Goal: Information Seeking & Learning: Learn about a topic

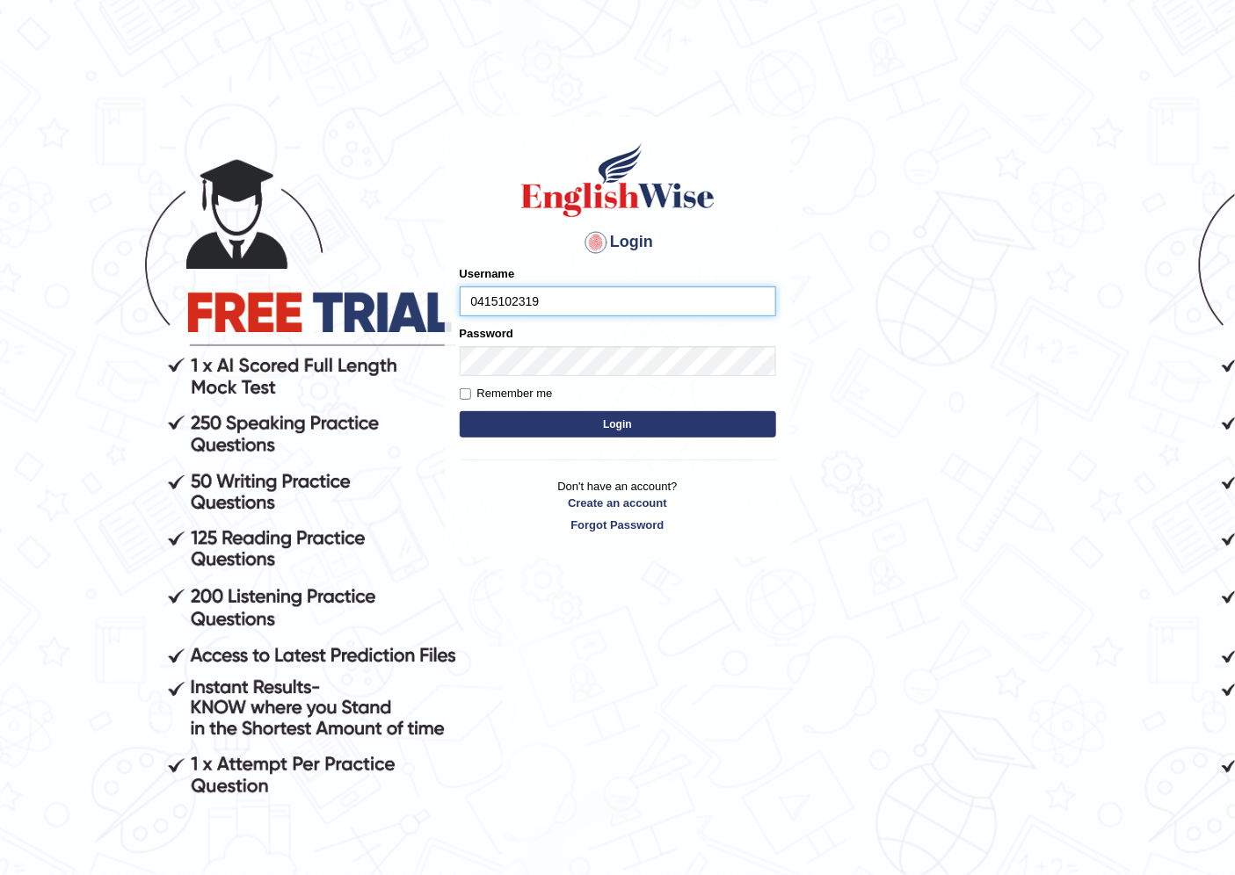
type input "0415102319"
click at [554, 432] on button "Login" at bounding box center [618, 424] width 316 height 26
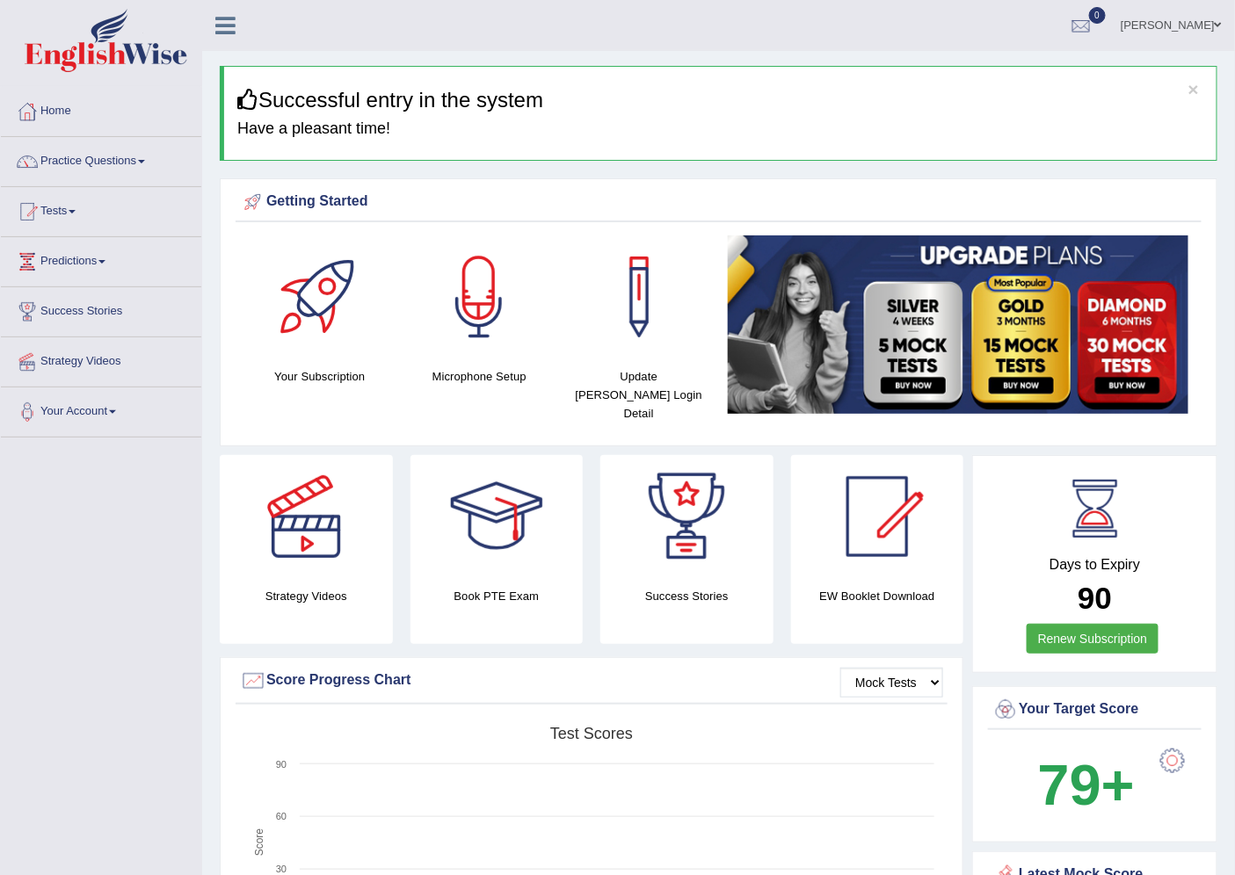
click at [104, 161] on link "Practice Questions" at bounding box center [101, 159] width 200 height 44
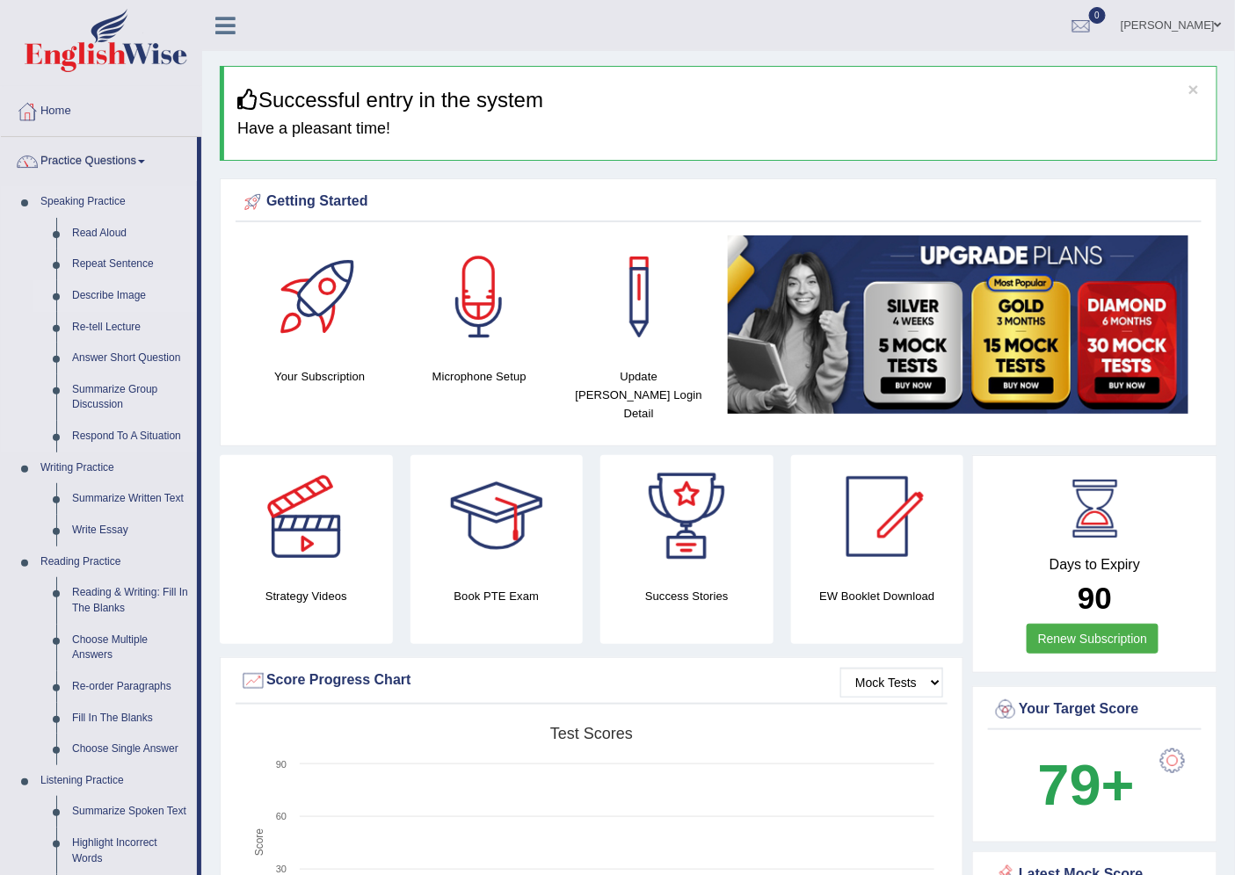
click at [130, 291] on link "Describe Image" at bounding box center [130, 296] width 133 height 32
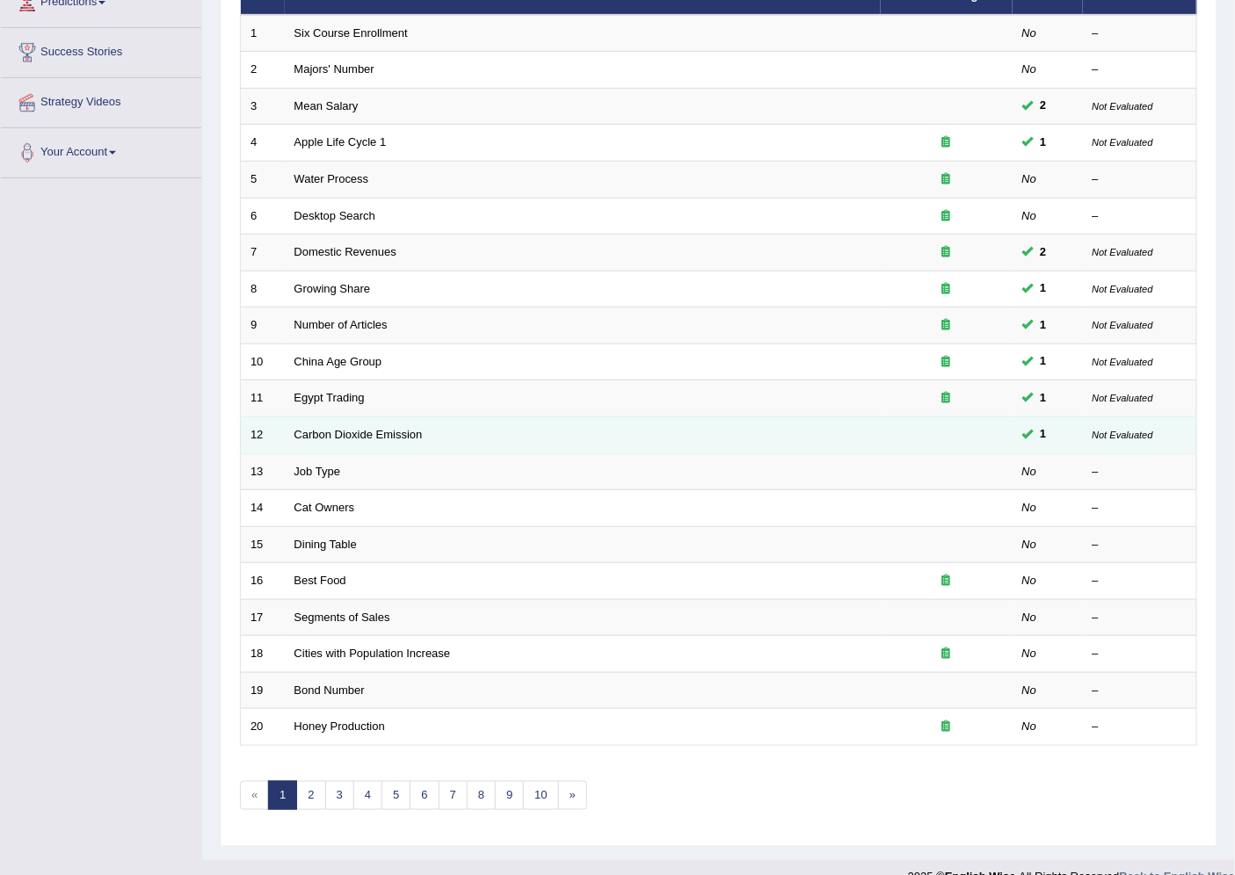
scroll to position [287, 0]
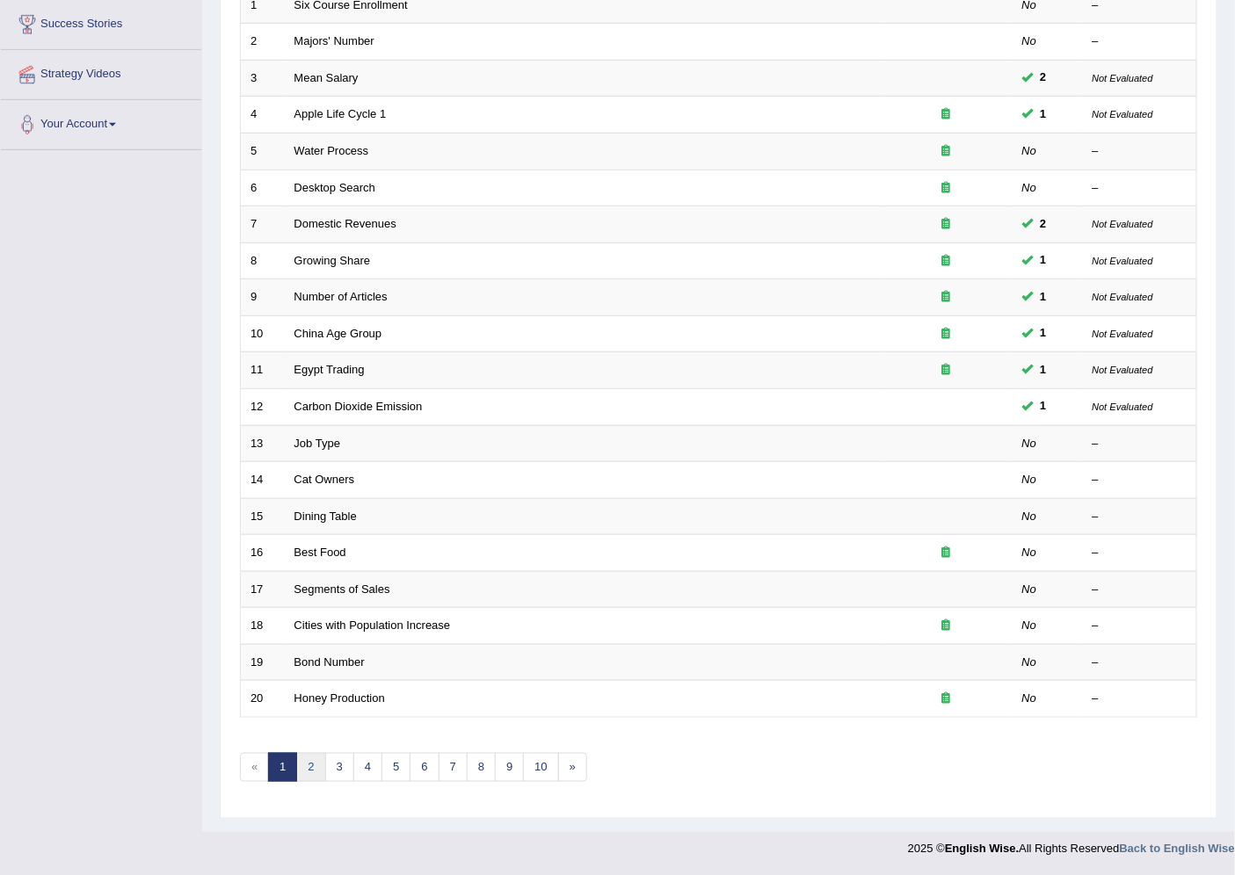
click at [310, 777] on link "2" at bounding box center [310, 767] width 29 height 29
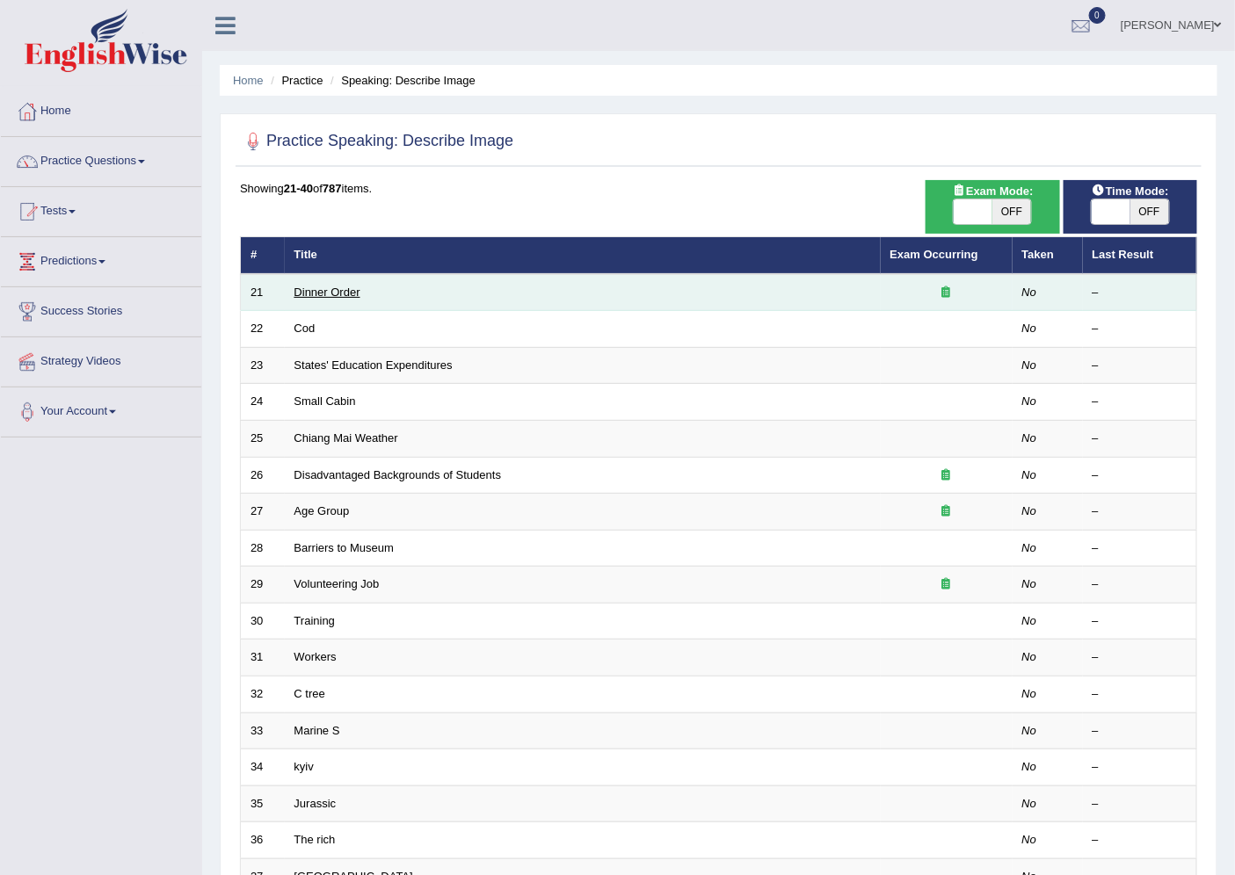
click at [336, 293] on link "Dinner Order" at bounding box center [327, 292] width 66 height 13
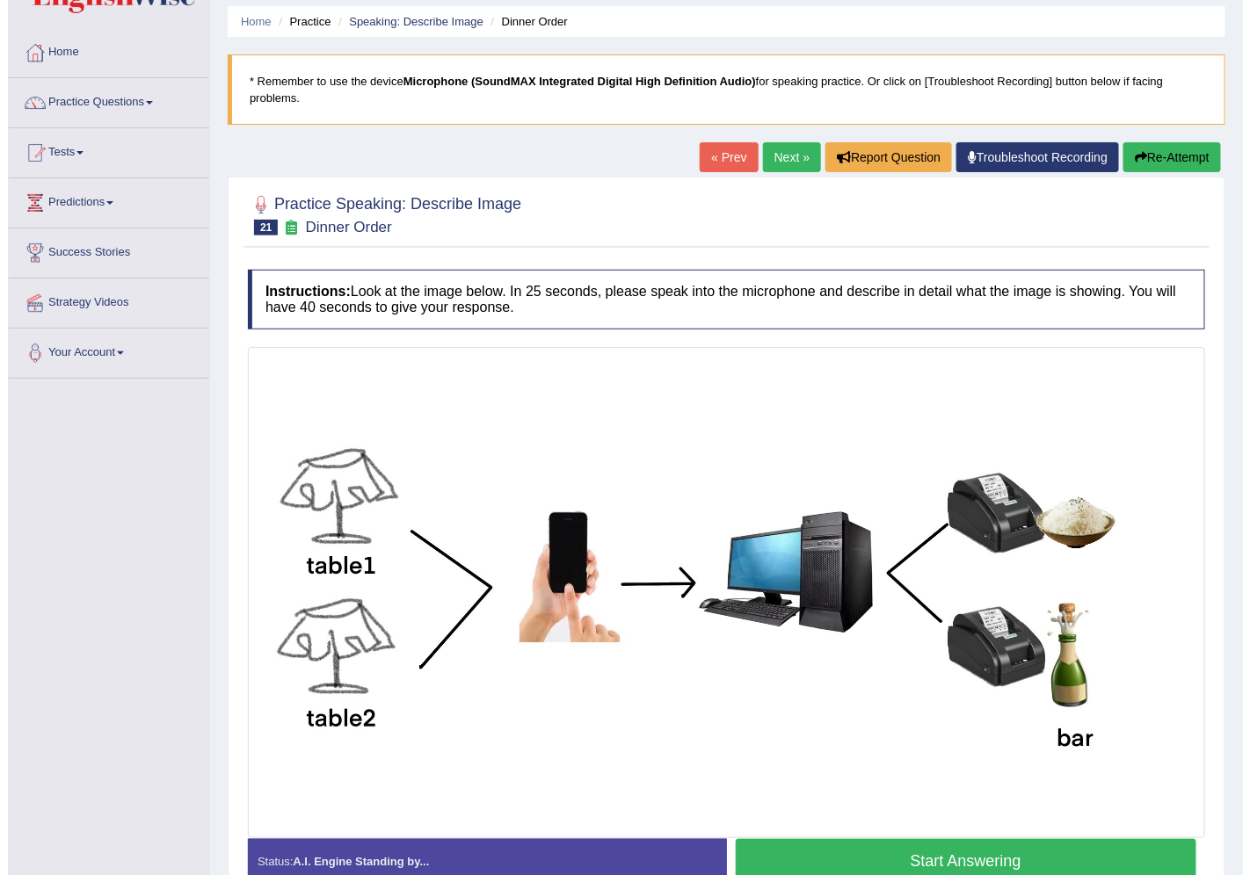
scroll to position [156, 0]
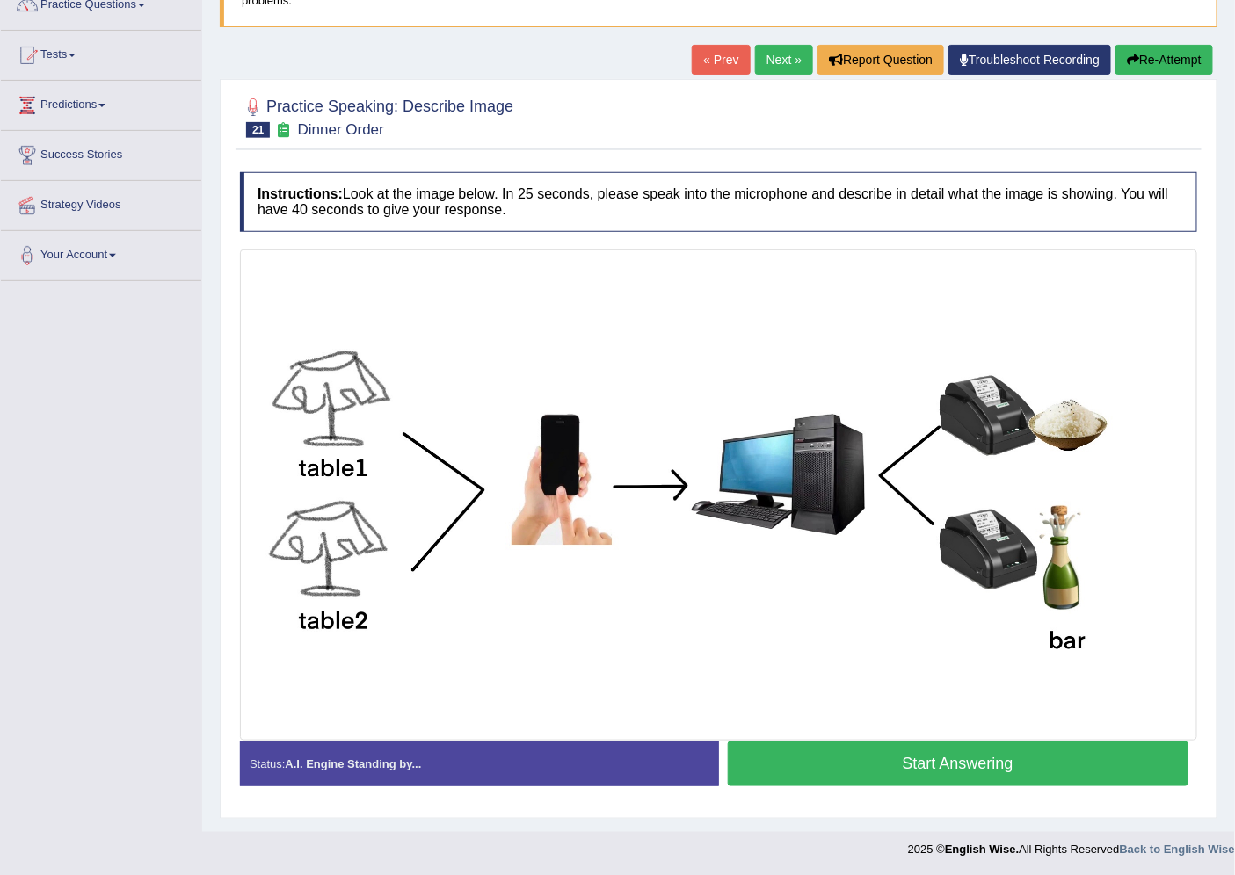
click at [856, 758] on button "Start Answering" at bounding box center [958, 764] width 461 height 45
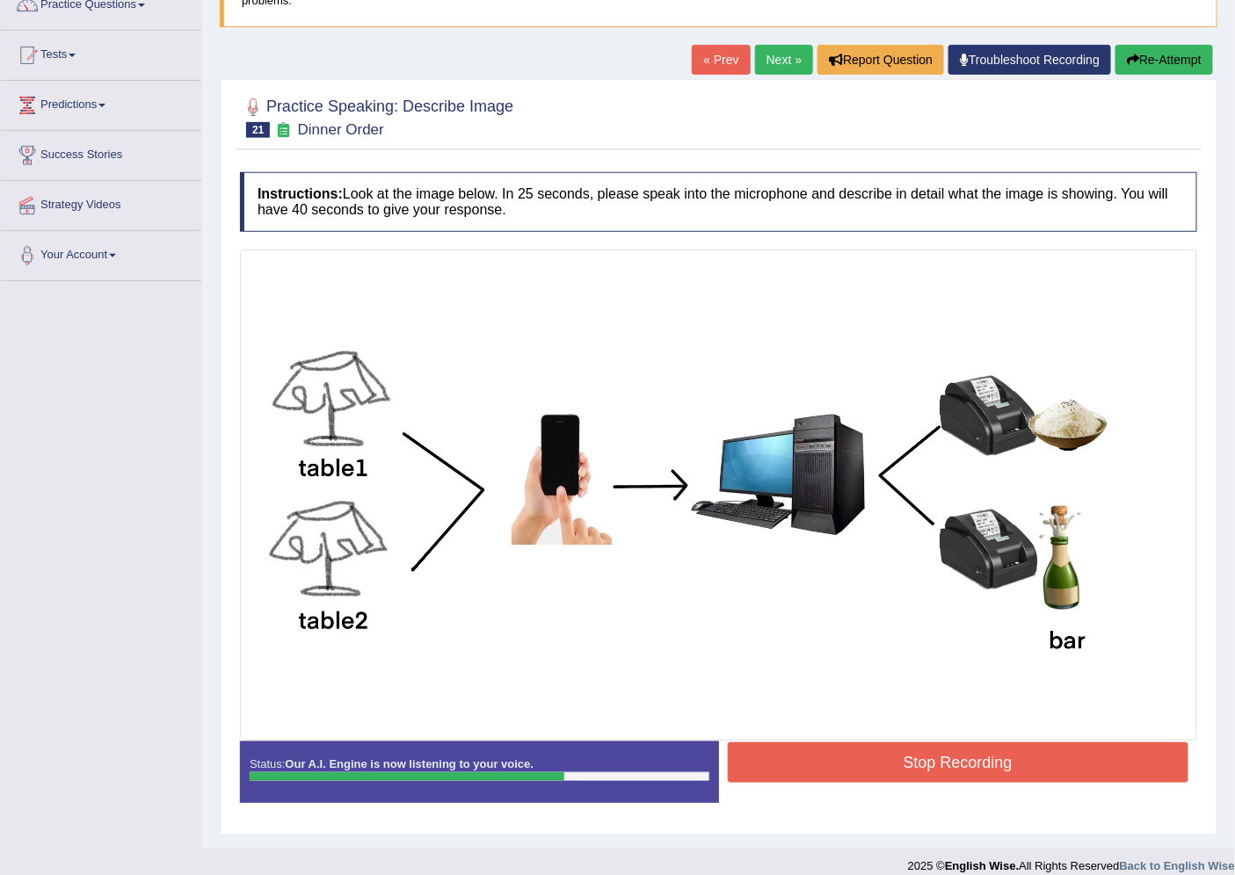
click at [845, 754] on button "Stop Recording" at bounding box center [958, 763] width 461 height 40
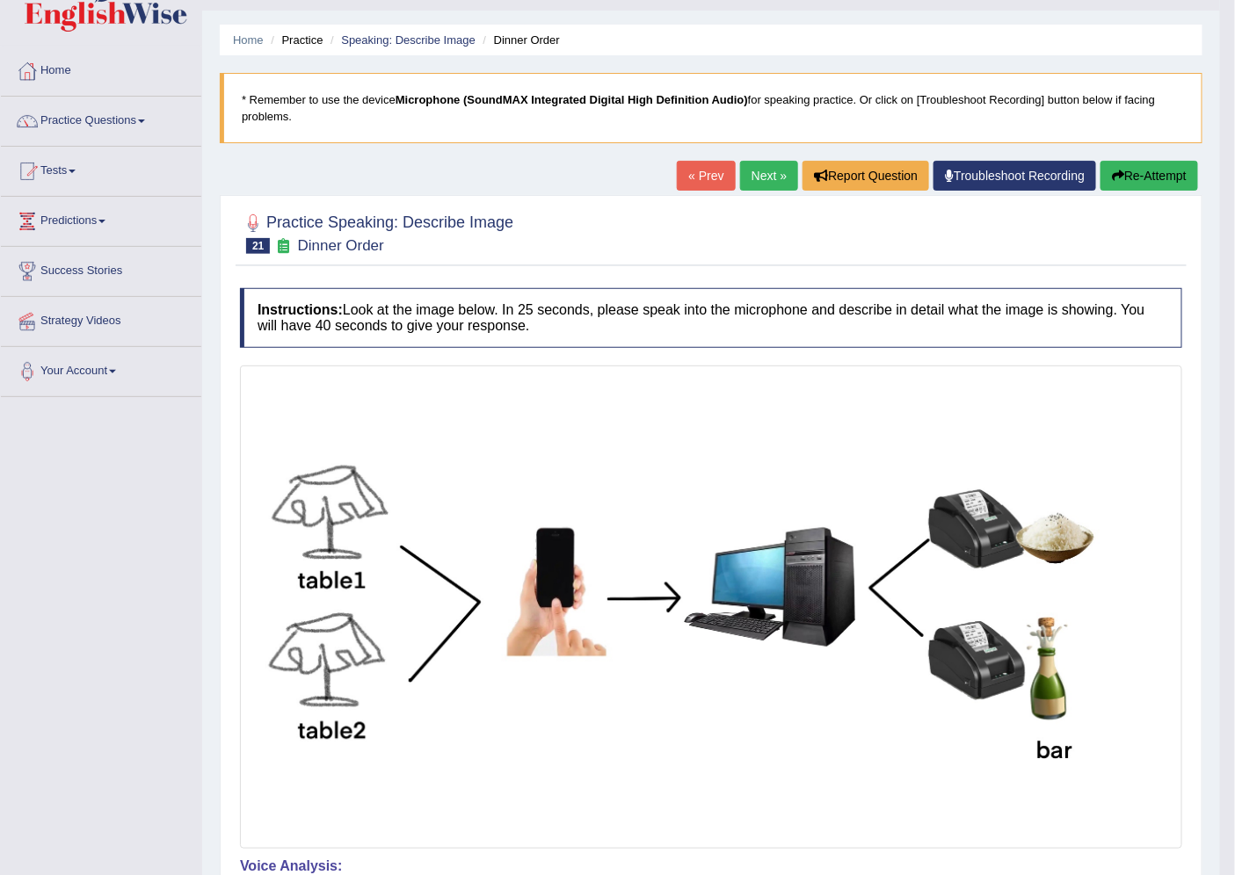
scroll to position [33, 0]
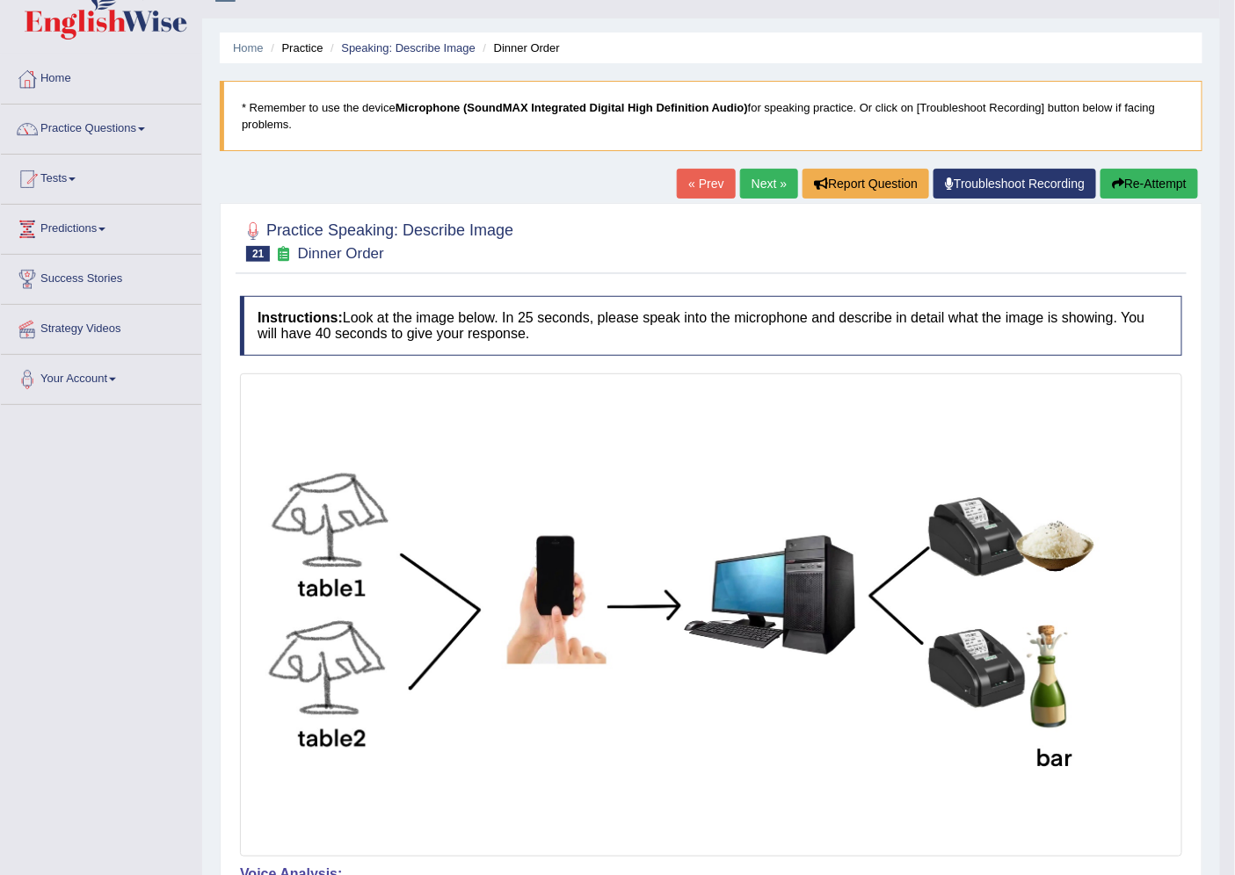
click at [753, 188] on link "Next »" at bounding box center [769, 184] width 58 height 30
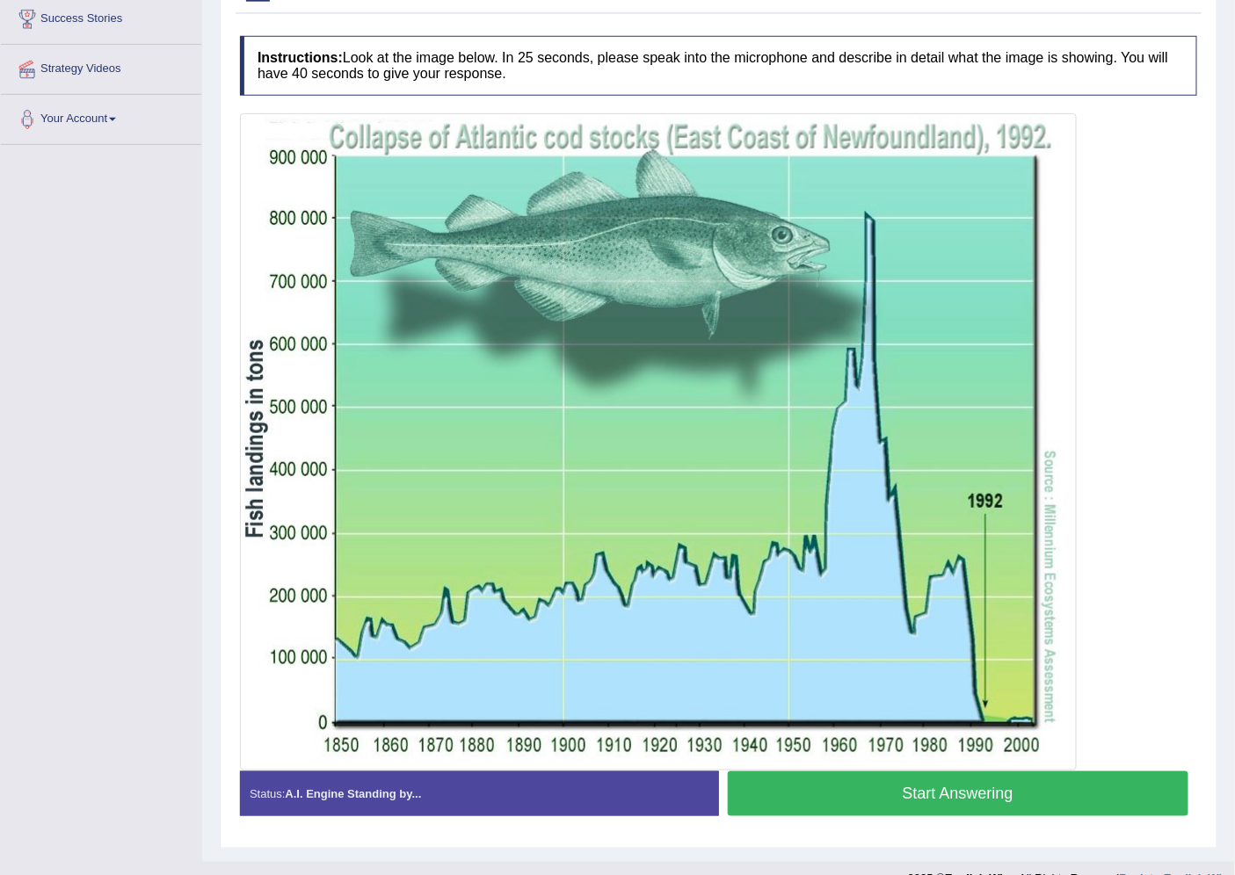
scroll to position [293, 0]
drag, startPoint x: 976, startPoint y: 784, endPoint x: 953, endPoint y: 778, distance: 23.7
click at [961, 781] on button "Start Answering" at bounding box center [958, 794] width 461 height 45
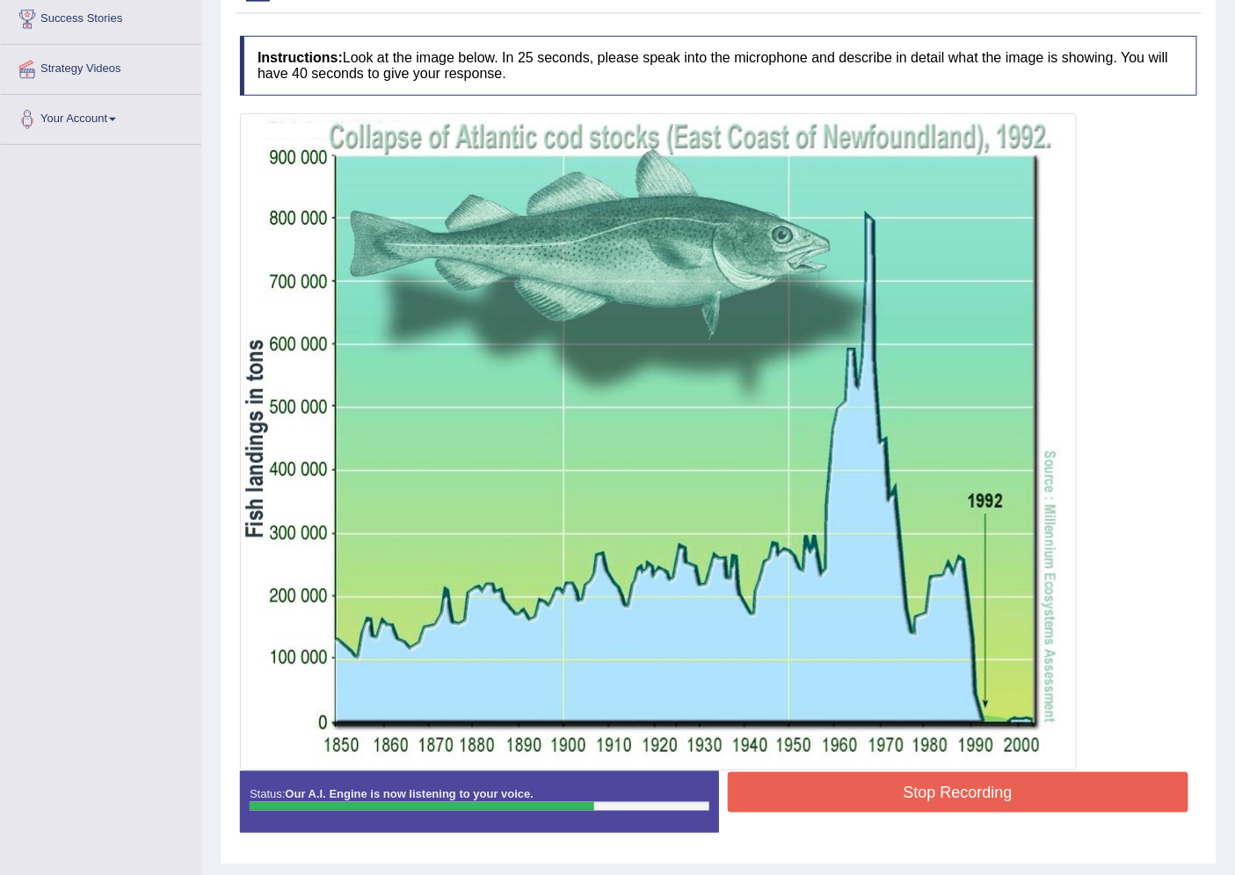
click at [1035, 800] on button "Stop Recording" at bounding box center [958, 793] width 461 height 40
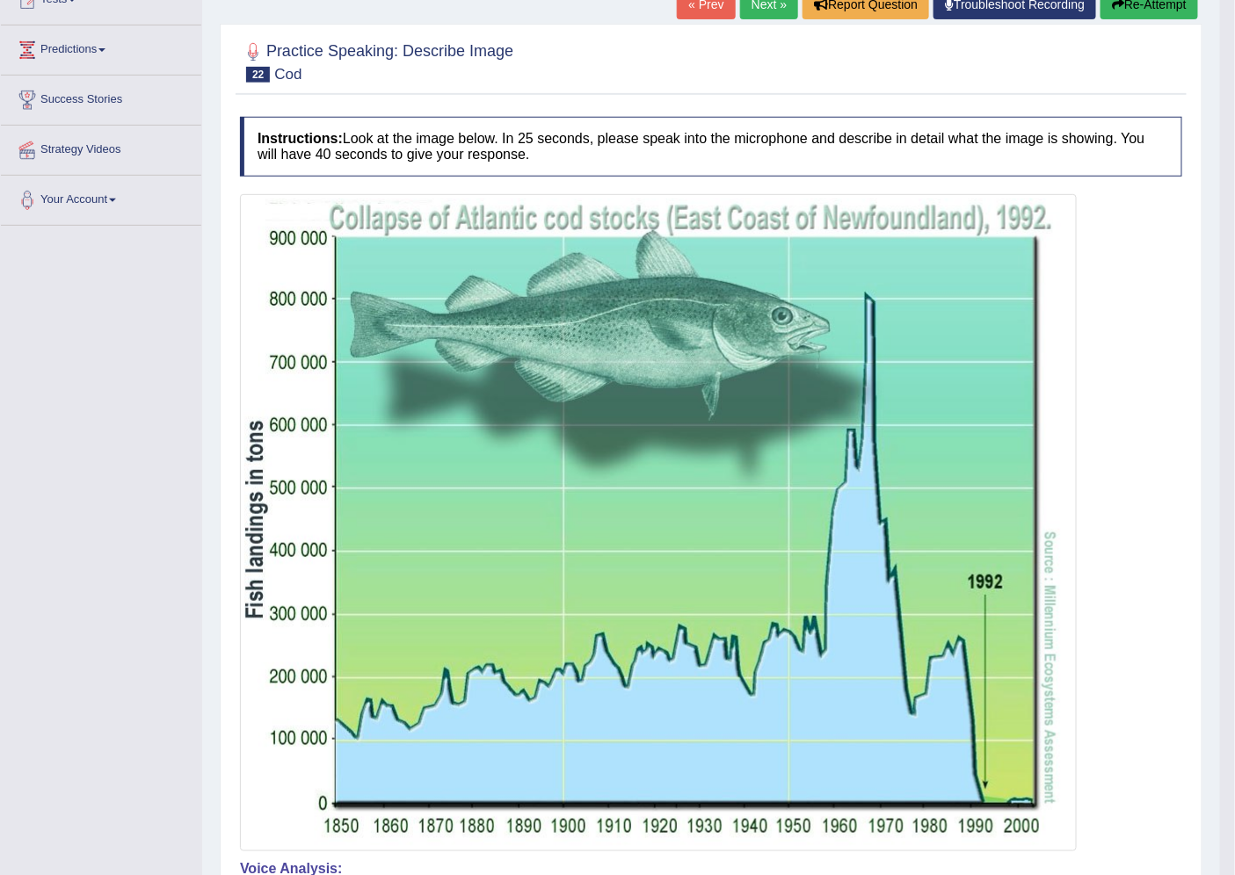
scroll to position [206, 0]
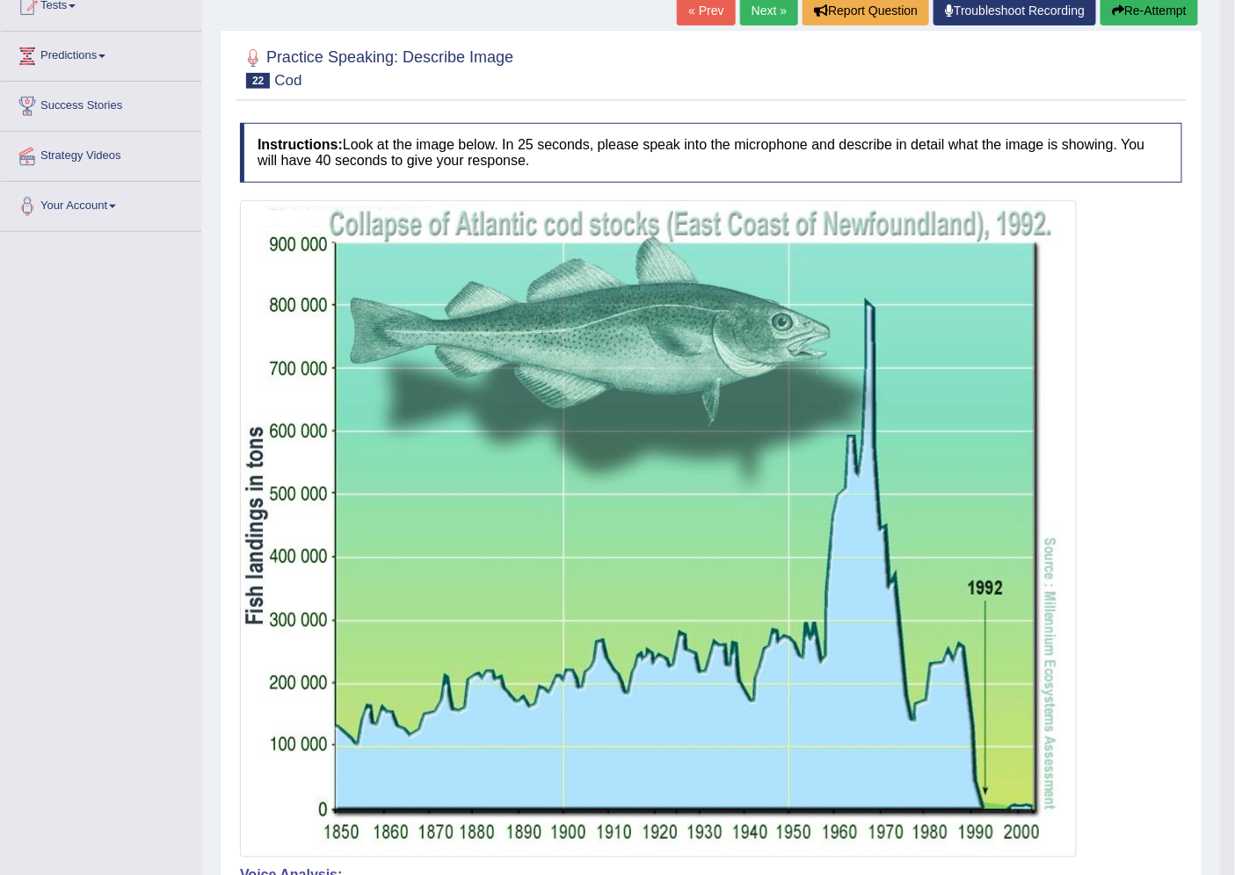
click at [778, 3] on link "Next »" at bounding box center [769, 11] width 58 height 30
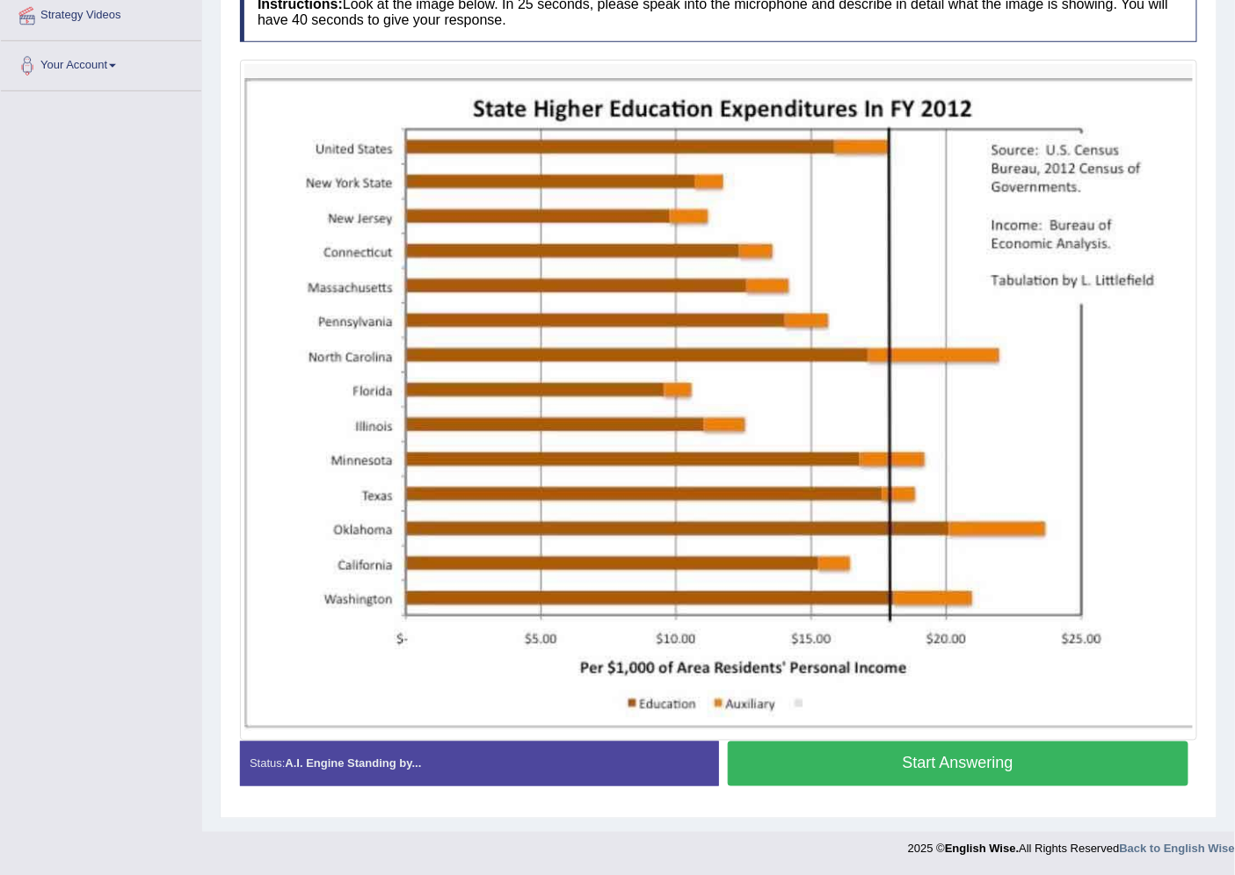
click at [847, 759] on button "Start Answering" at bounding box center [958, 764] width 461 height 45
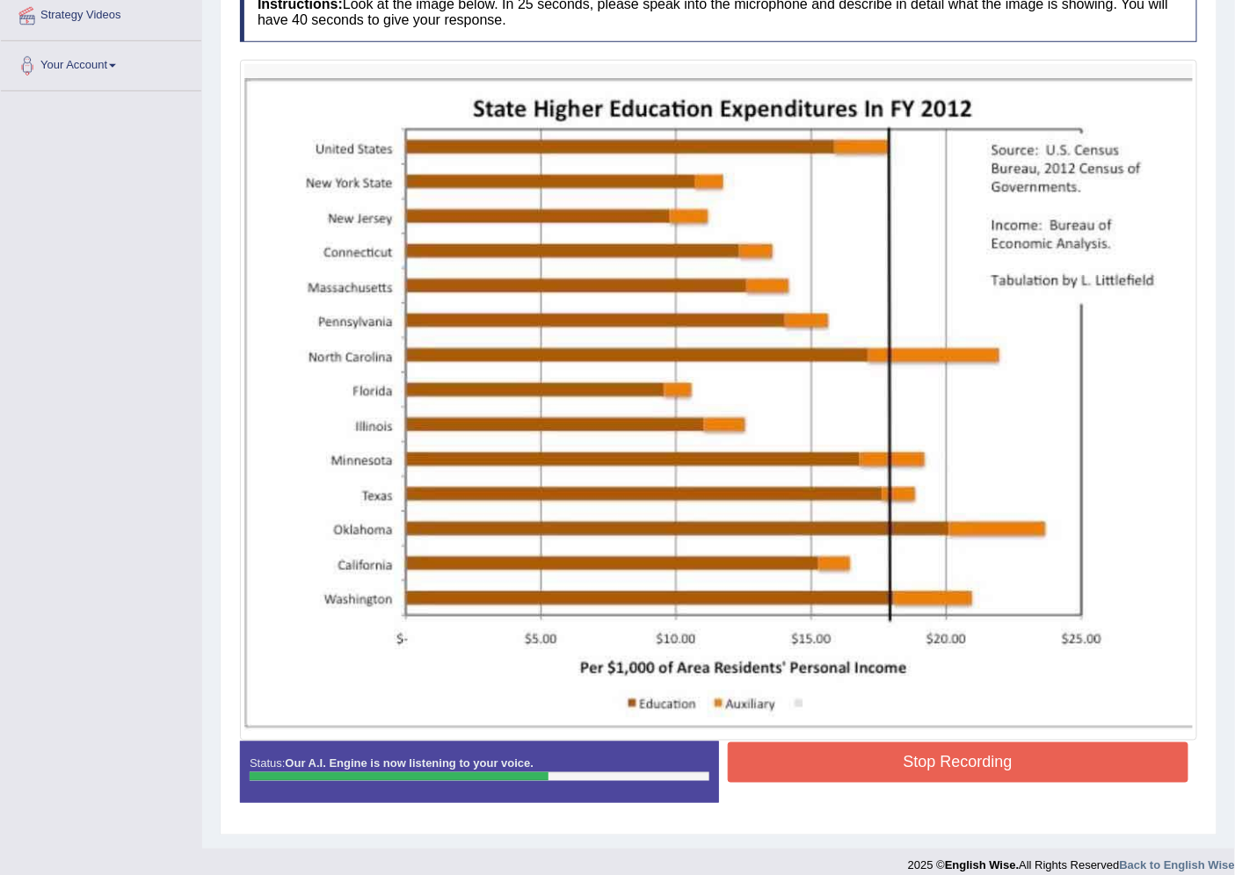
click at [846, 759] on button "Stop Recording" at bounding box center [958, 763] width 461 height 40
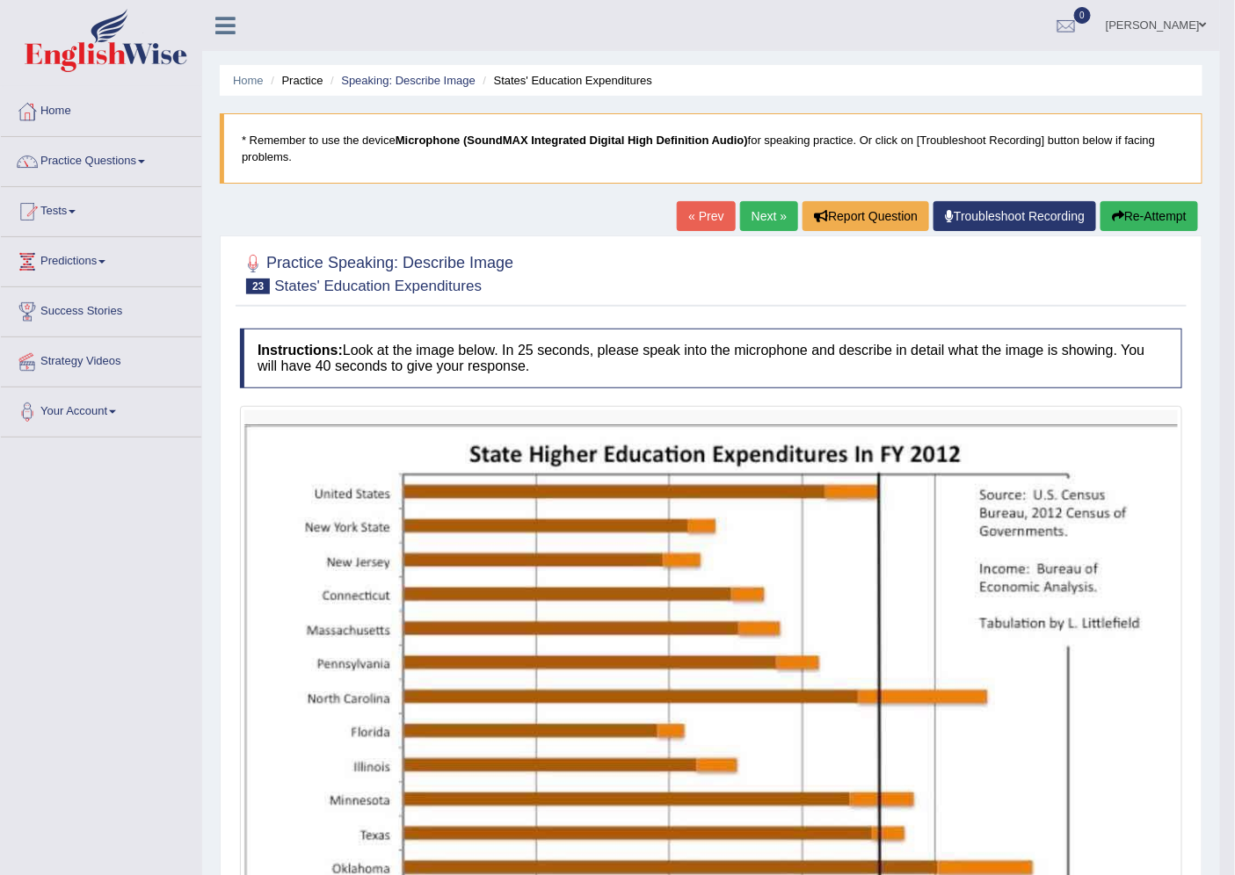
click at [753, 202] on link "Next »" at bounding box center [769, 216] width 58 height 30
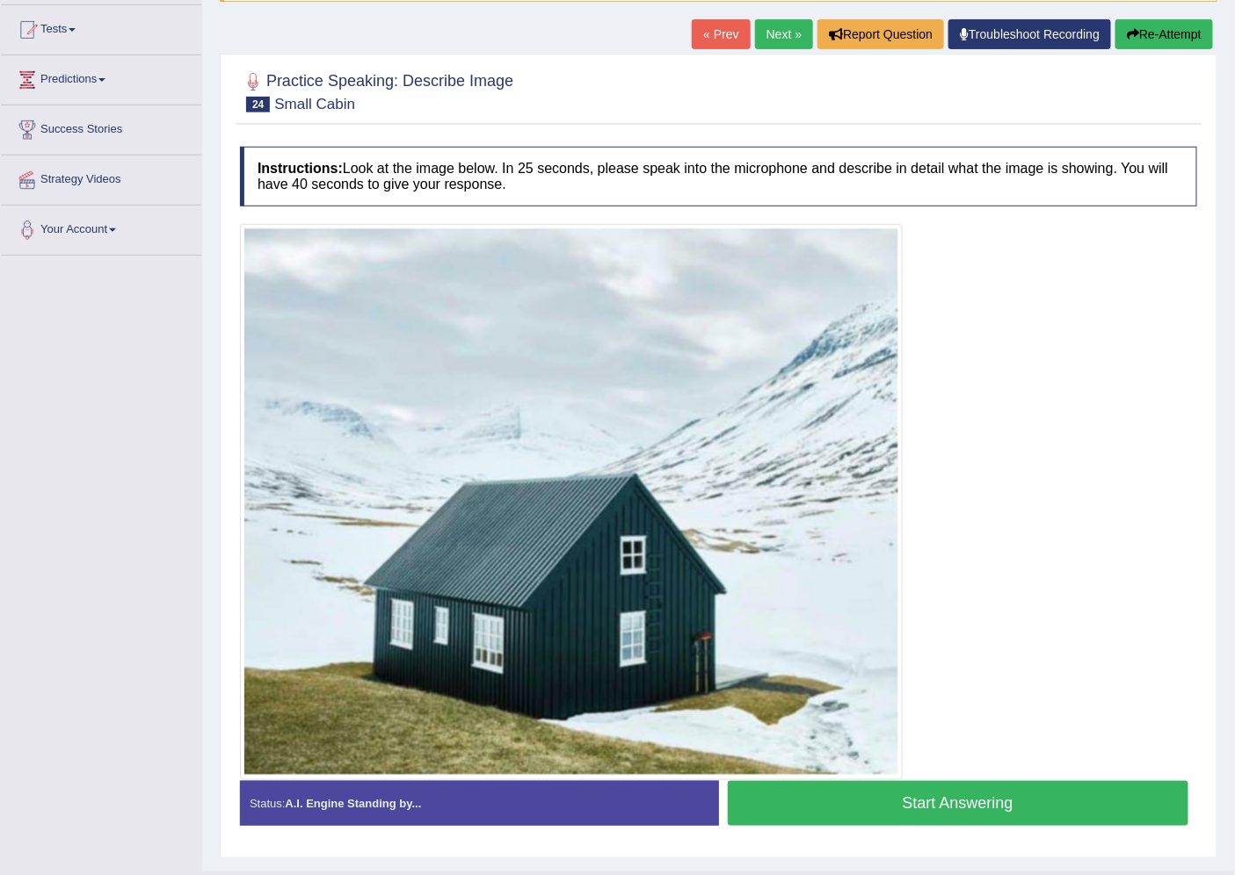
scroll to position [222, 0]
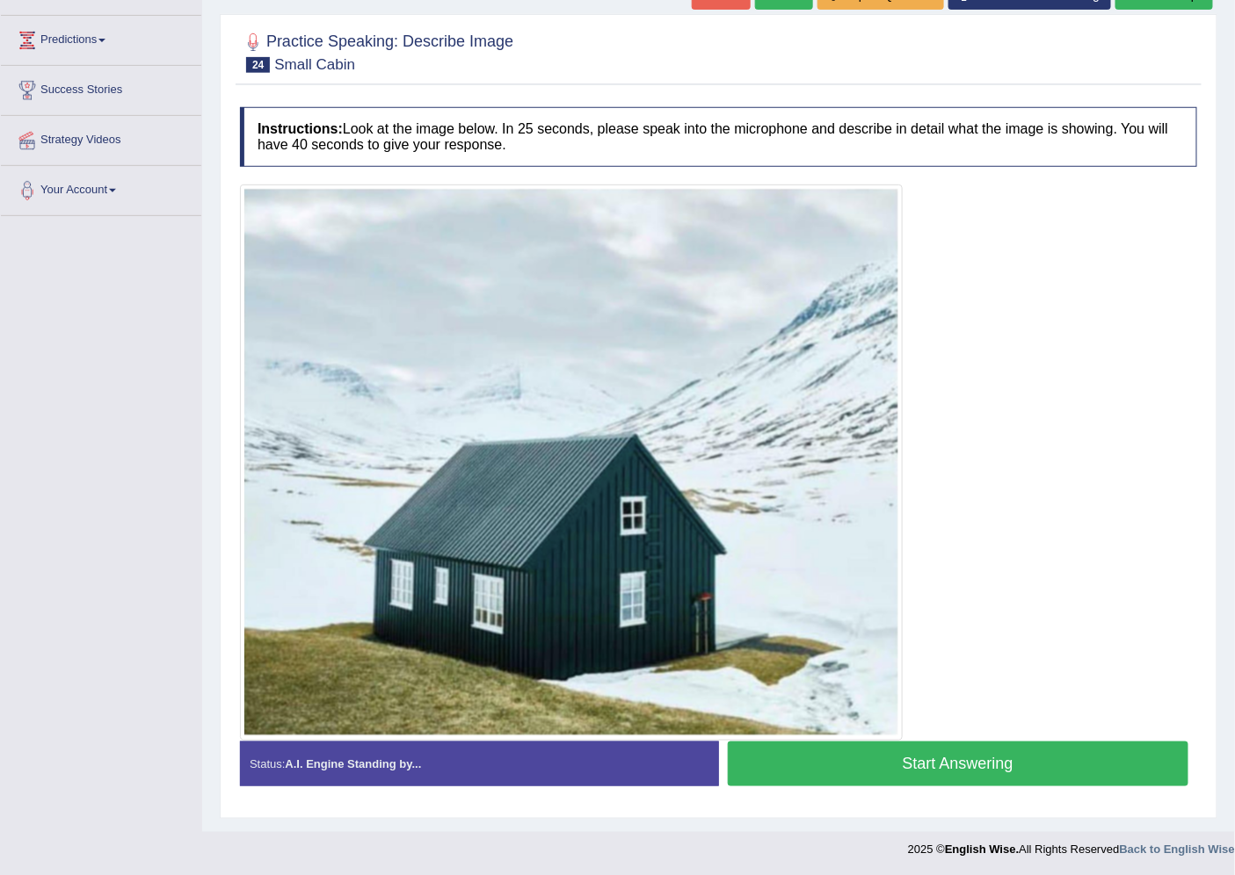
click at [863, 754] on button "Start Answering" at bounding box center [958, 764] width 461 height 45
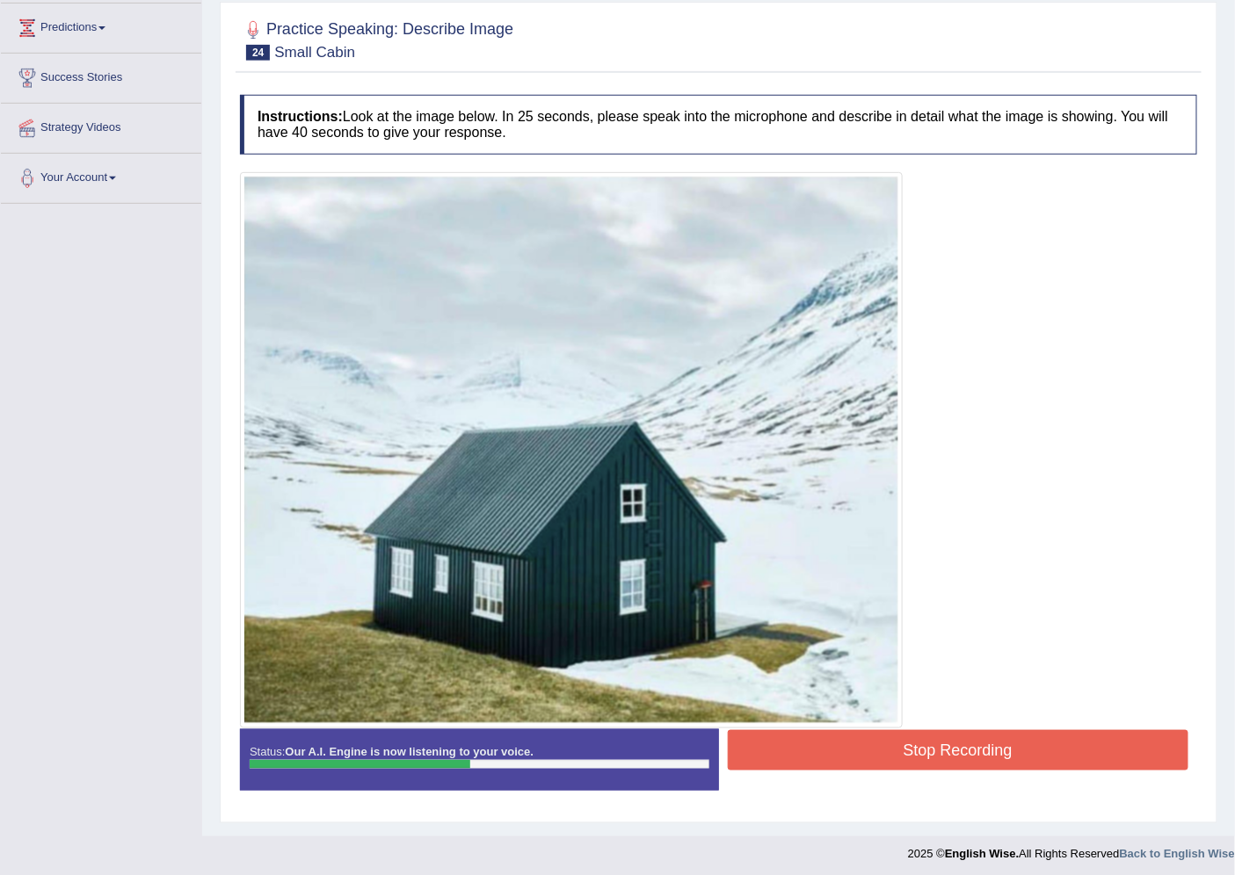
scroll to position [238, 0]
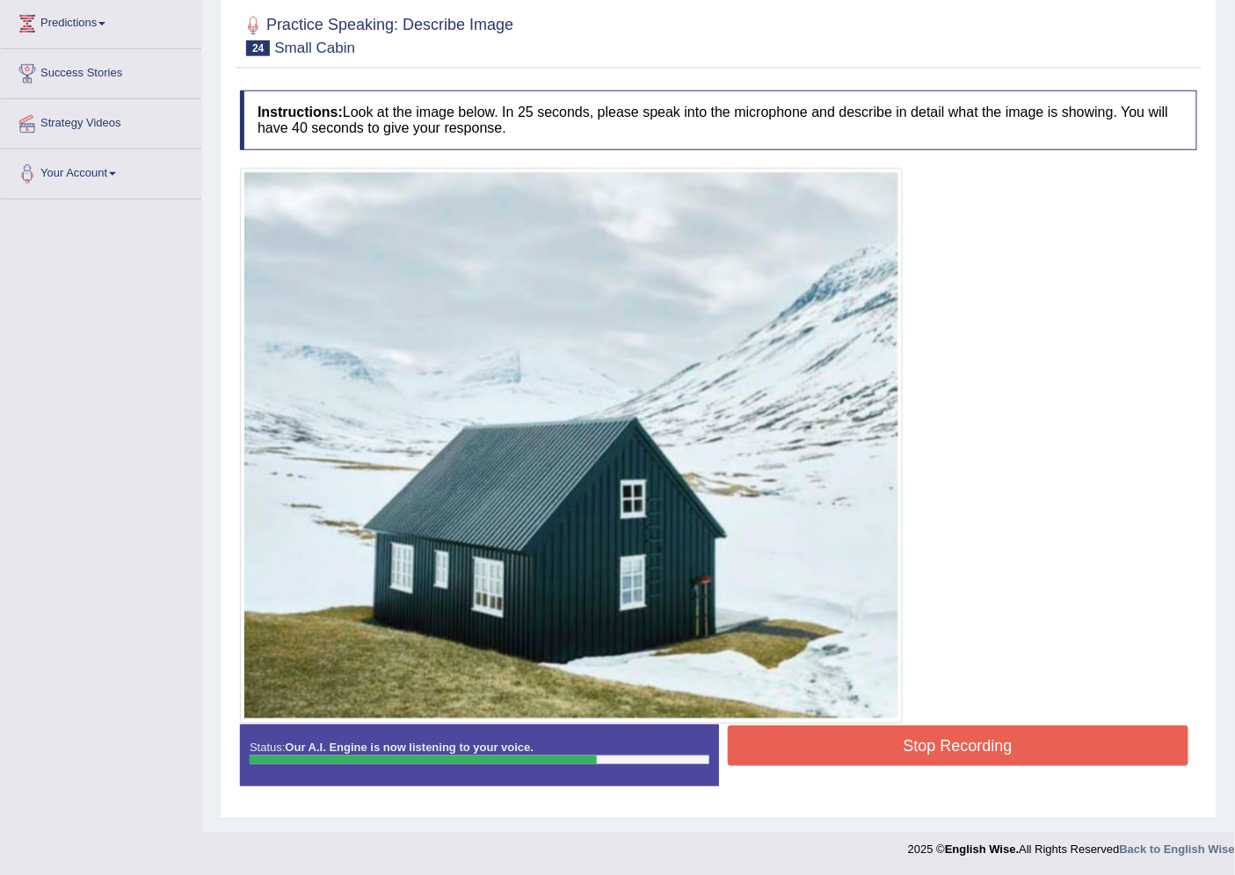
click at [886, 730] on button "Stop Recording" at bounding box center [958, 746] width 461 height 40
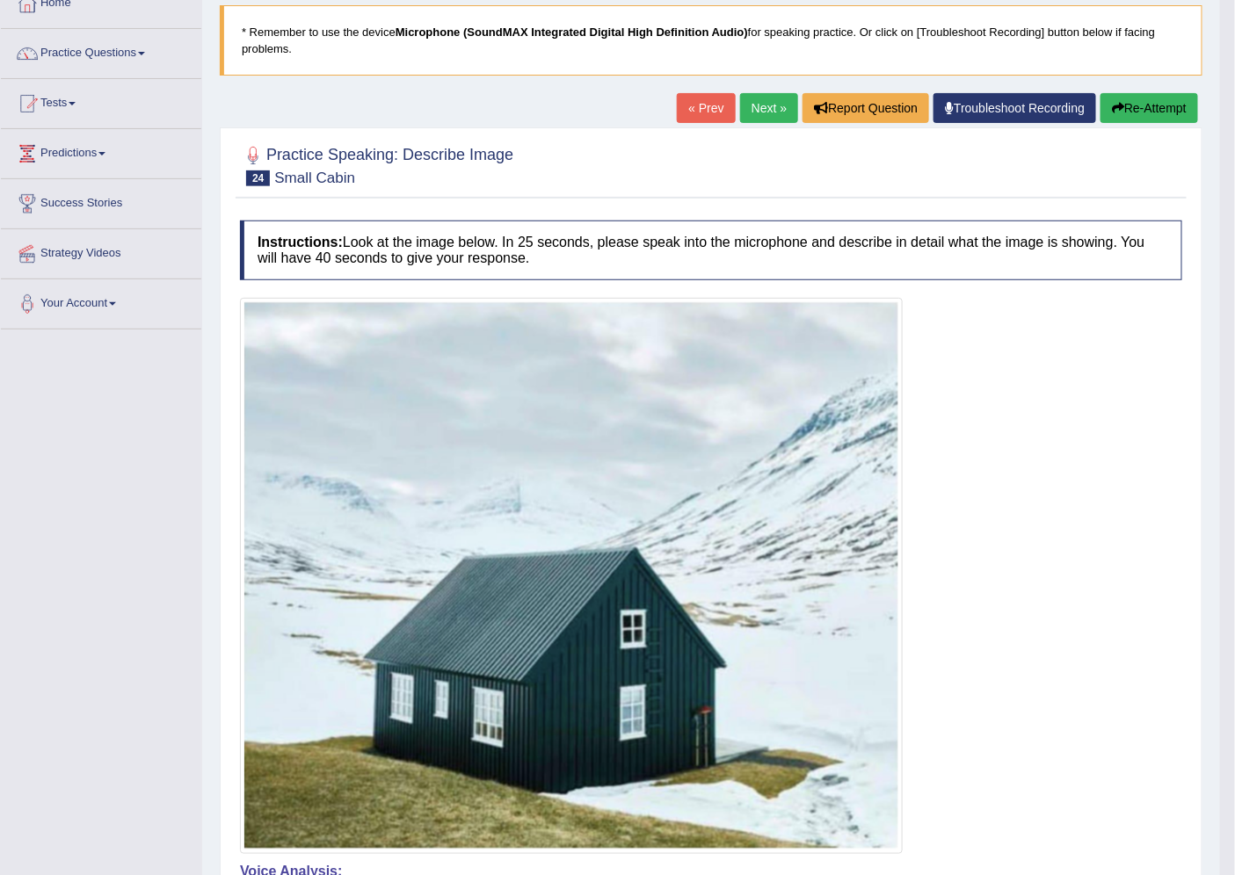
scroll to position [105, 0]
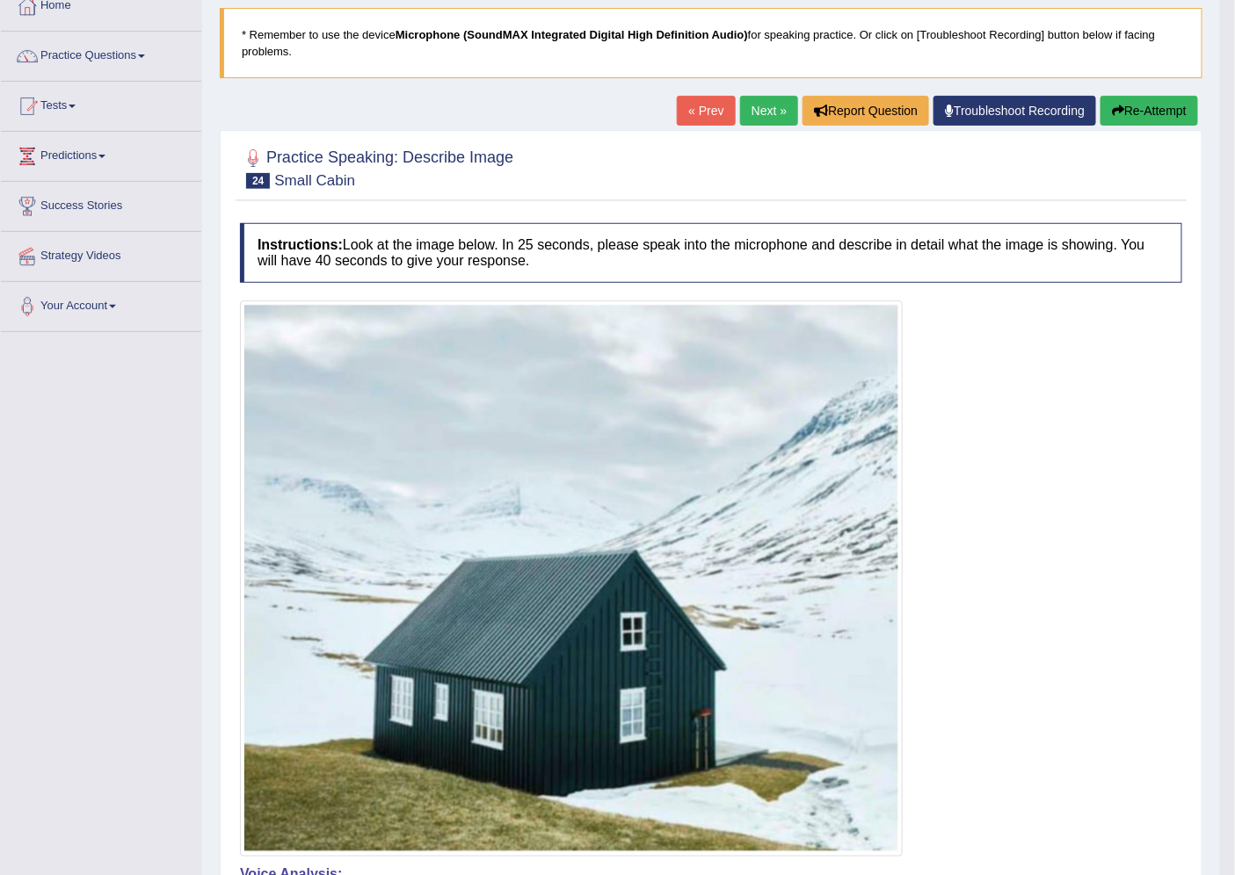
click at [740, 103] on link "Next »" at bounding box center [769, 111] width 58 height 30
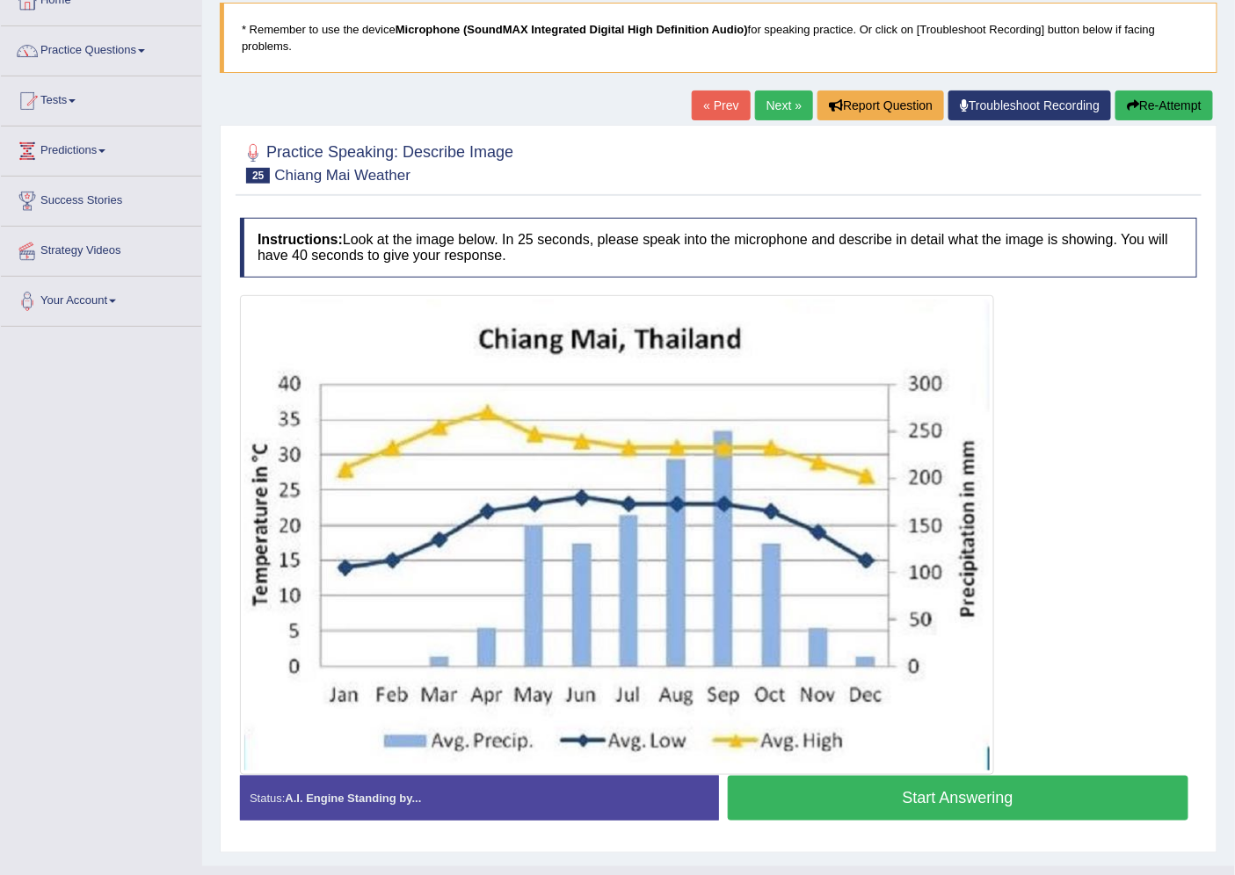
scroll to position [145, 0]
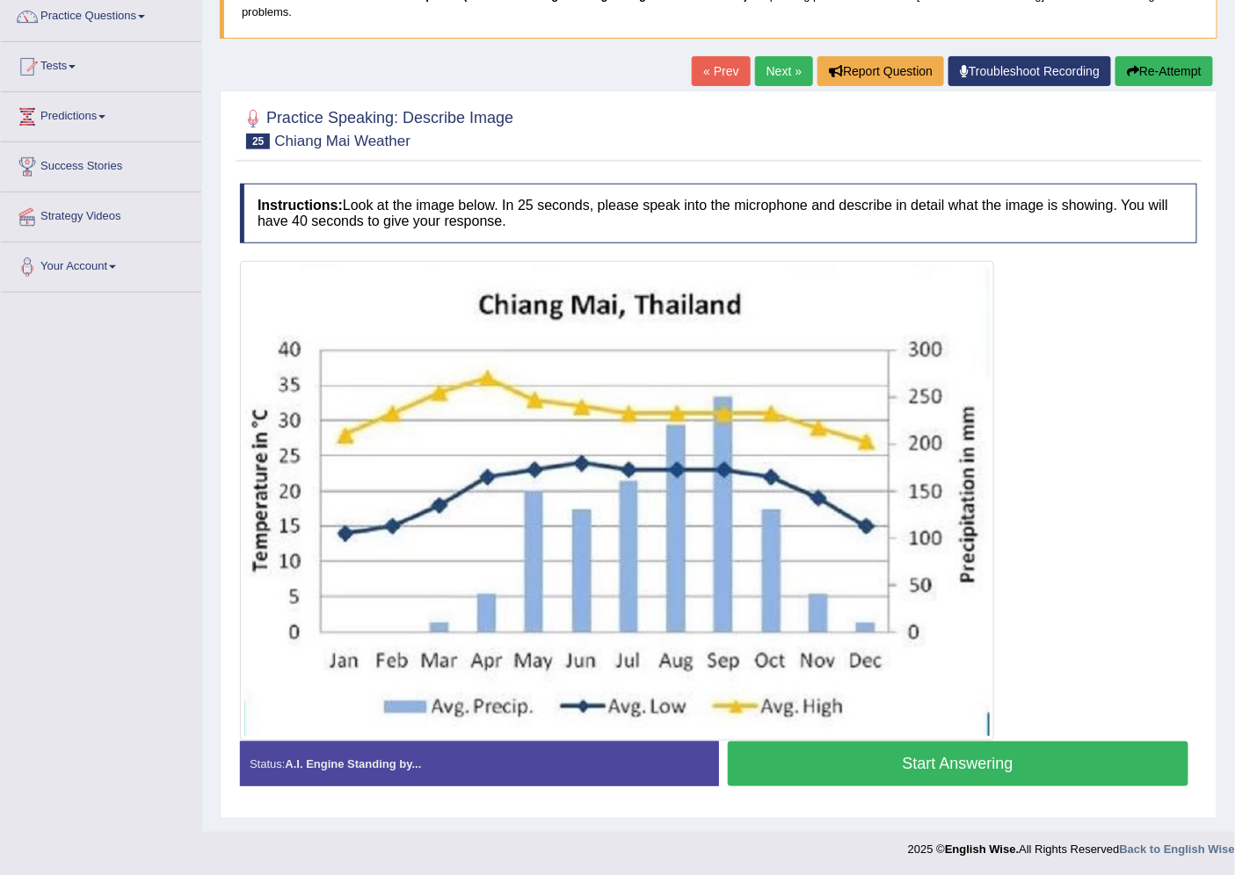
click at [839, 759] on button "Start Answering" at bounding box center [958, 764] width 461 height 45
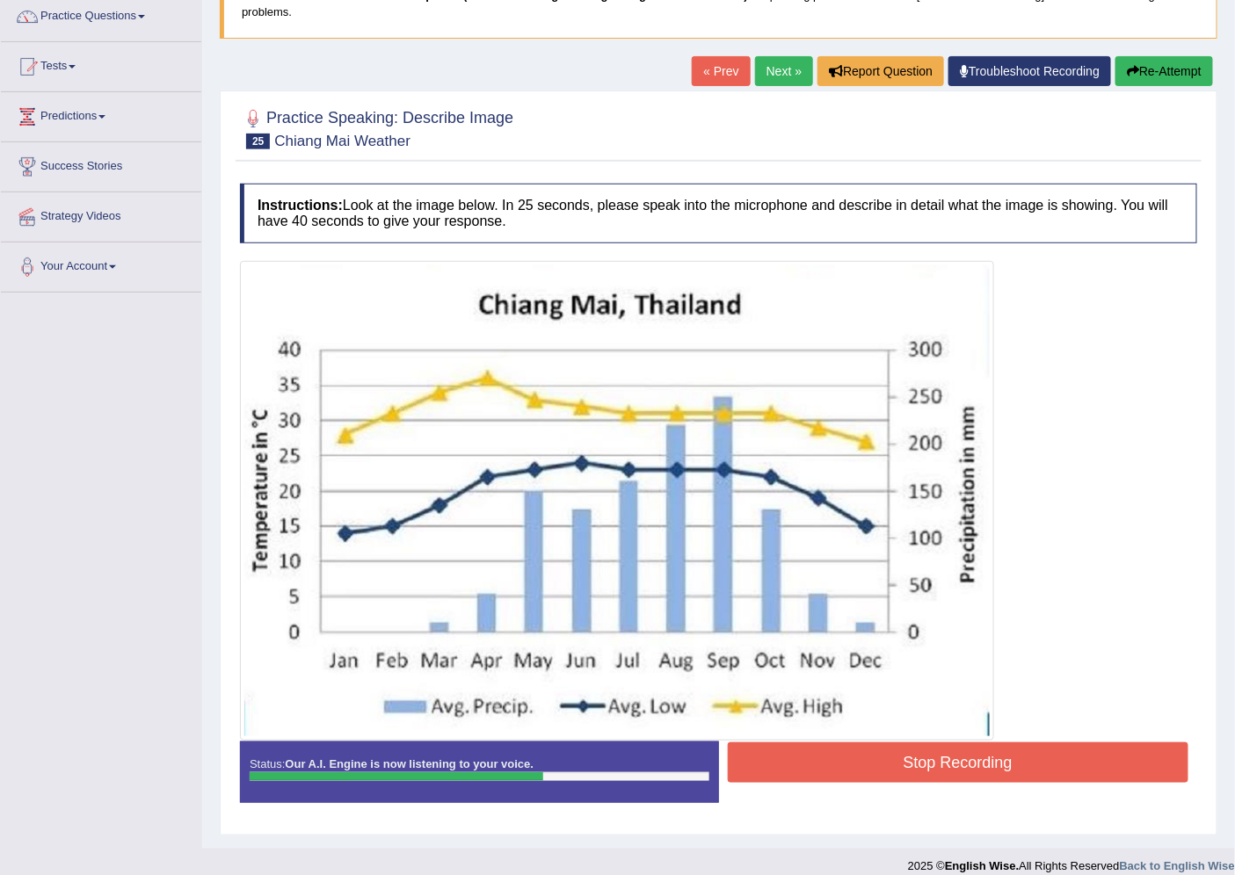
click at [839, 759] on button "Stop Recording" at bounding box center [958, 763] width 461 height 40
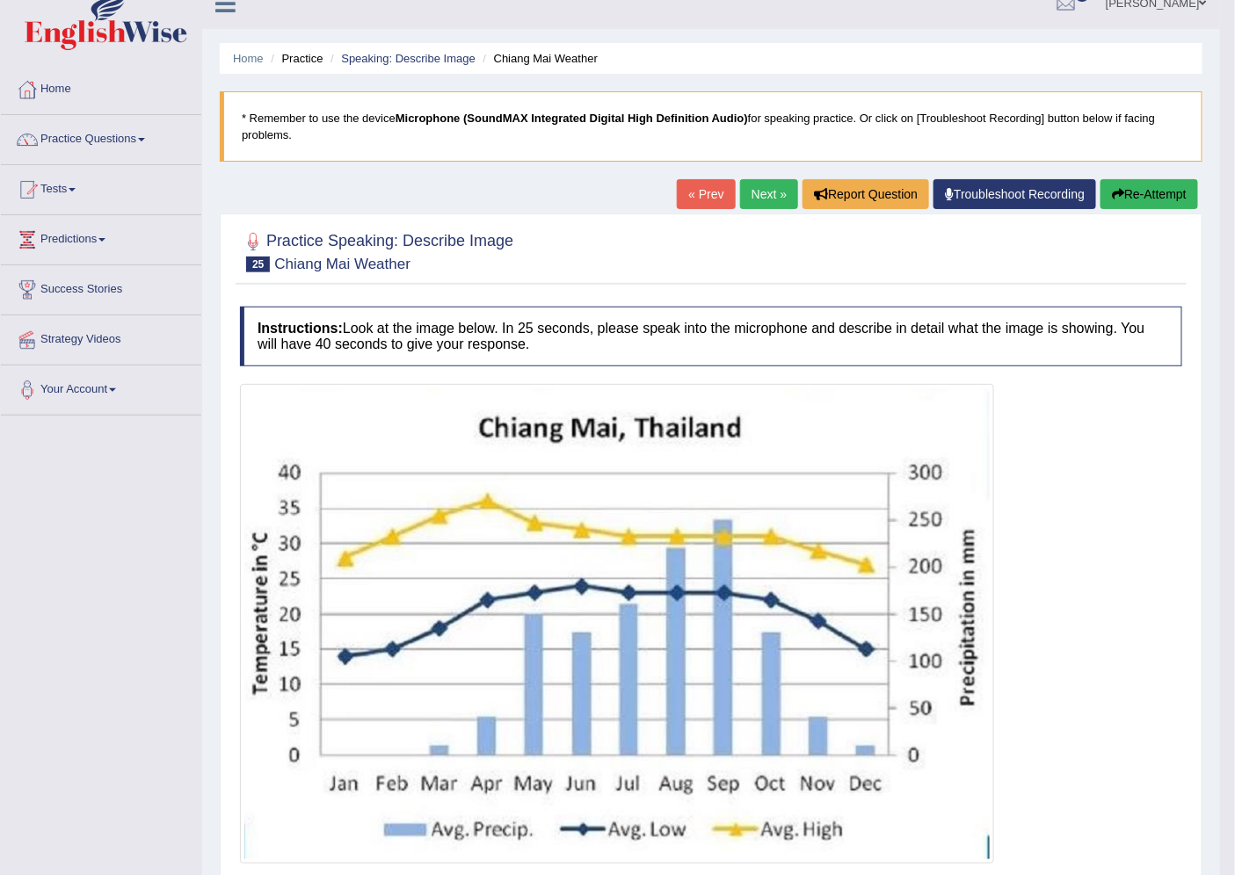
scroll to position [0, 0]
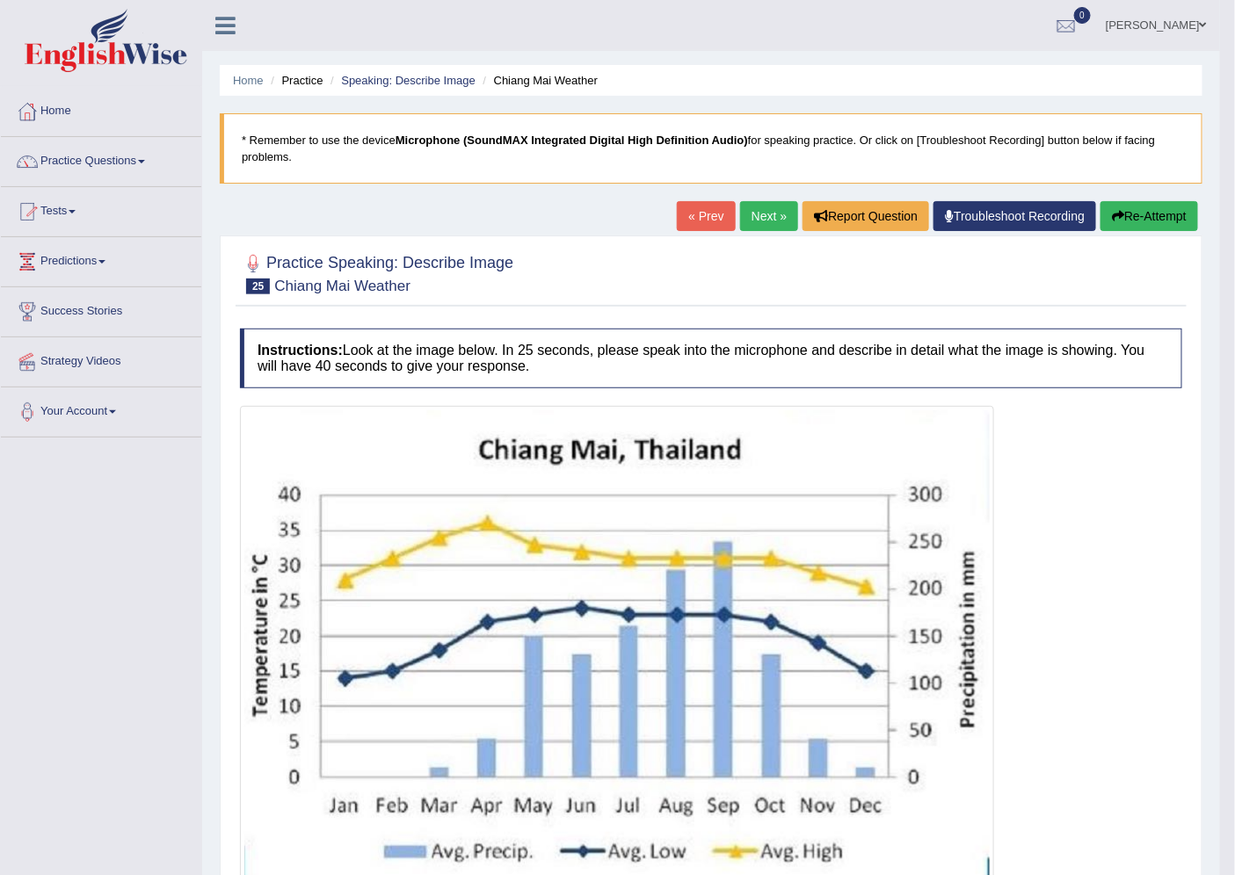
click at [141, 162] on link "Practice Questions" at bounding box center [101, 159] width 200 height 44
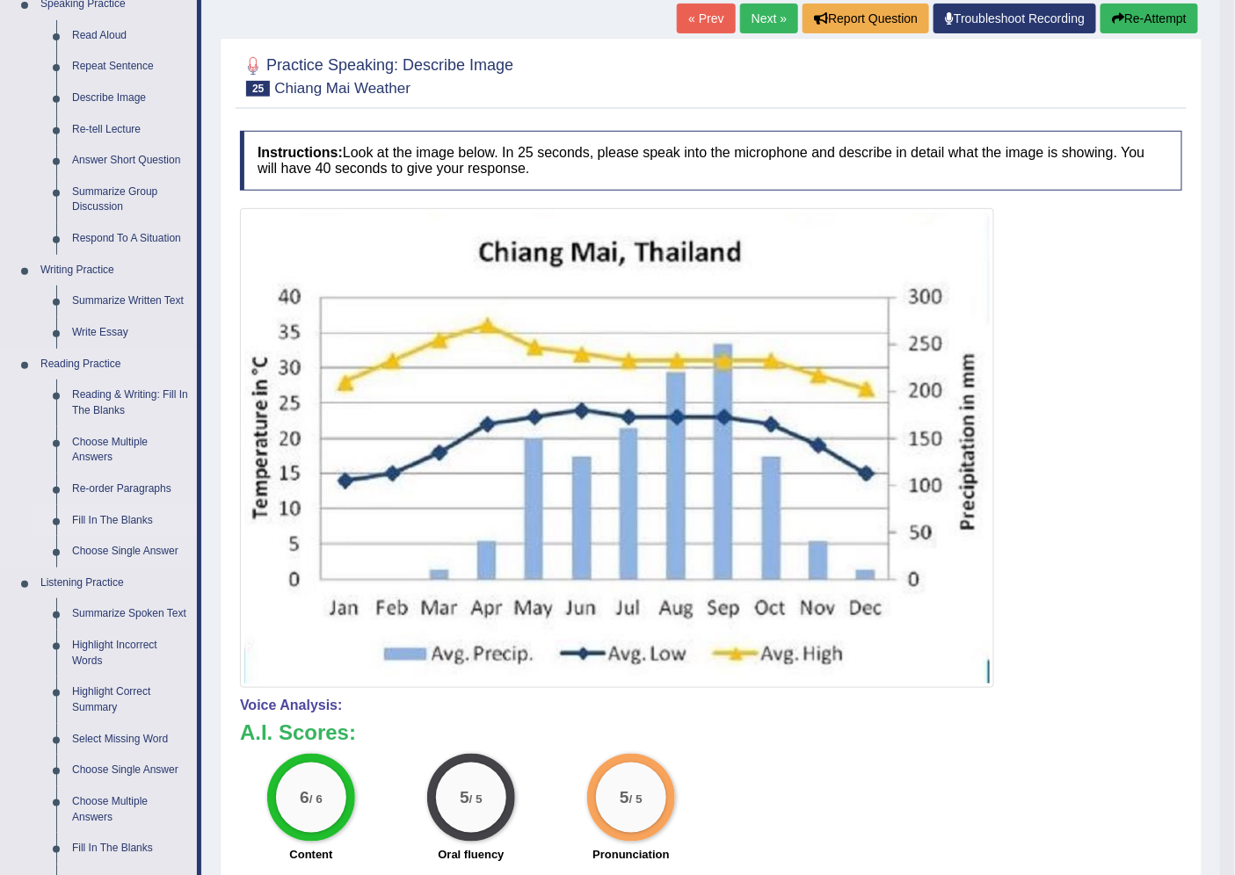
scroll to position [195, 0]
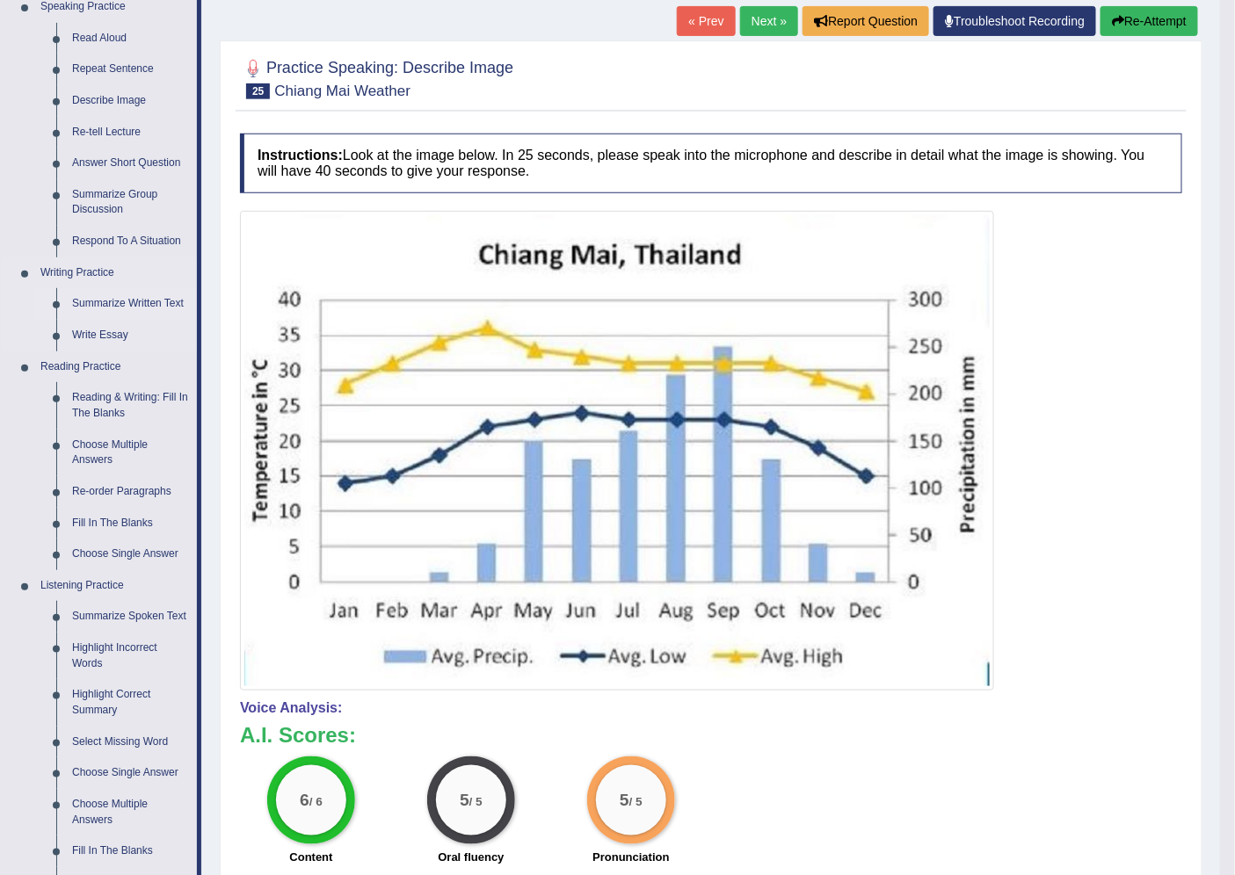
click at [136, 305] on link "Summarize Written Text" at bounding box center [130, 304] width 133 height 32
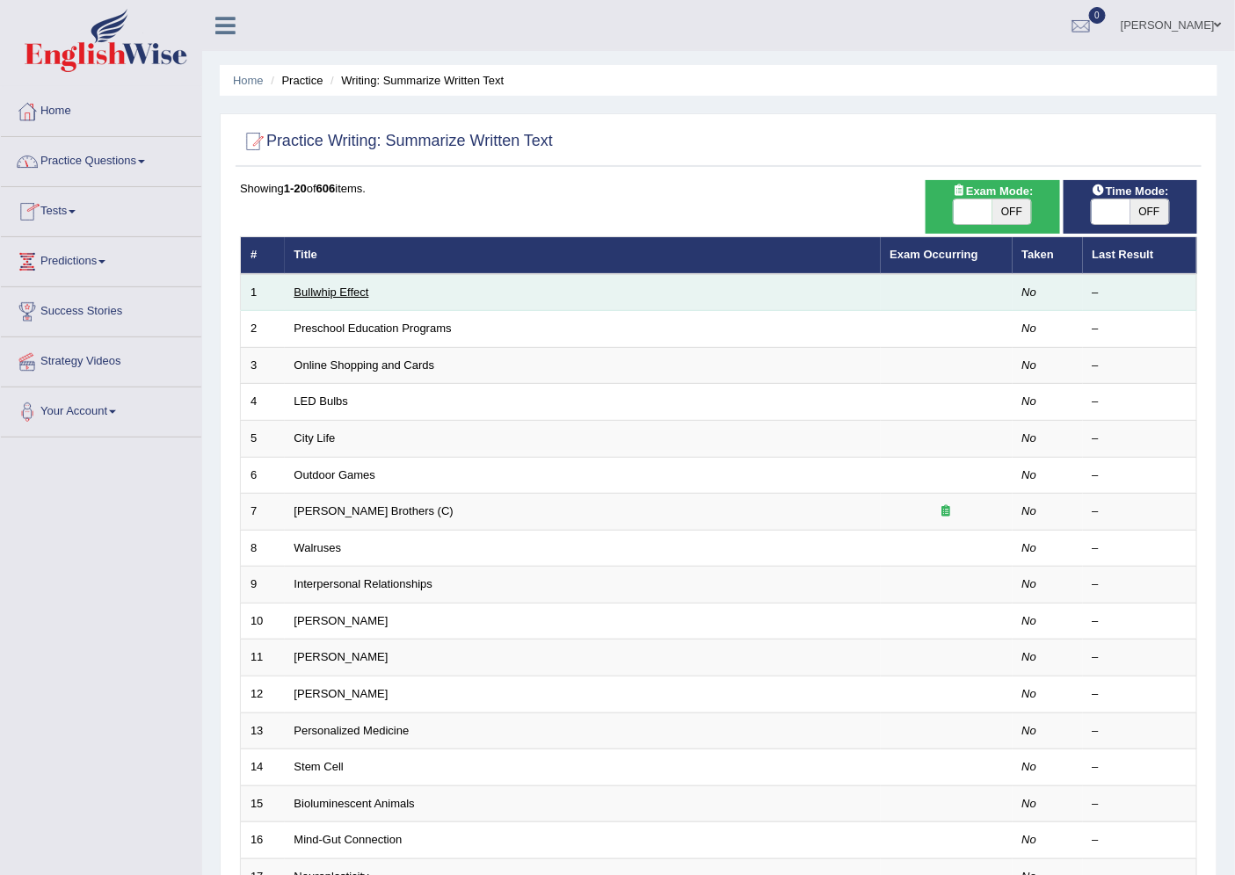
click at [315, 286] on link "Bullwhip Effect" at bounding box center [331, 292] width 75 height 13
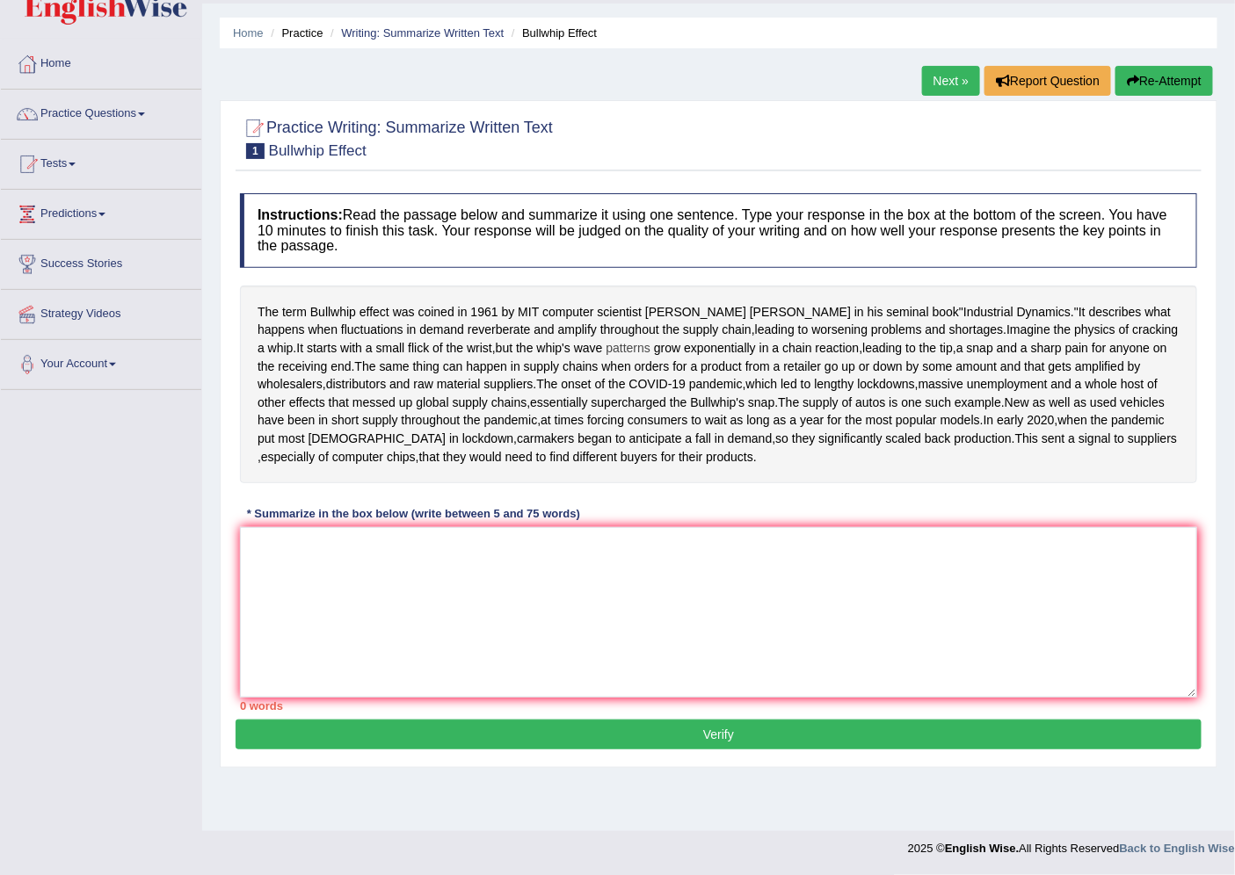
scroll to position [86, 0]
click at [567, 636] on textarea at bounding box center [718, 612] width 957 height 171
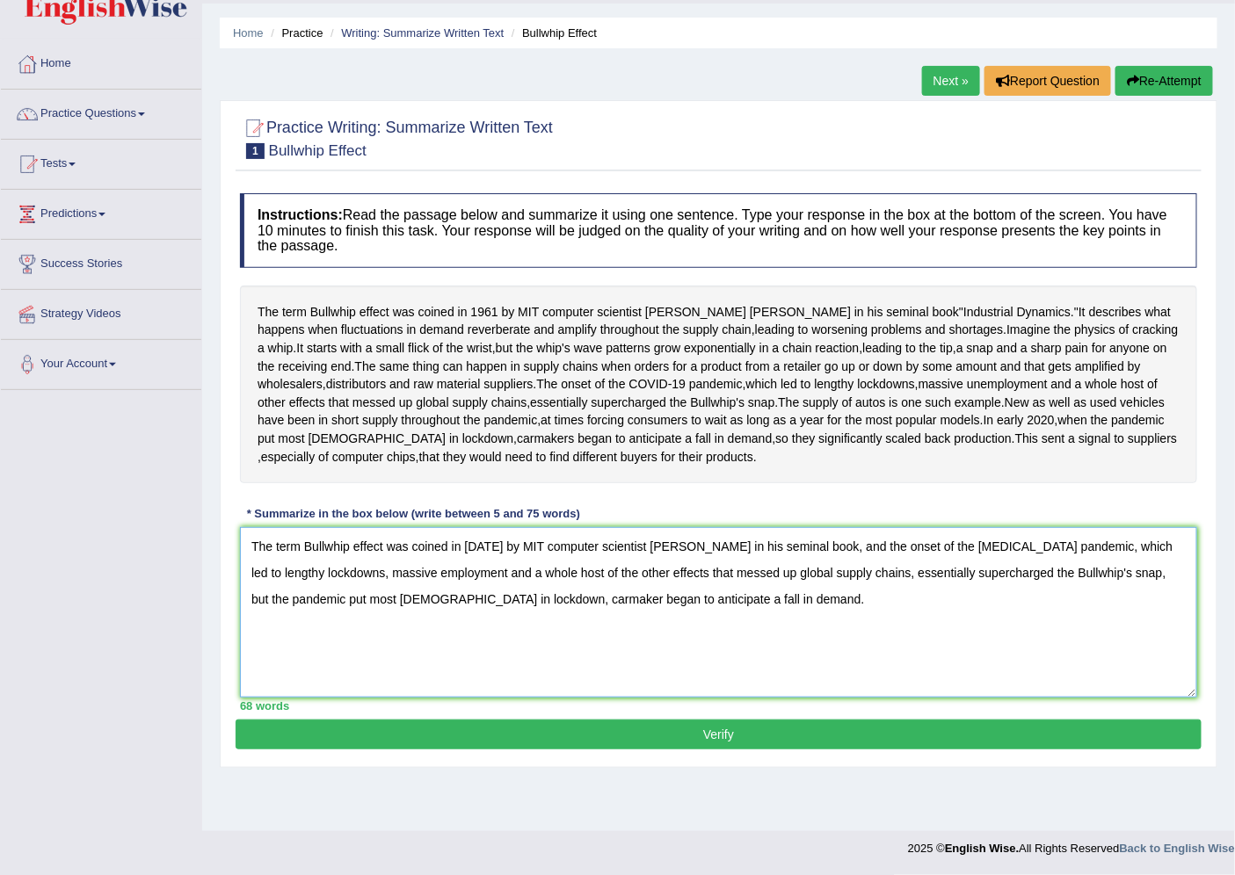
type textarea "The term Bullwhip effect was coined in 1961 by MIT computer scientist Jay Forre…"
click at [577, 750] on button "Verify" at bounding box center [719, 735] width 966 height 30
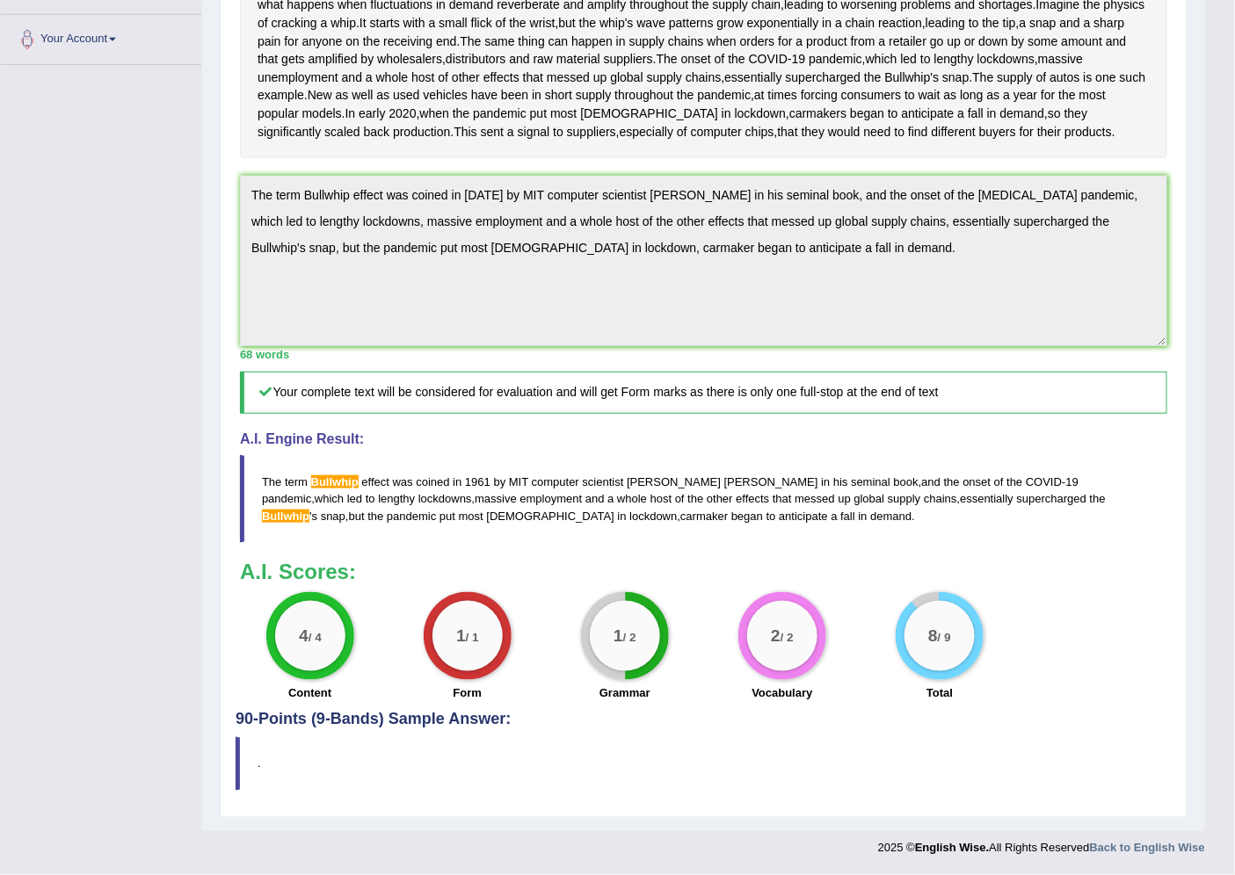
scroll to position [481, 0]
click at [345, 475] on blockquote "The term Bullwhip effect was coined in 1961 by MIT computer scientist Jay Forre…" at bounding box center [703, 498] width 927 height 87
click at [338, 480] on blockquote "The term Bullwhip effect was coined in 1961 by MIT computer scientist Jay Forre…" at bounding box center [703, 498] width 927 height 87
click at [338, 480] on span "Bullwhip" at bounding box center [334, 482] width 47 height 13
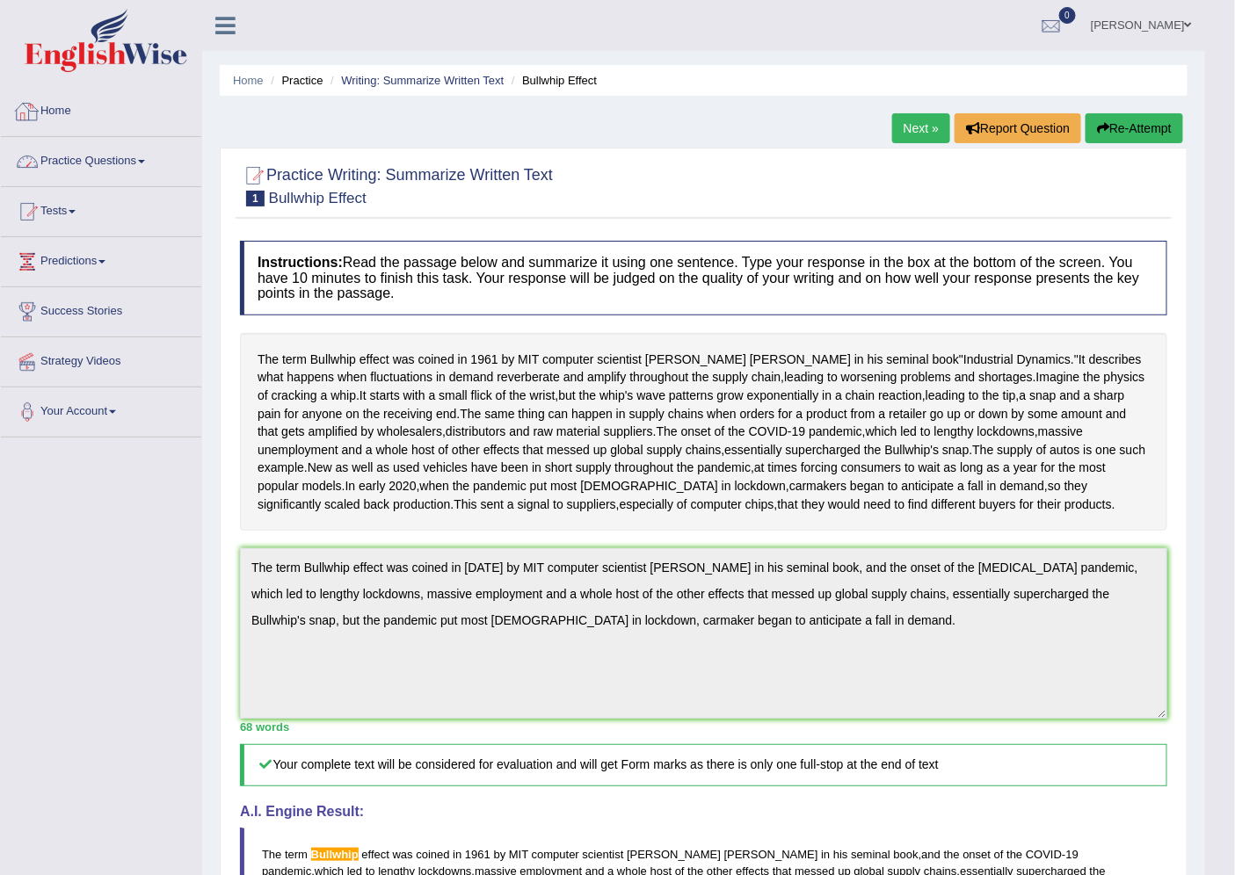
click at [90, 156] on link "Practice Questions" at bounding box center [101, 159] width 200 height 44
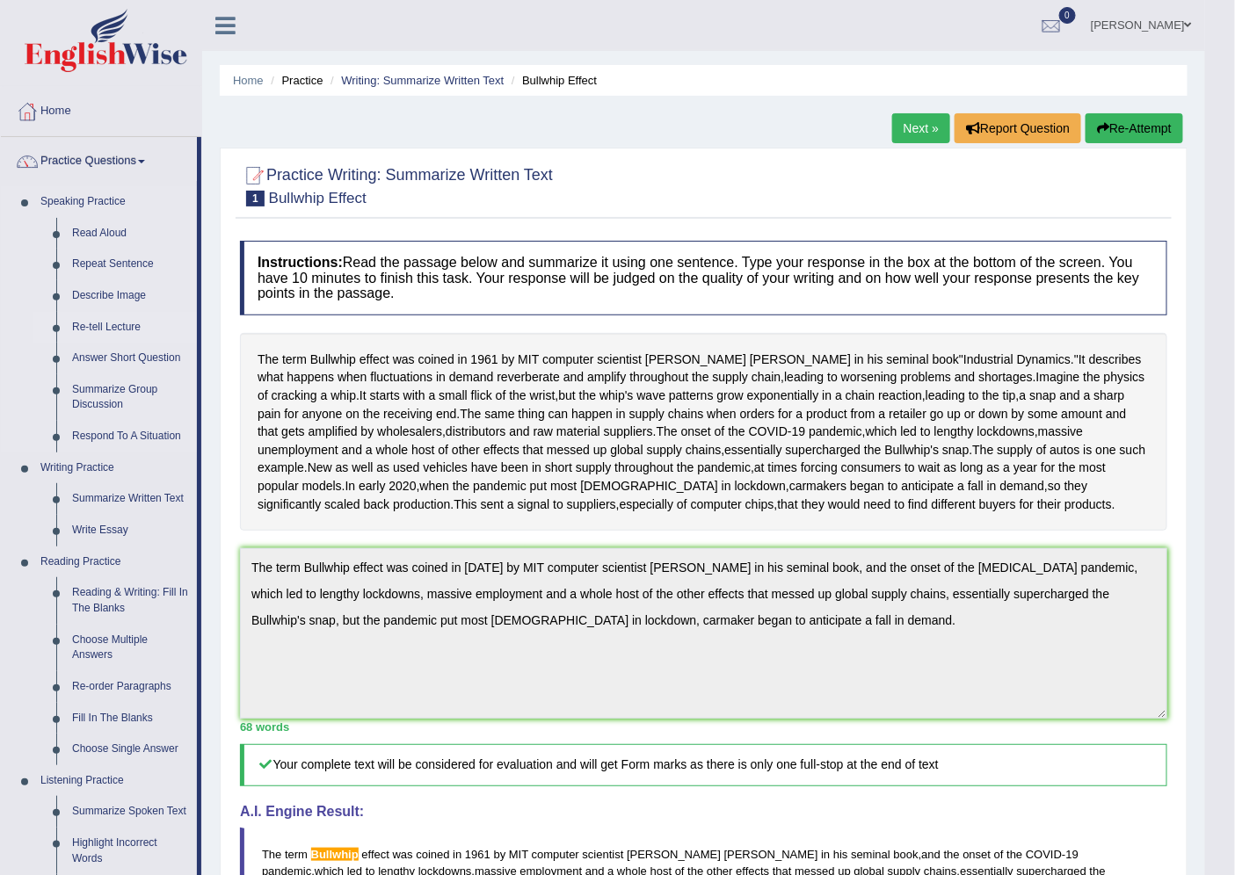
click at [95, 322] on link "Re-tell Lecture" at bounding box center [130, 328] width 133 height 32
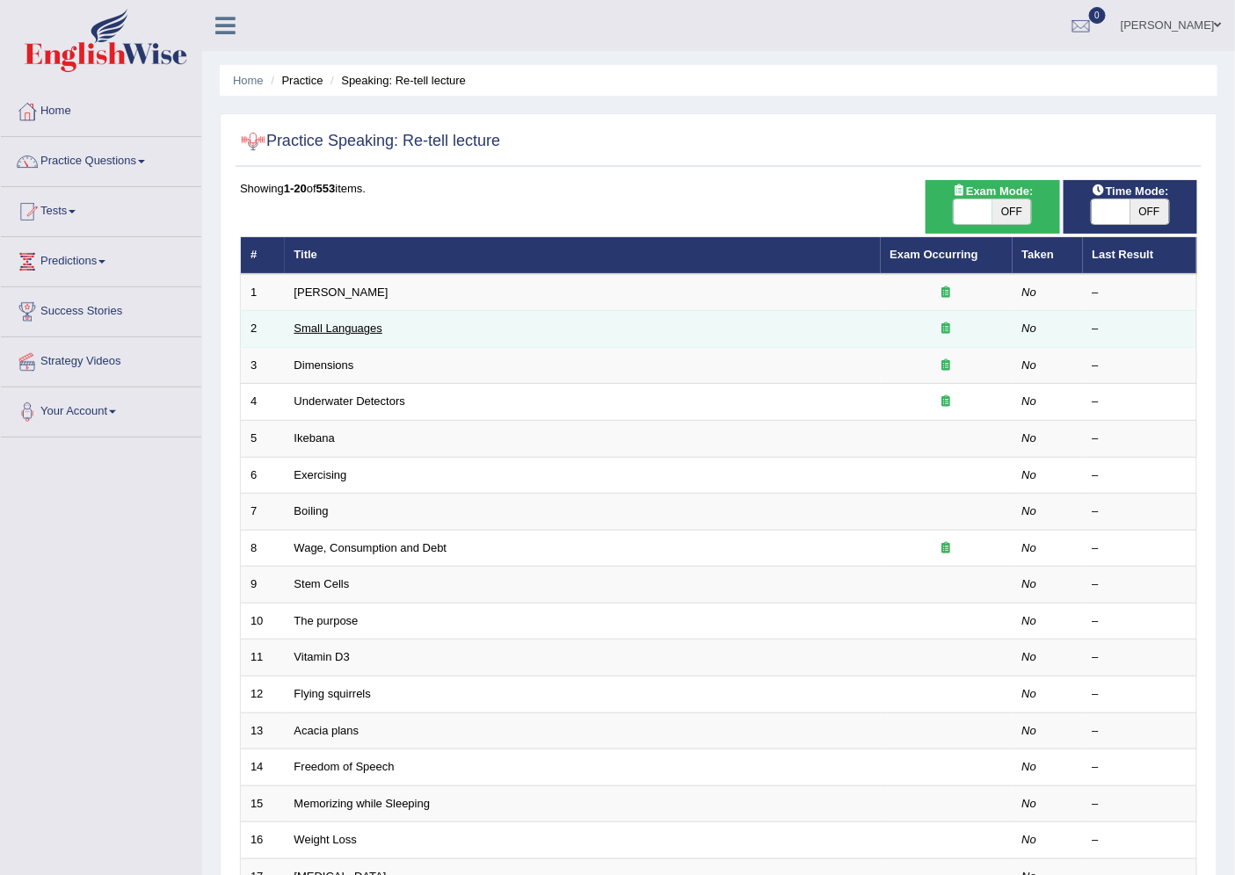
click at [352, 331] on link "Small Languages" at bounding box center [338, 328] width 88 height 13
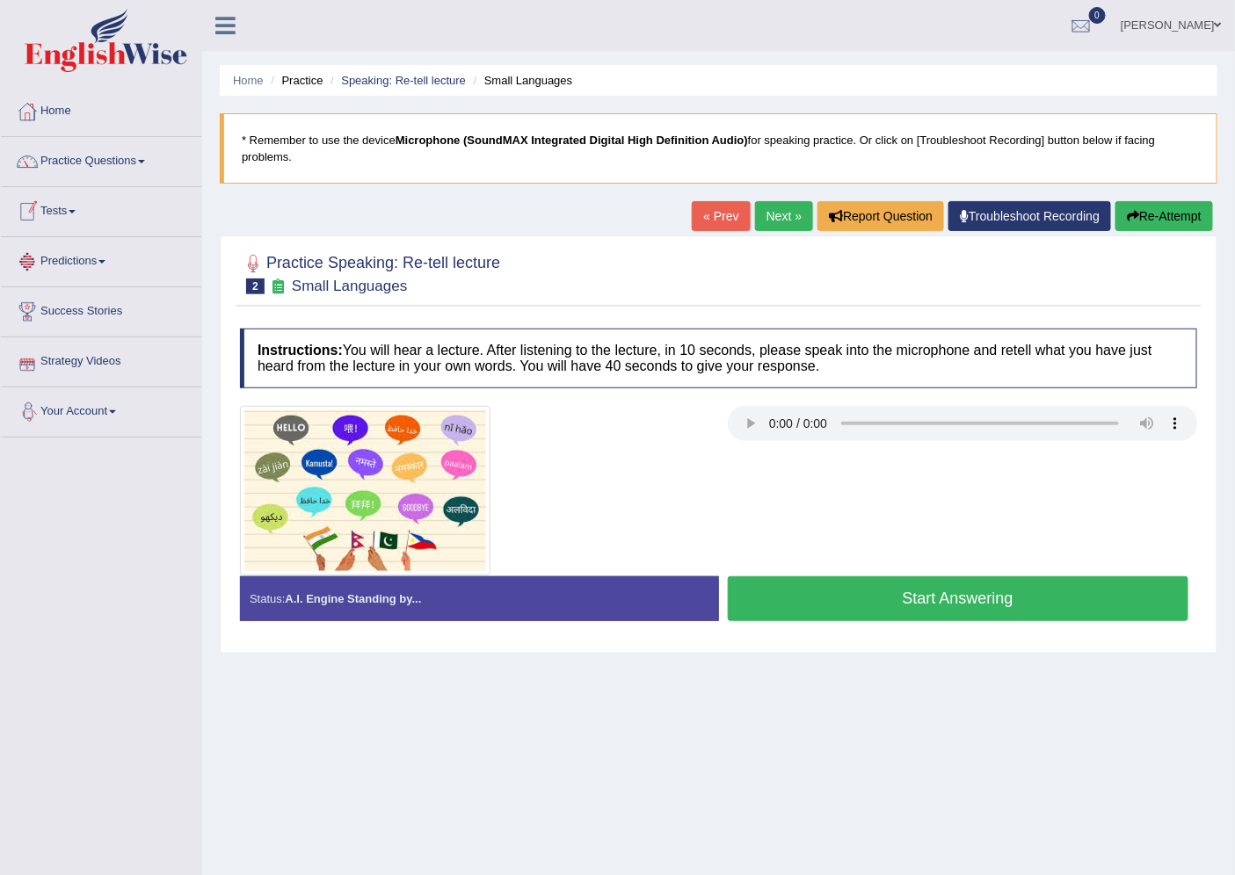
click at [786, 221] on link "Next »" at bounding box center [784, 216] width 58 height 30
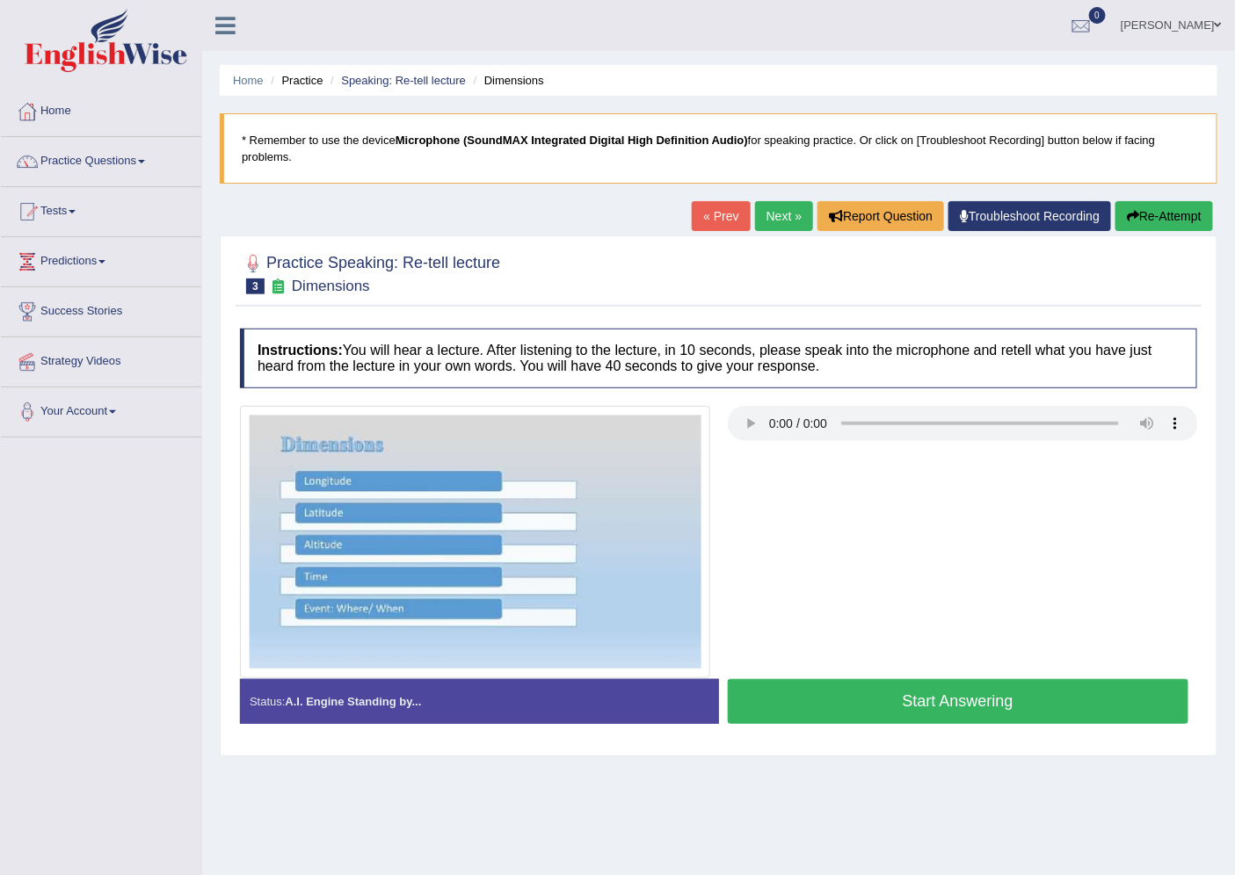
click at [824, 701] on button "Start Answering" at bounding box center [958, 701] width 461 height 45
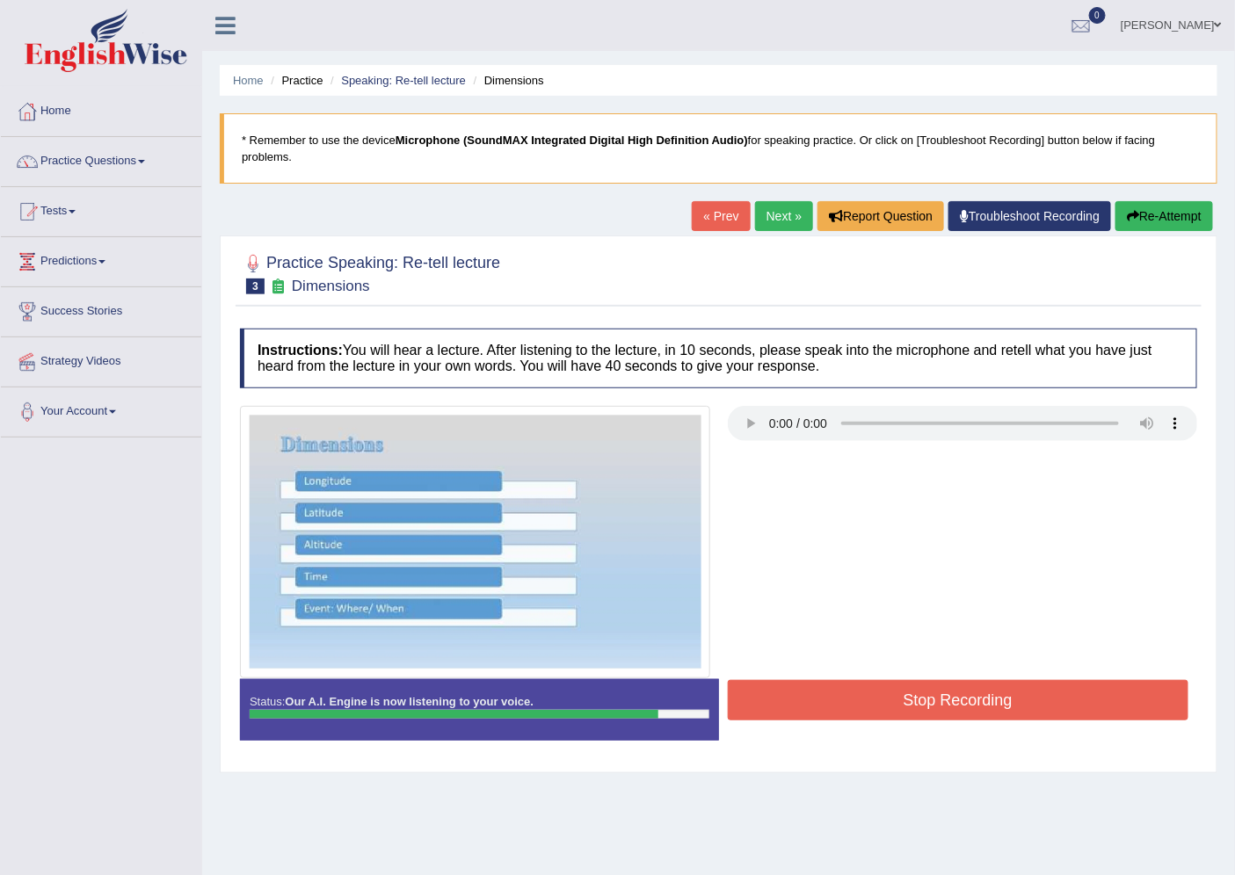
click at [766, 703] on button "Stop Recording" at bounding box center [958, 700] width 461 height 40
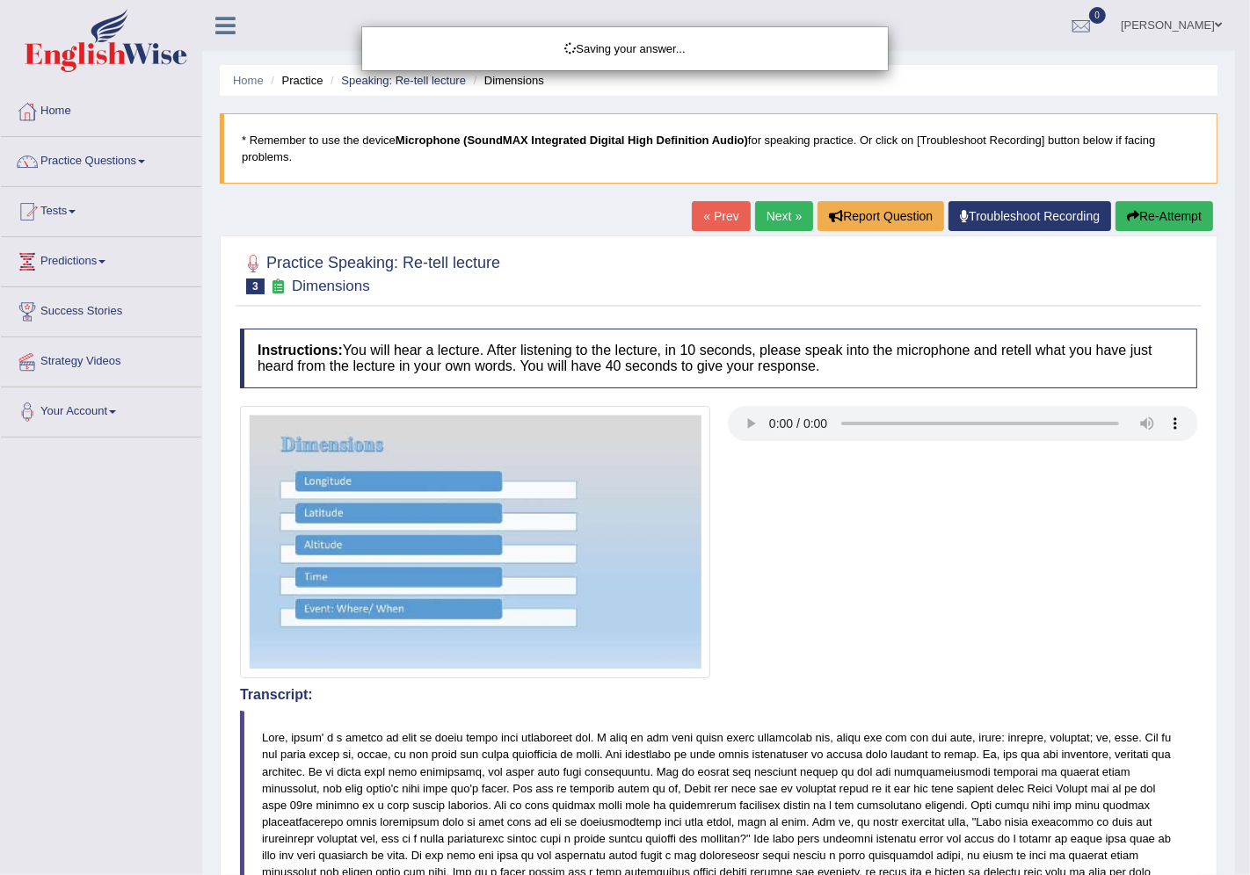
click at [1234, 583] on div "Saving your answer..." at bounding box center [625, 437] width 1250 height 875
click at [1234, 587] on div "Saving your answer..." at bounding box center [625, 437] width 1250 height 875
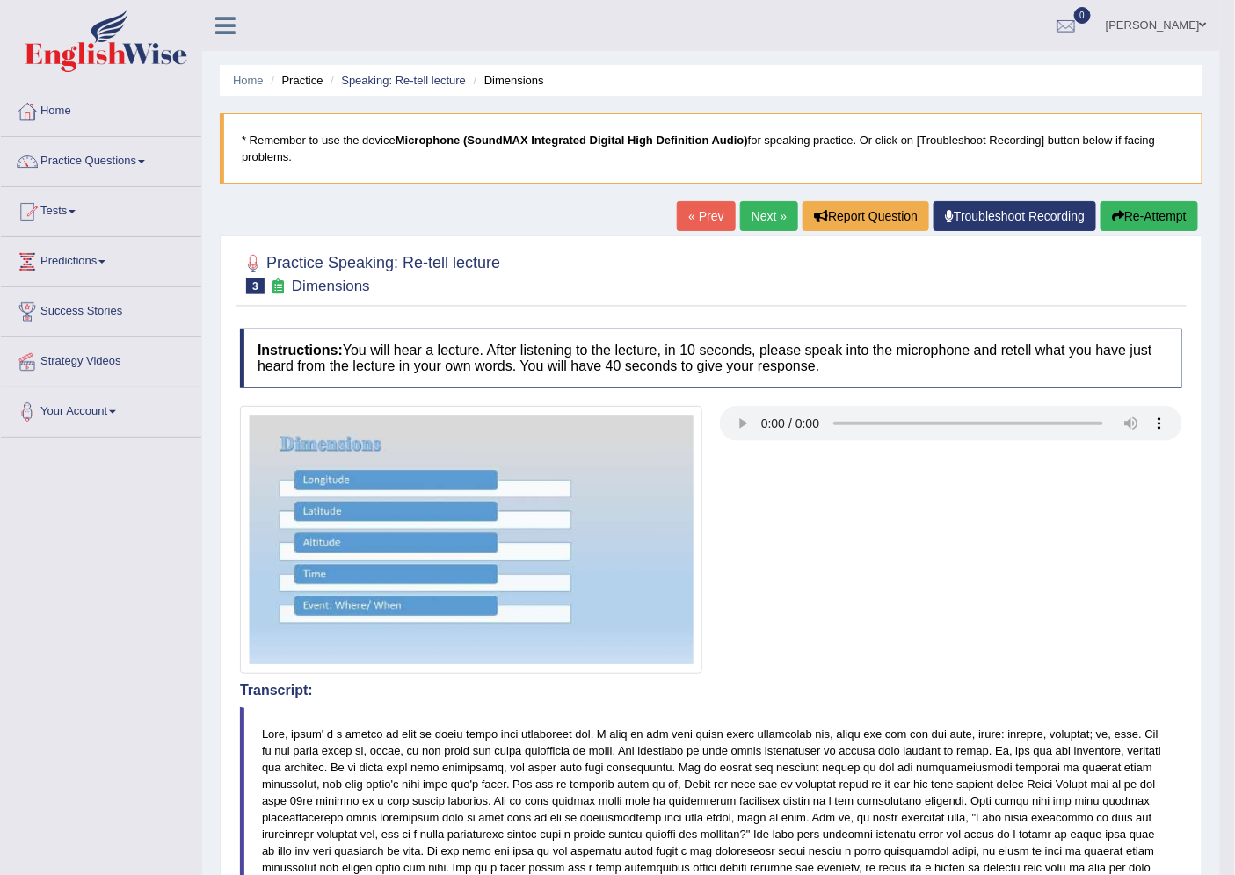
click at [760, 213] on link "Next »" at bounding box center [769, 216] width 58 height 30
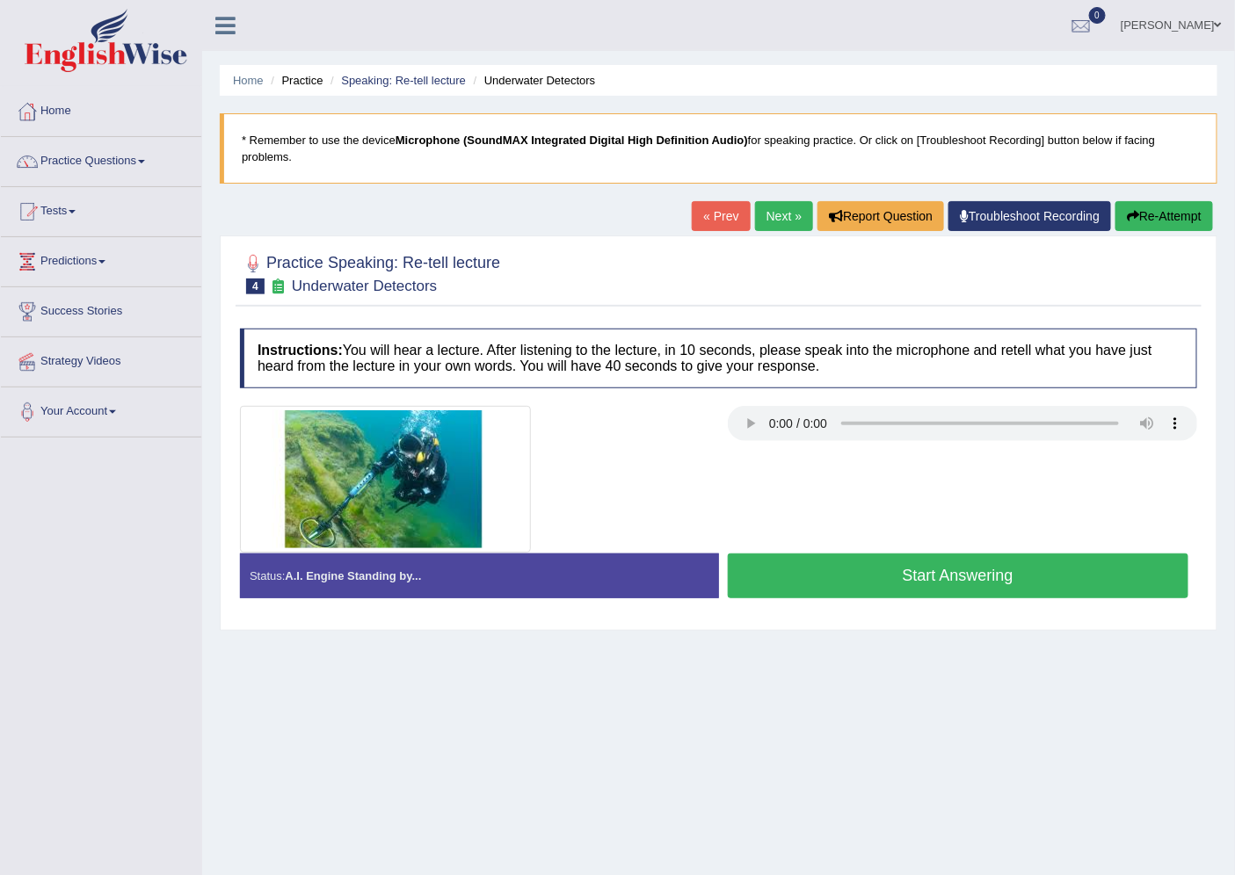
click at [904, 568] on button "Start Answering" at bounding box center [958, 576] width 461 height 45
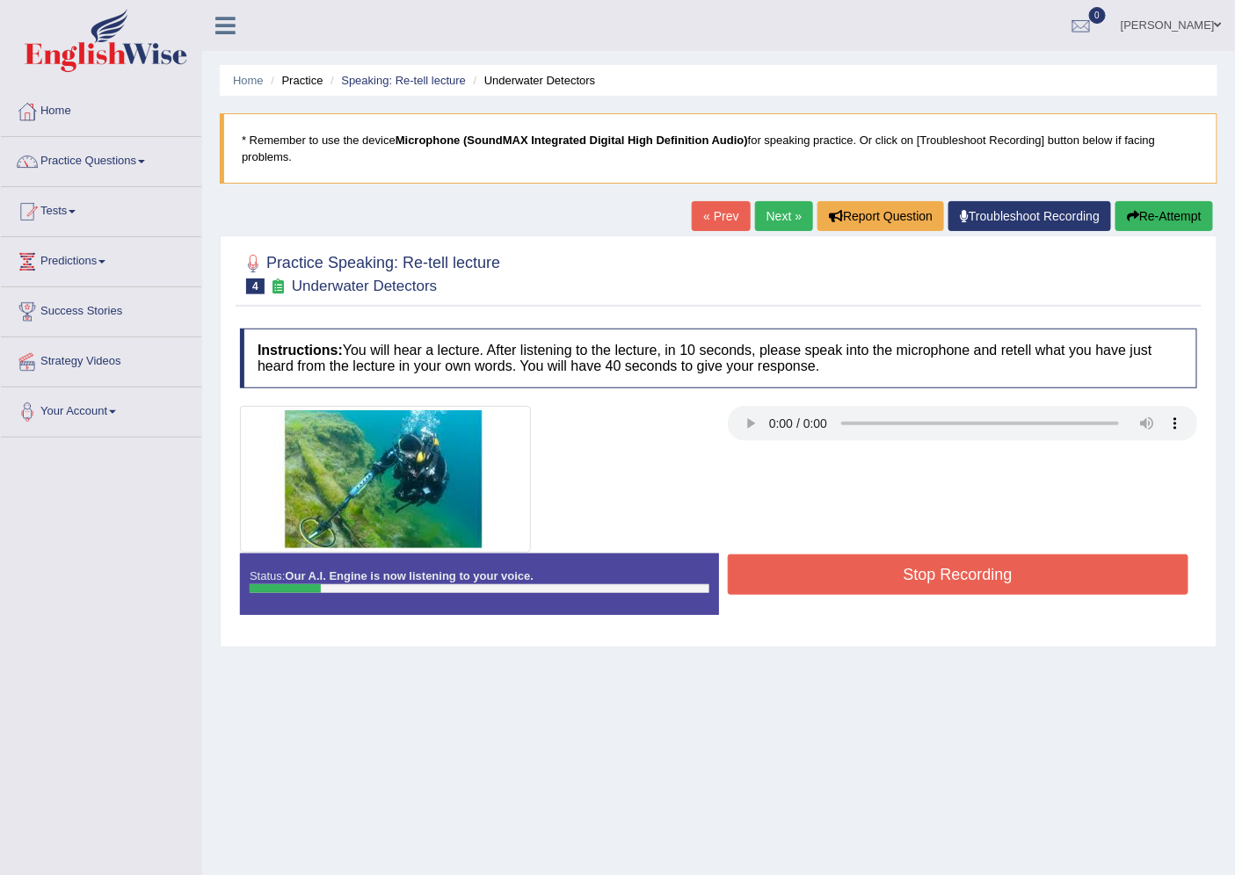
click at [779, 577] on button "Stop Recording" at bounding box center [958, 575] width 461 height 40
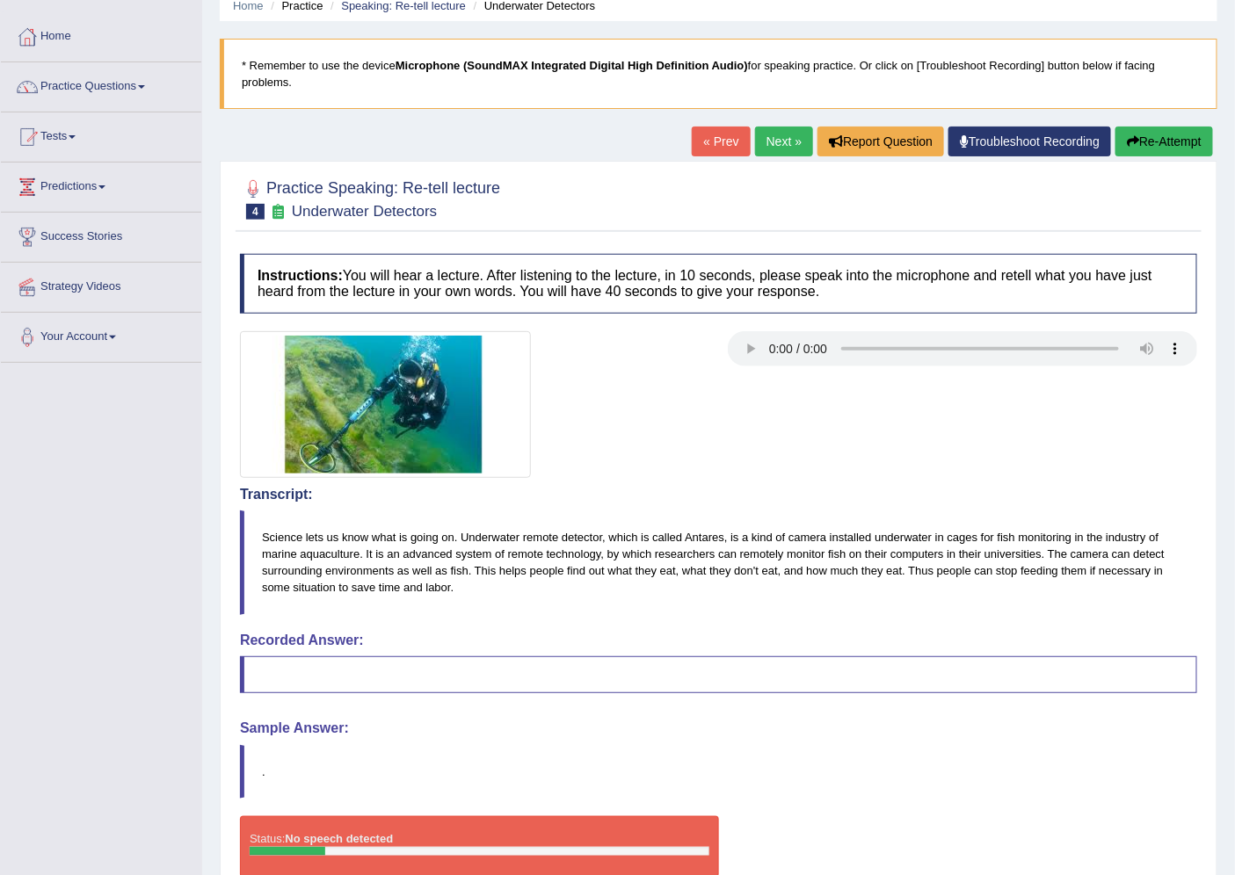
scroll to position [168, 0]
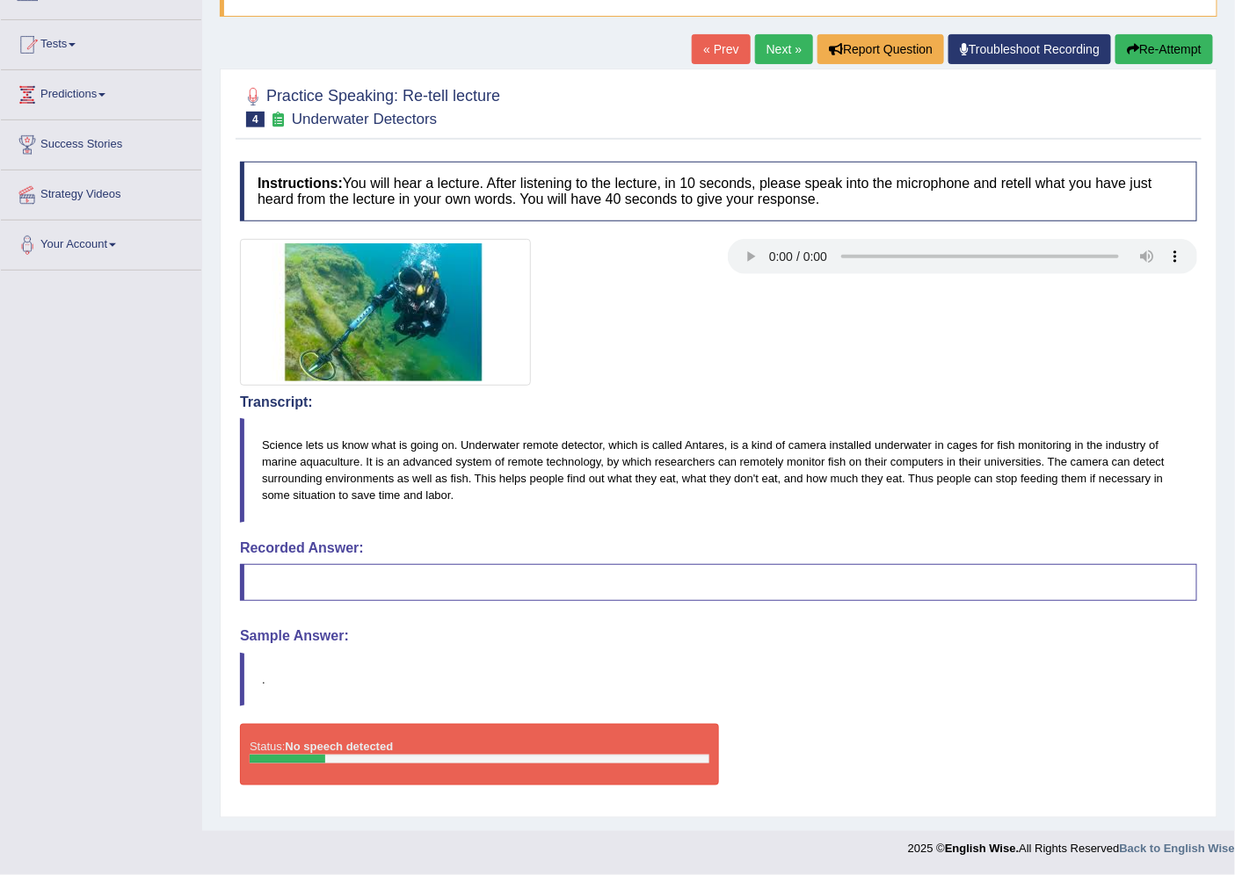
click at [1154, 40] on button "Re-Attempt" at bounding box center [1164, 49] width 98 height 30
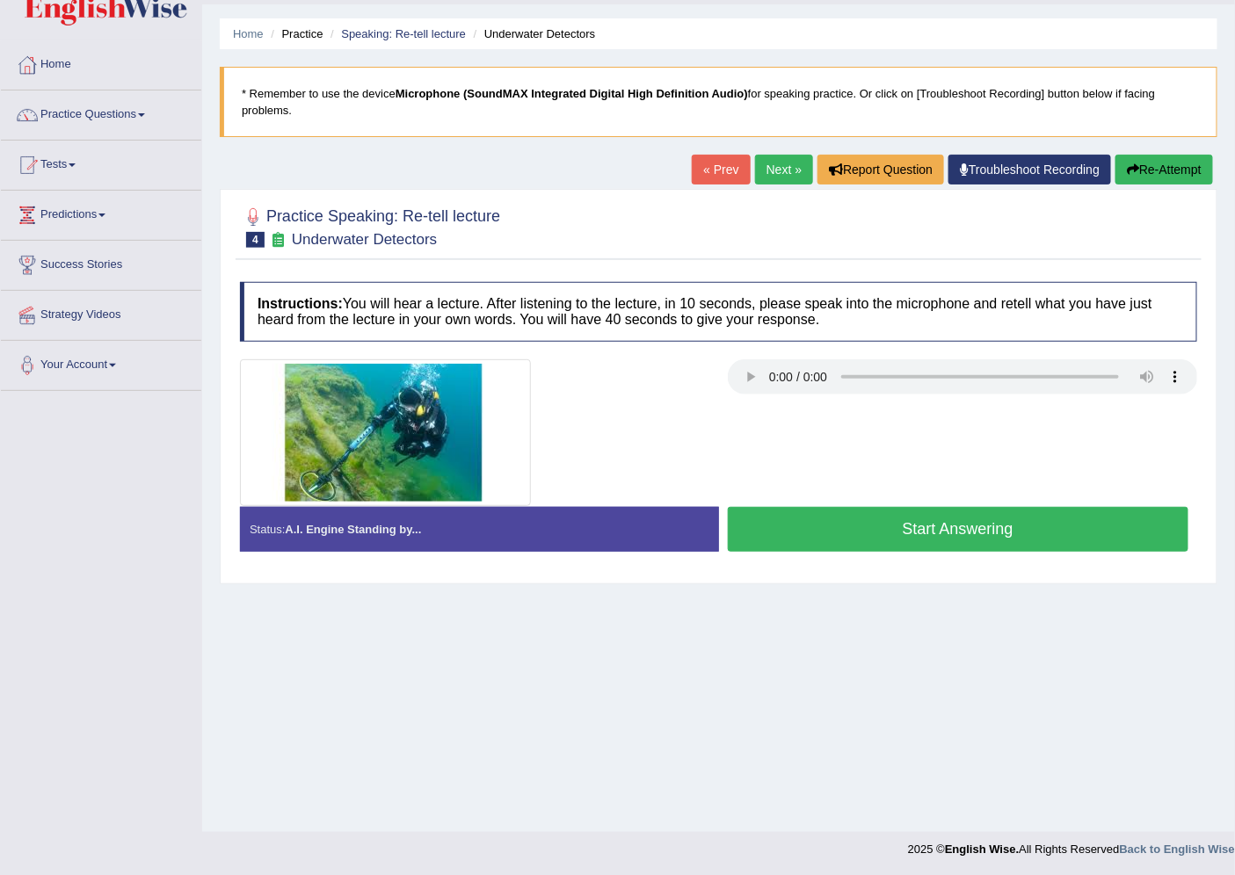
drag, startPoint x: 823, startPoint y: 399, endPoint x: 1023, endPoint y: 460, distance: 209.4
click at [1021, 459] on div at bounding box center [718, 433] width 975 height 147
click at [781, 537] on button "Start Answering" at bounding box center [958, 529] width 461 height 45
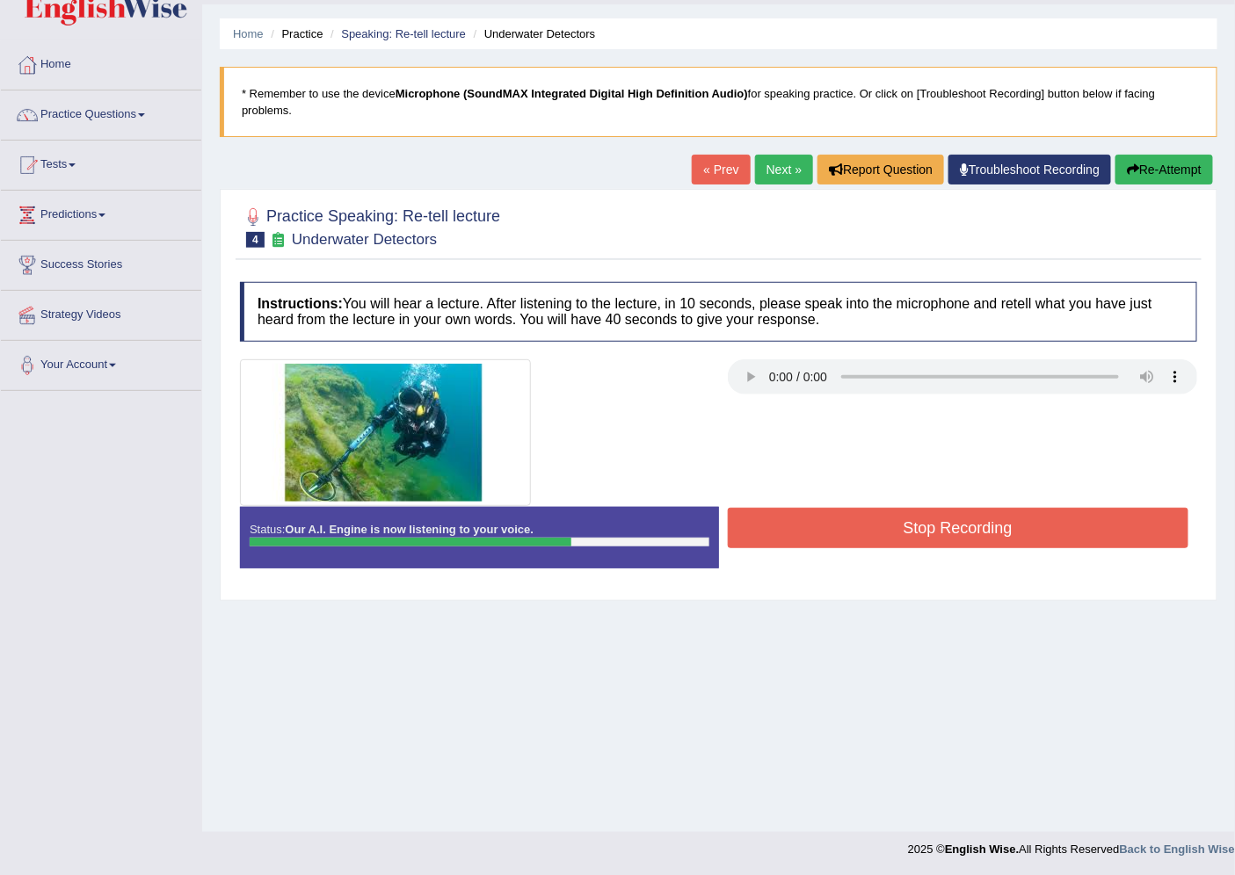
click at [771, 534] on button "Stop Recording" at bounding box center [958, 528] width 461 height 40
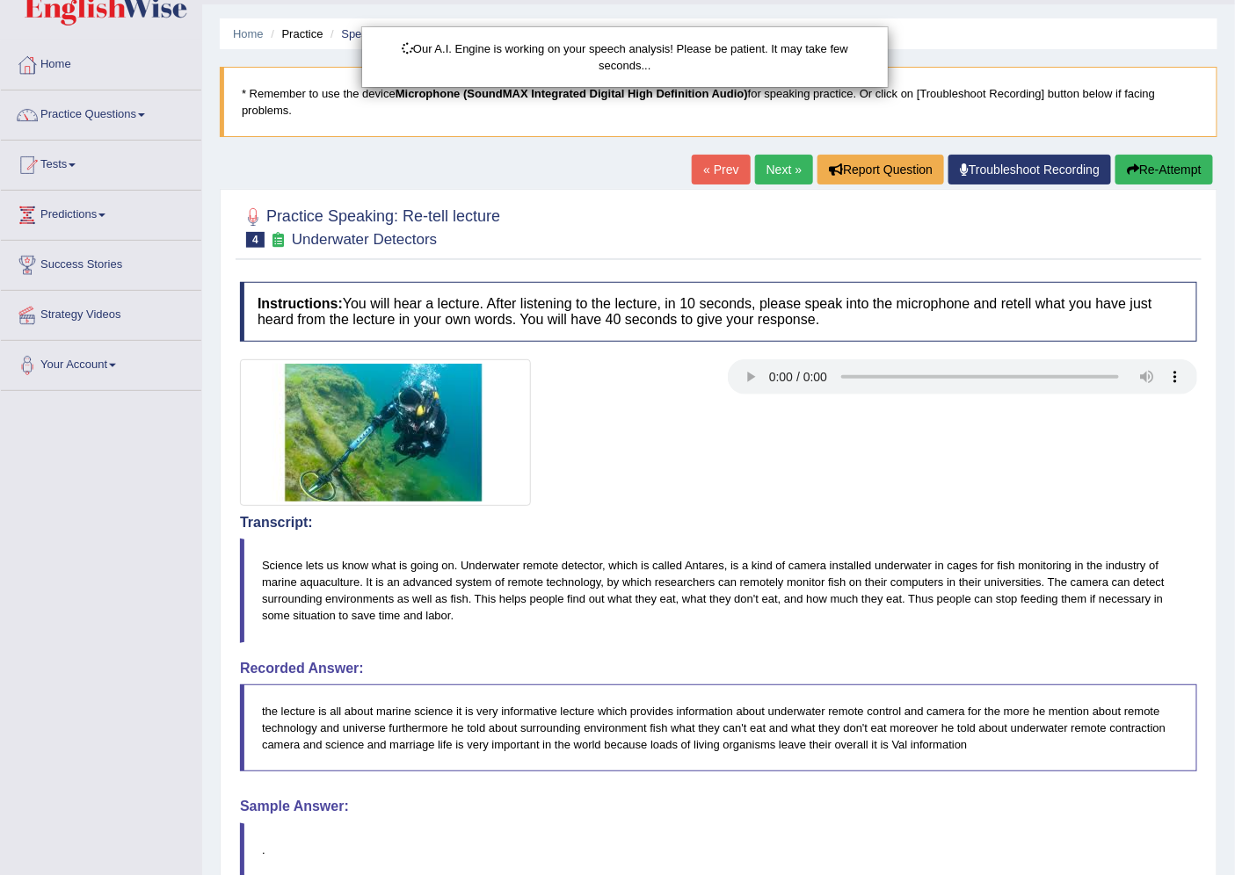
drag, startPoint x: 1241, startPoint y: 625, endPoint x: 1249, endPoint y: 660, distance: 36.0
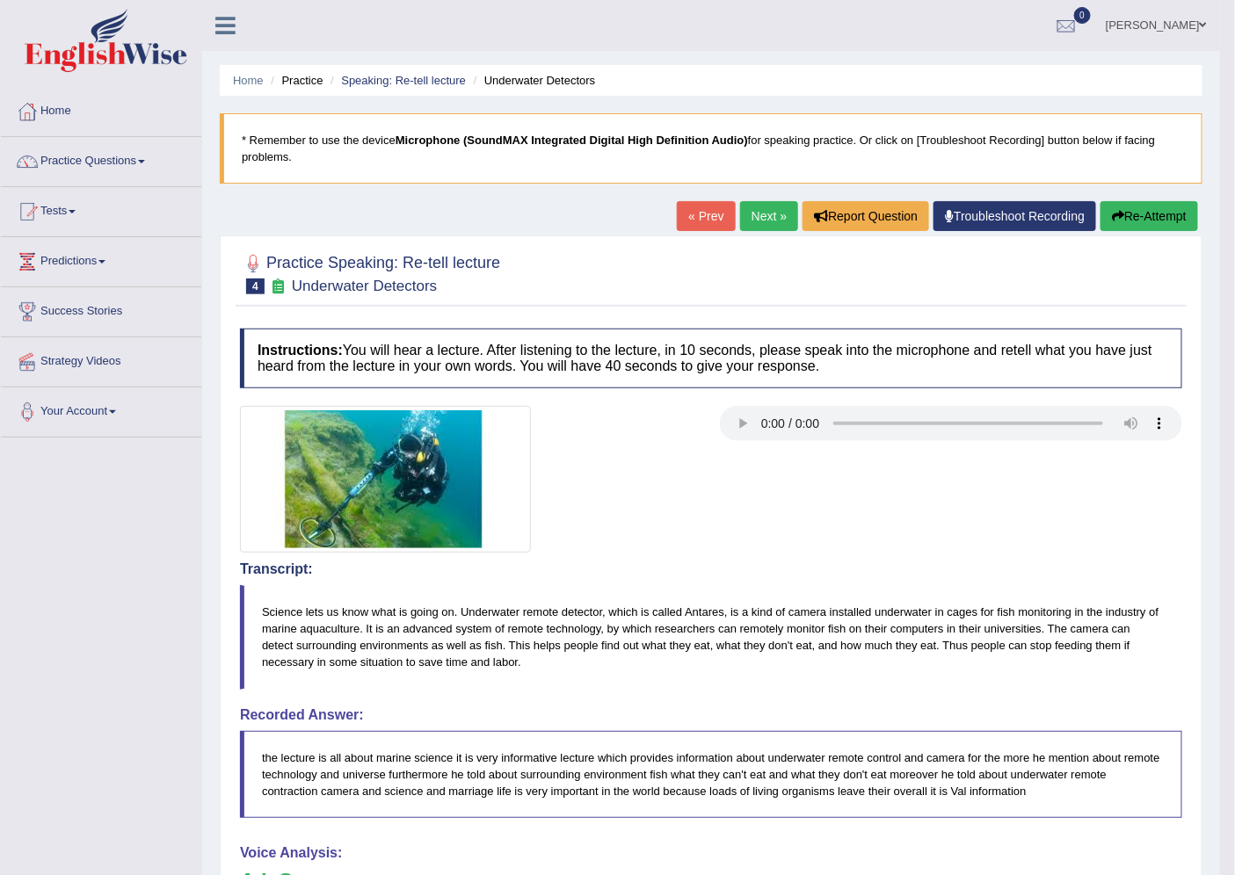
click at [768, 216] on link "Next »" at bounding box center [769, 216] width 58 height 30
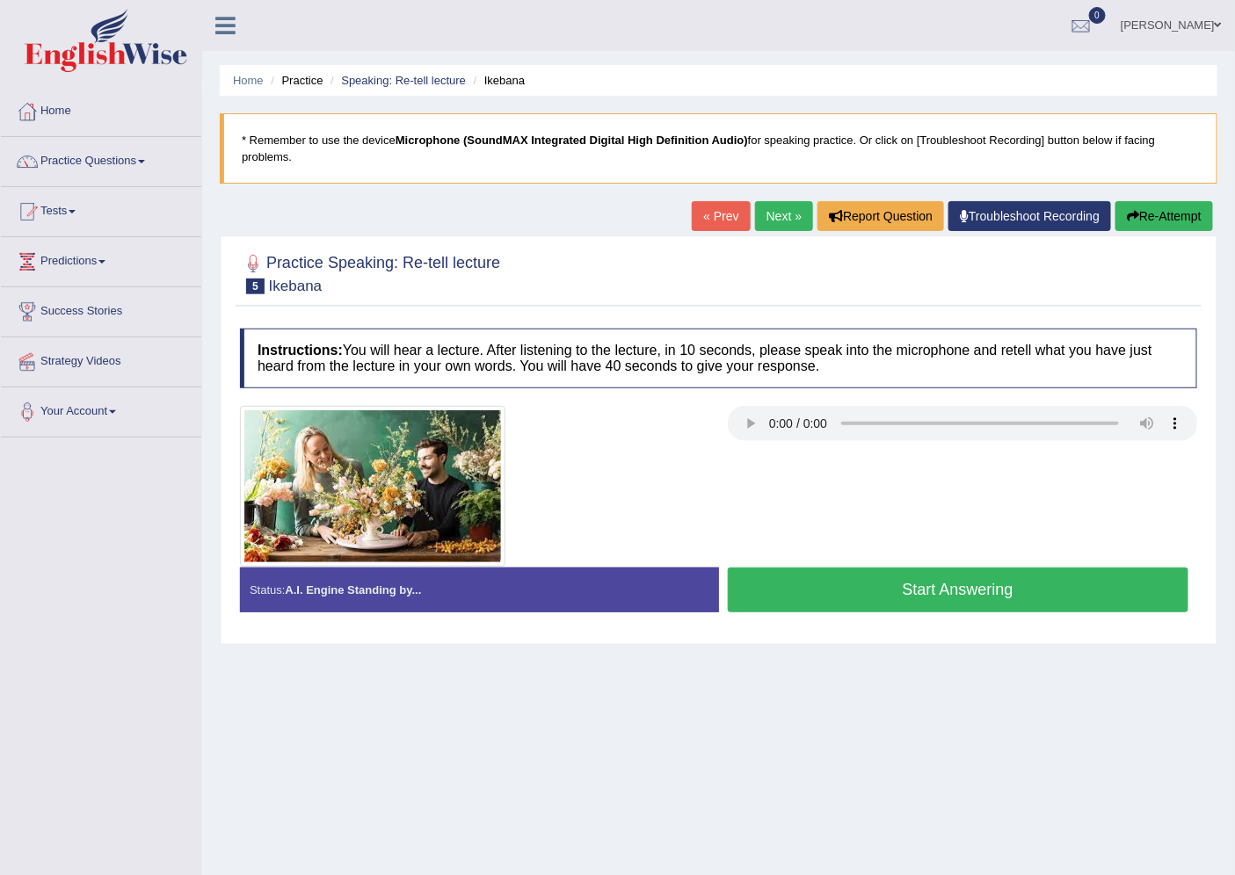
click at [944, 598] on button "Start Answering" at bounding box center [958, 590] width 461 height 45
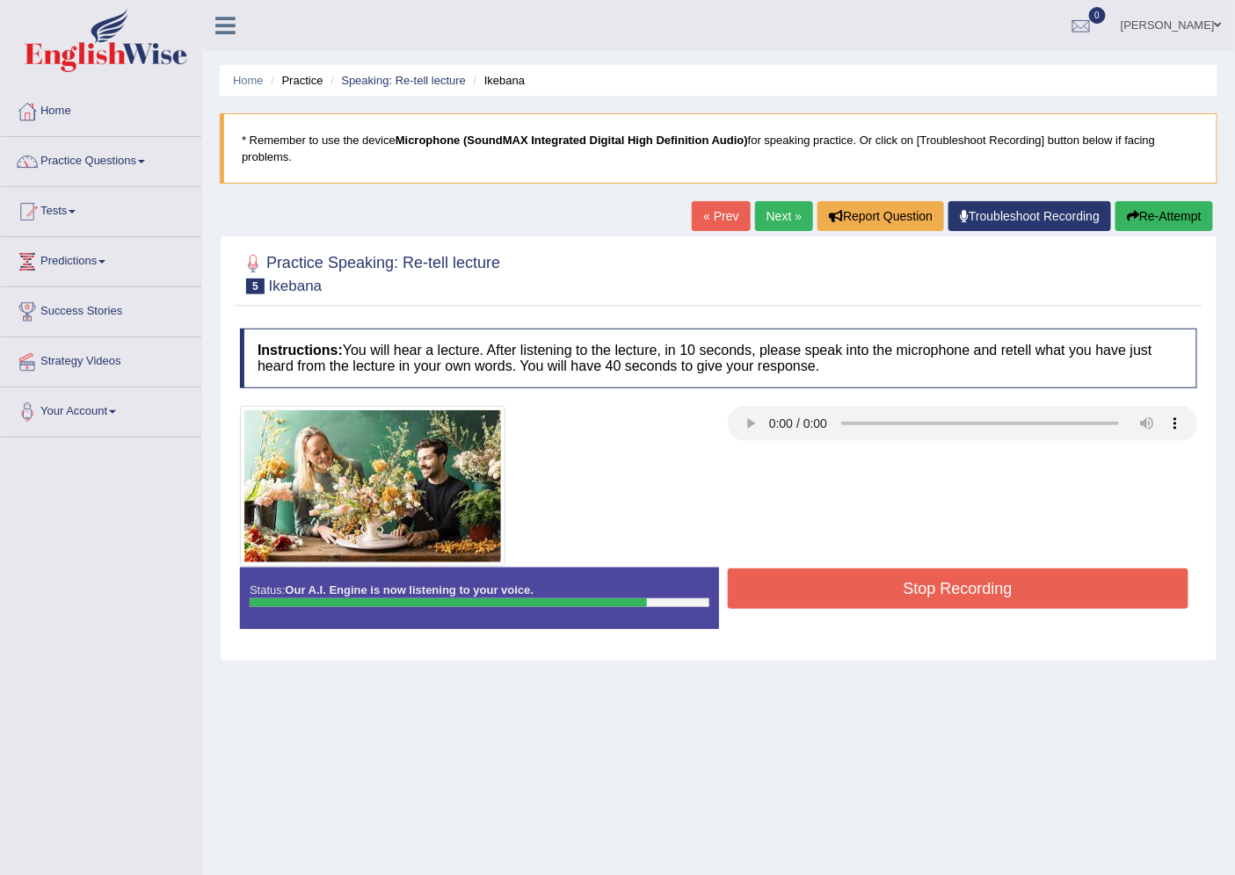
click at [944, 598] on button "Stop Recording" at bounding box center [958, 589] width 461 height 40
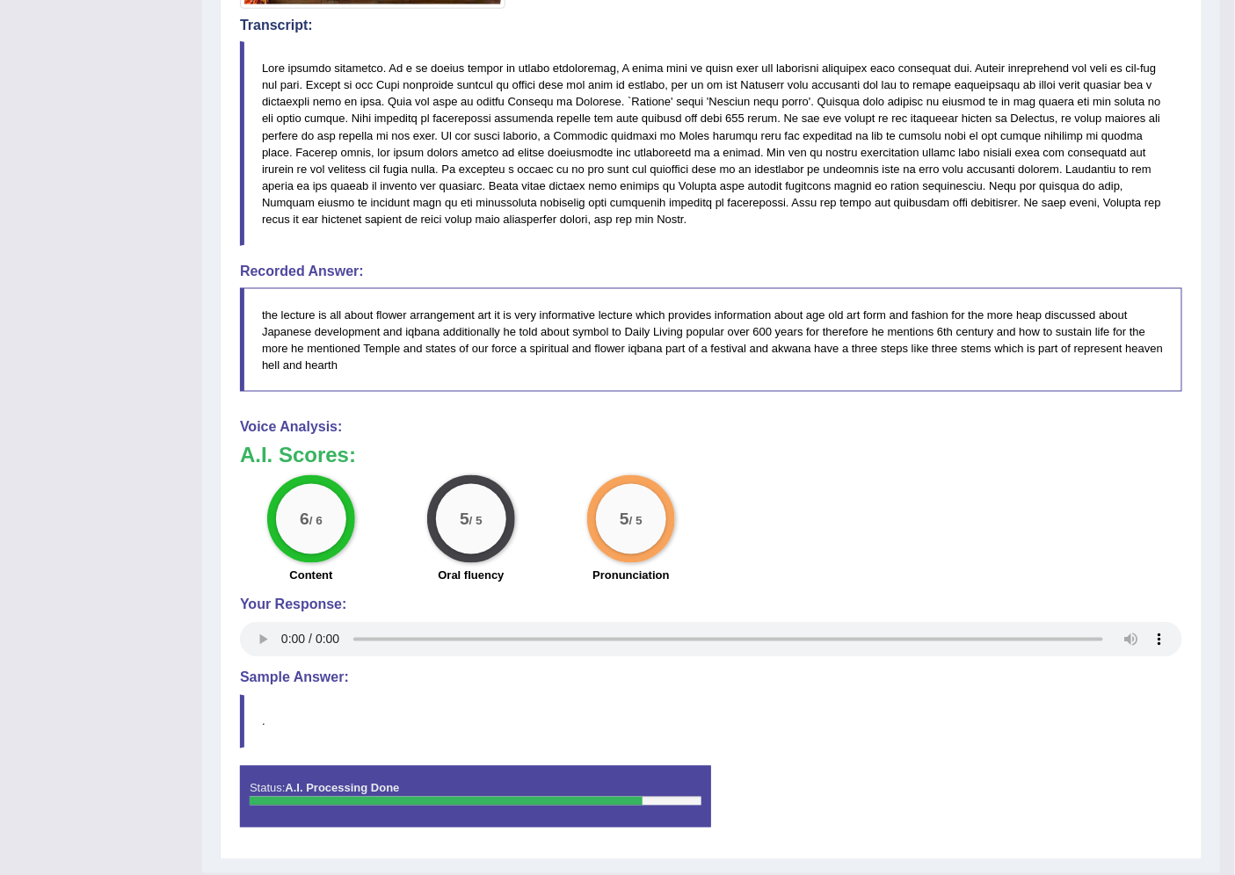
scroll to position [13, 0]
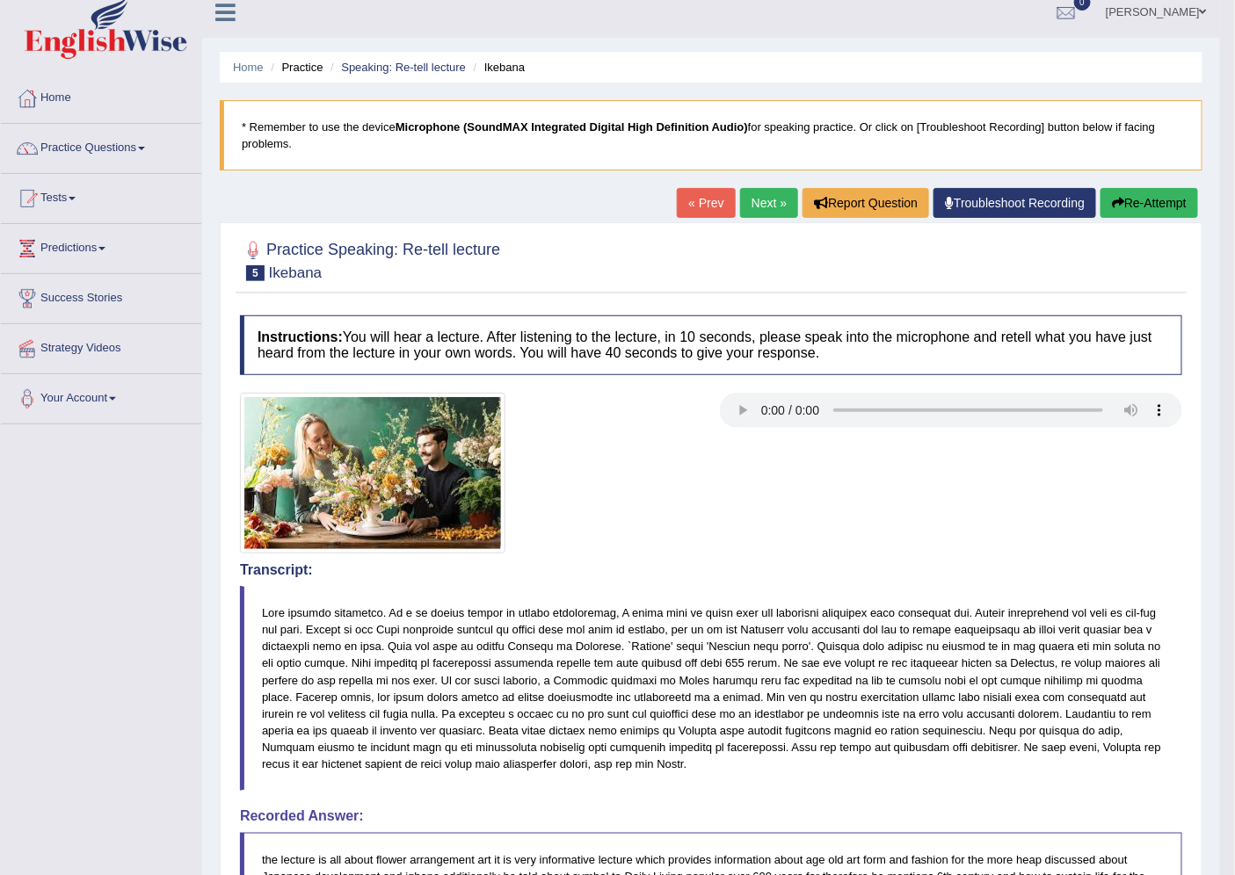
click at [775, 200] on link "Next »" at bounding box center [769, 203] width 58 height 30
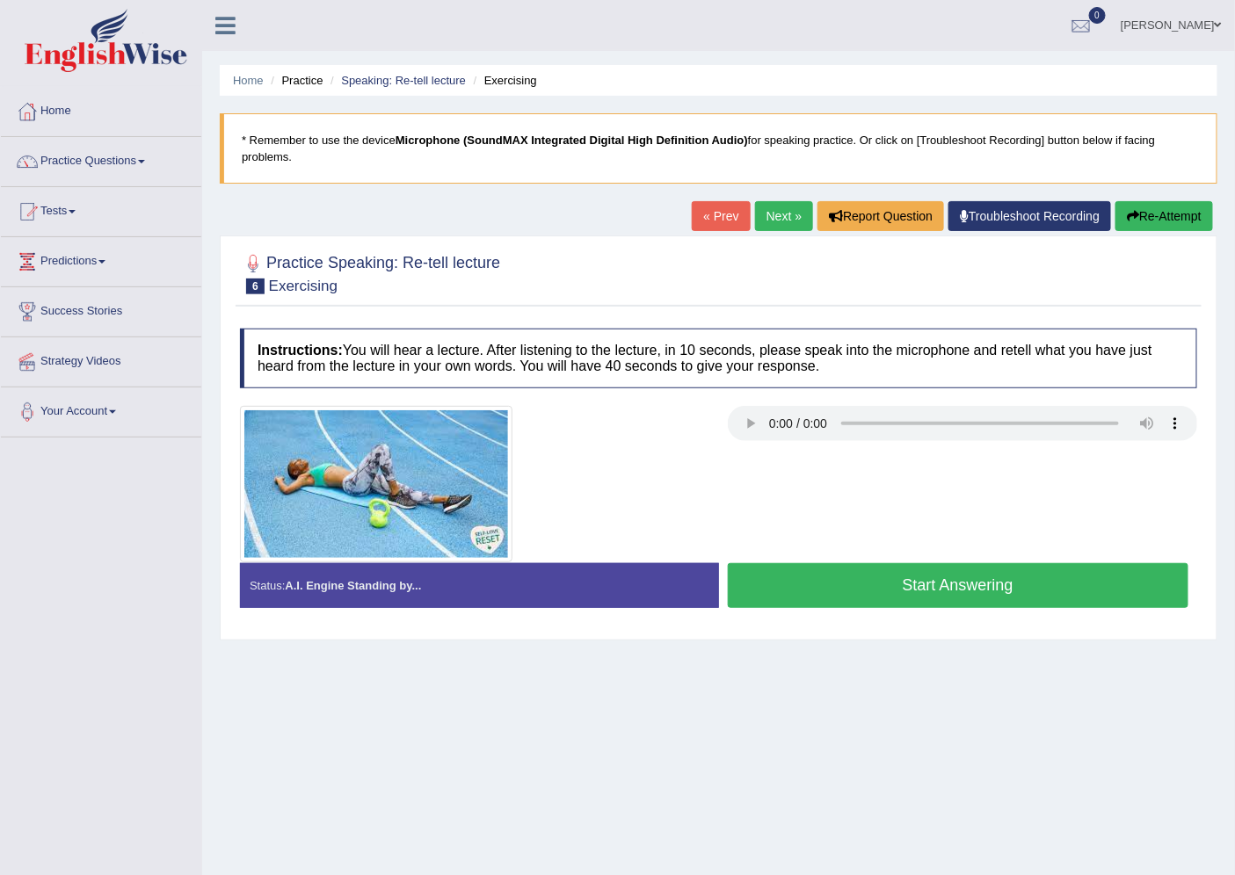
click at [809, 592] on button "Start Answering" at bounding box center [958, 585] width 461 height 45
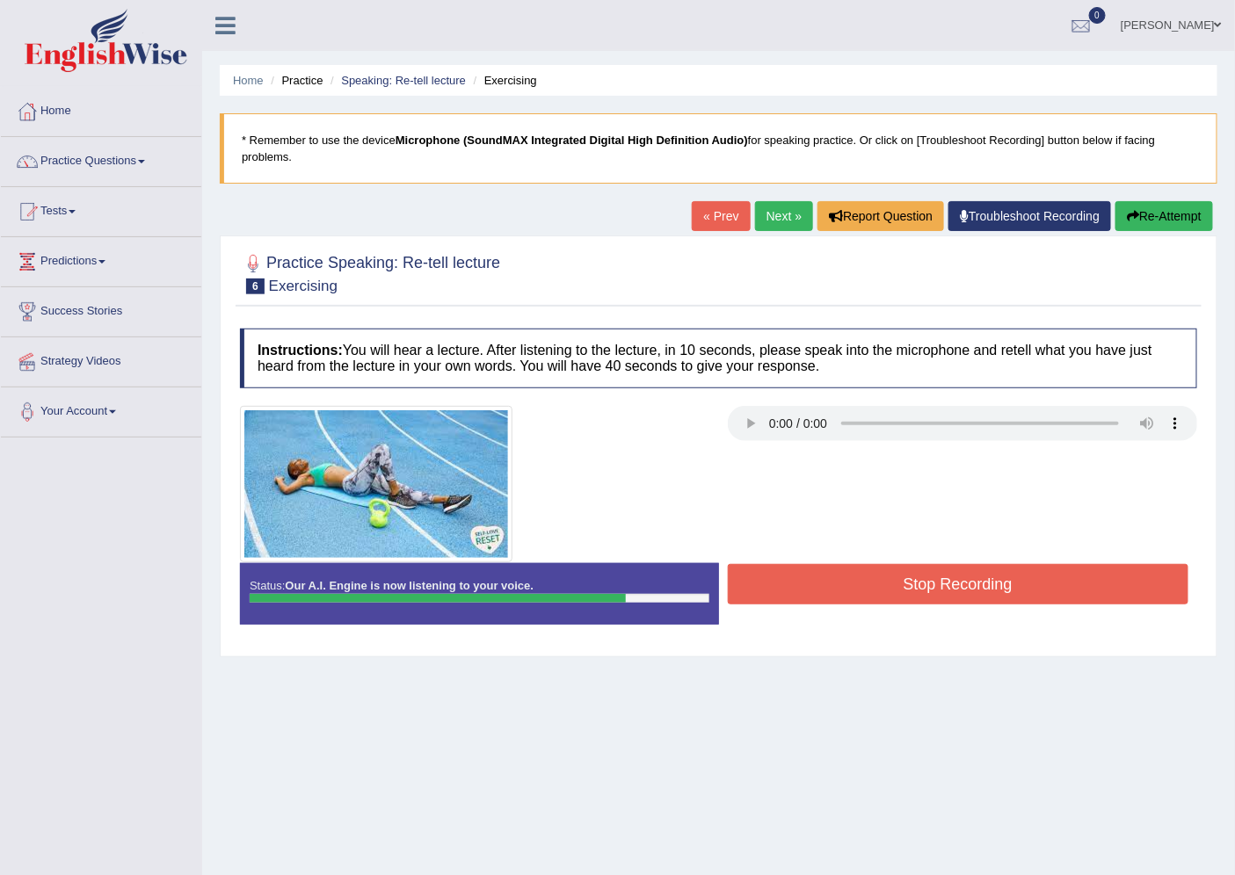
click at [769, 580] on button "Stop Recording" at bounding box center [958, 584] width 461 height 40
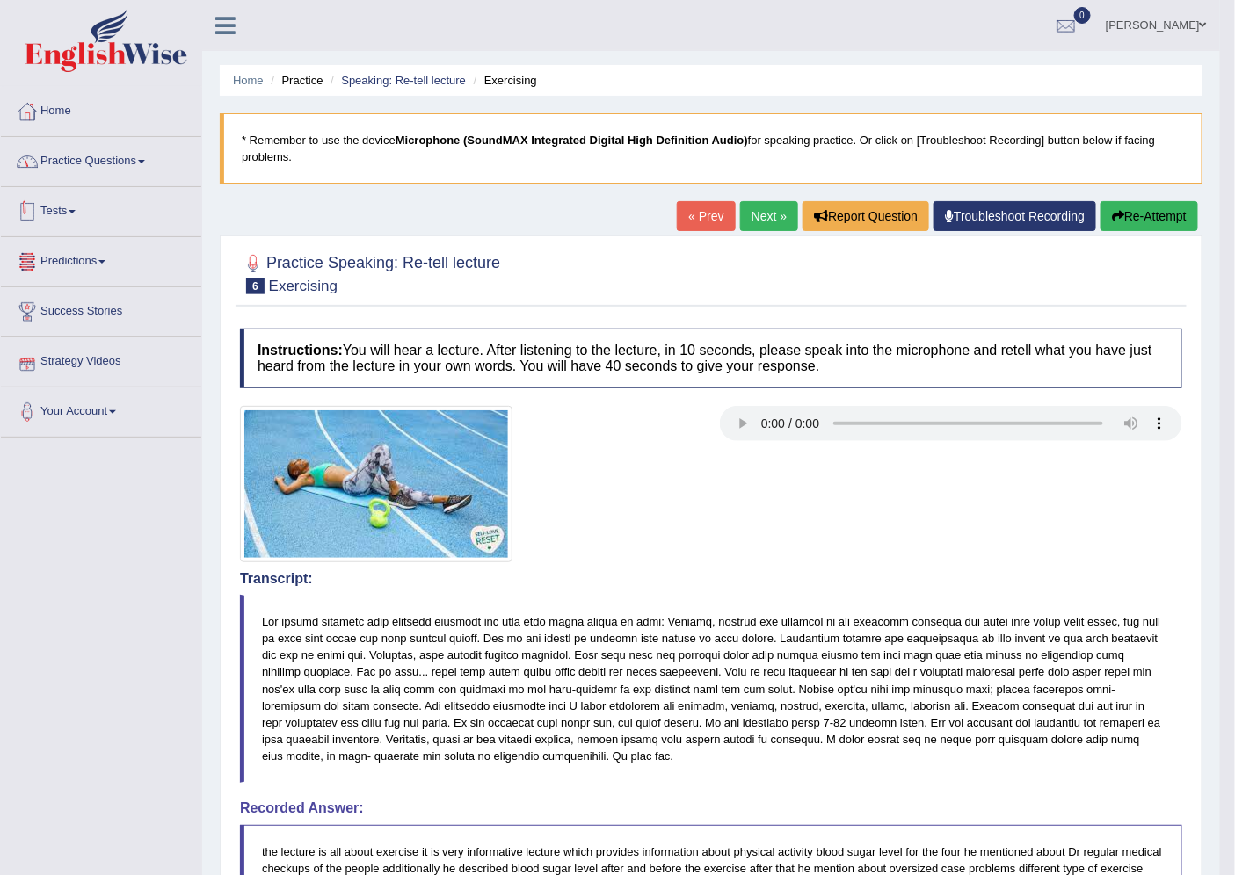
click at [139, 171] on link "Practice Questions" at bounding box center [101, 159] width 200 height 44
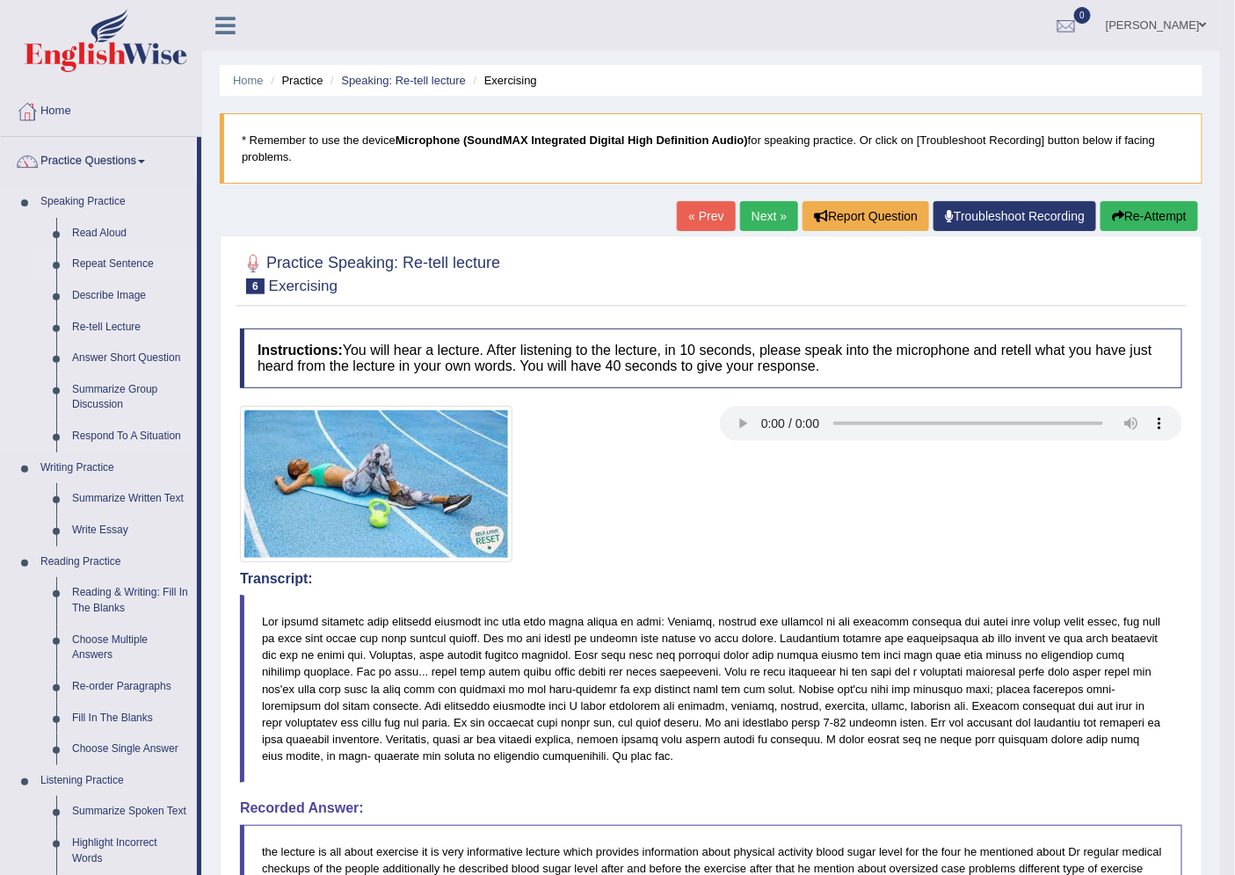
click at [136, 269] on link "Repeat Sentence" at bounding box center [130, 265] width 133 height 32
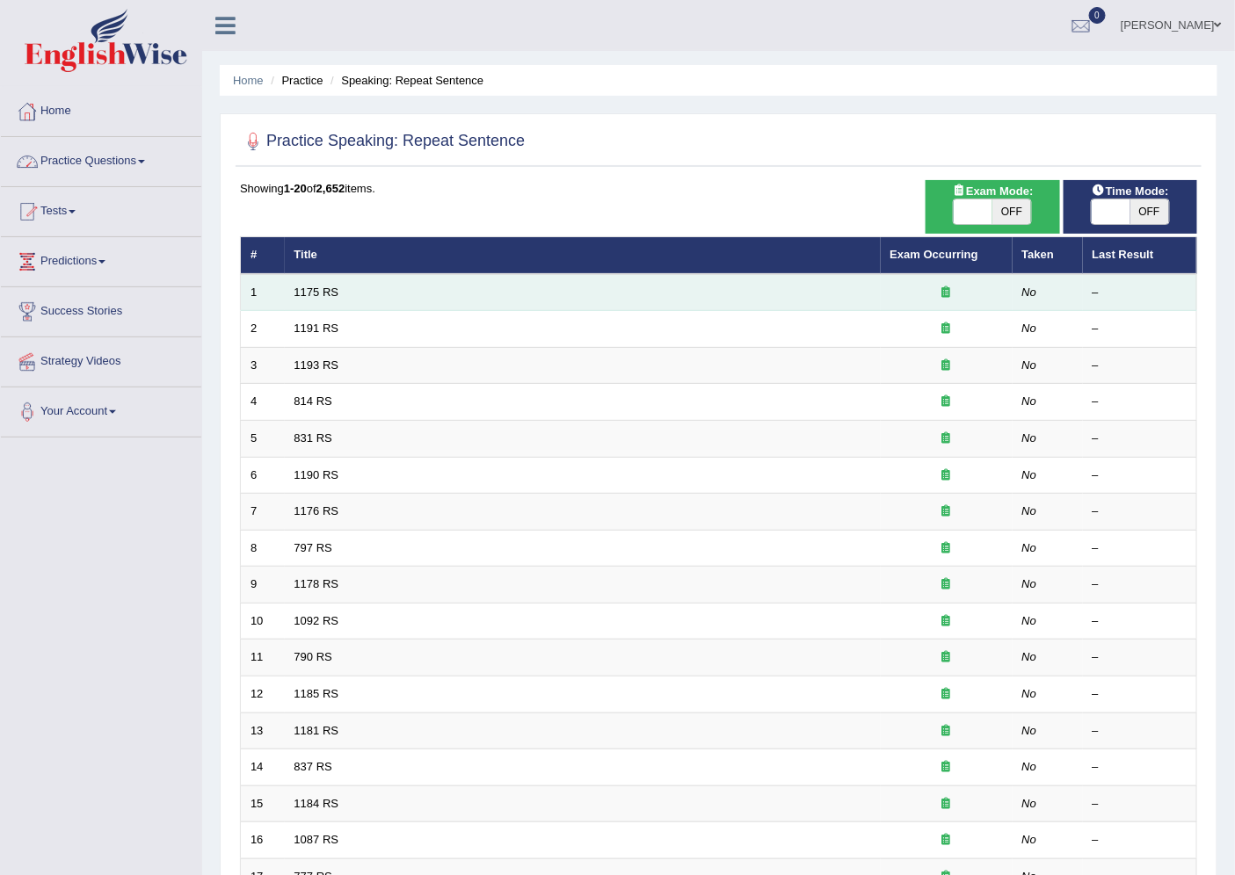
click at [332, 281] on td "1175 RS" at bounding box center [583, 292] width 596 height 37
click at [320, 286] on link "1175 RS" at bounding box center [316, 292] width 45 height 13
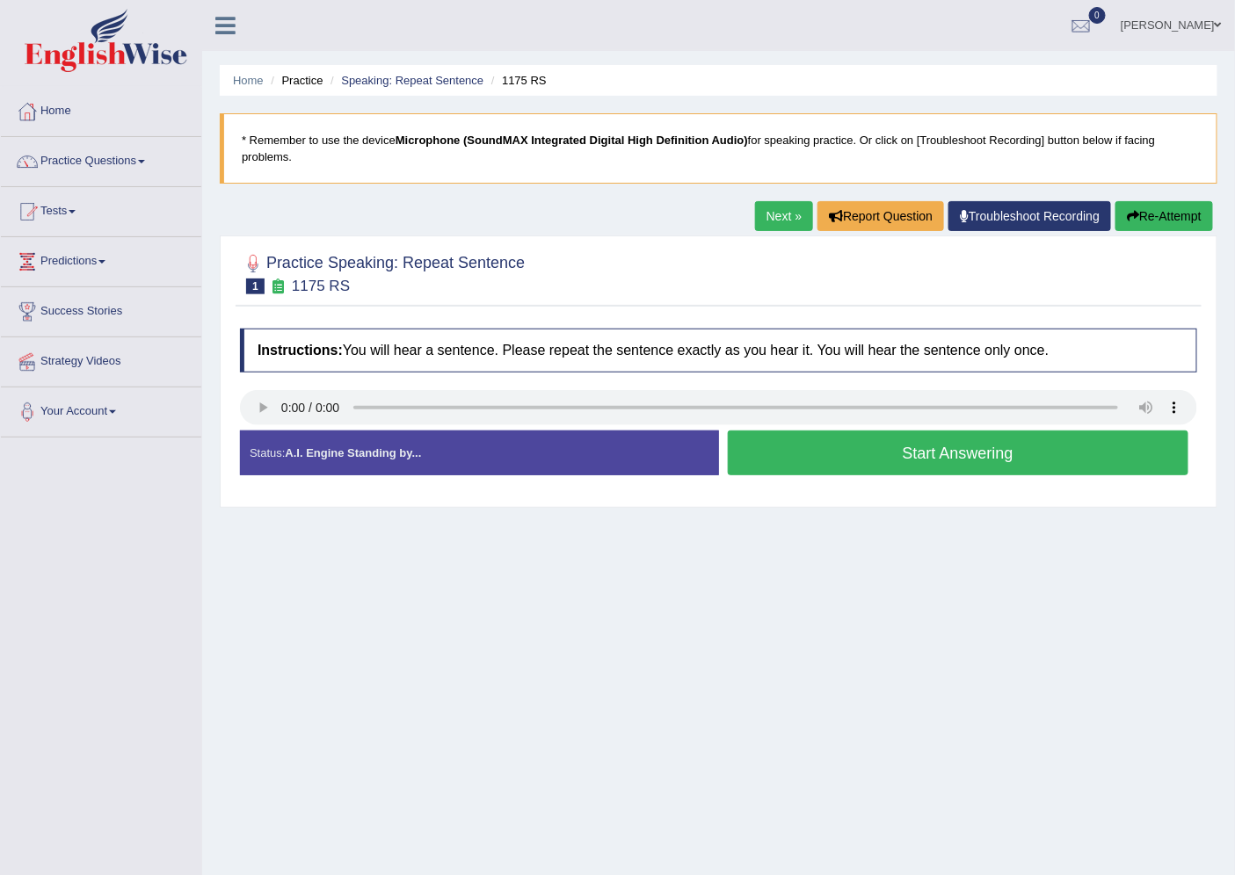
click at [803, 445] on button "Start Answering" at bounding box center [958, 453] width 461 height 45
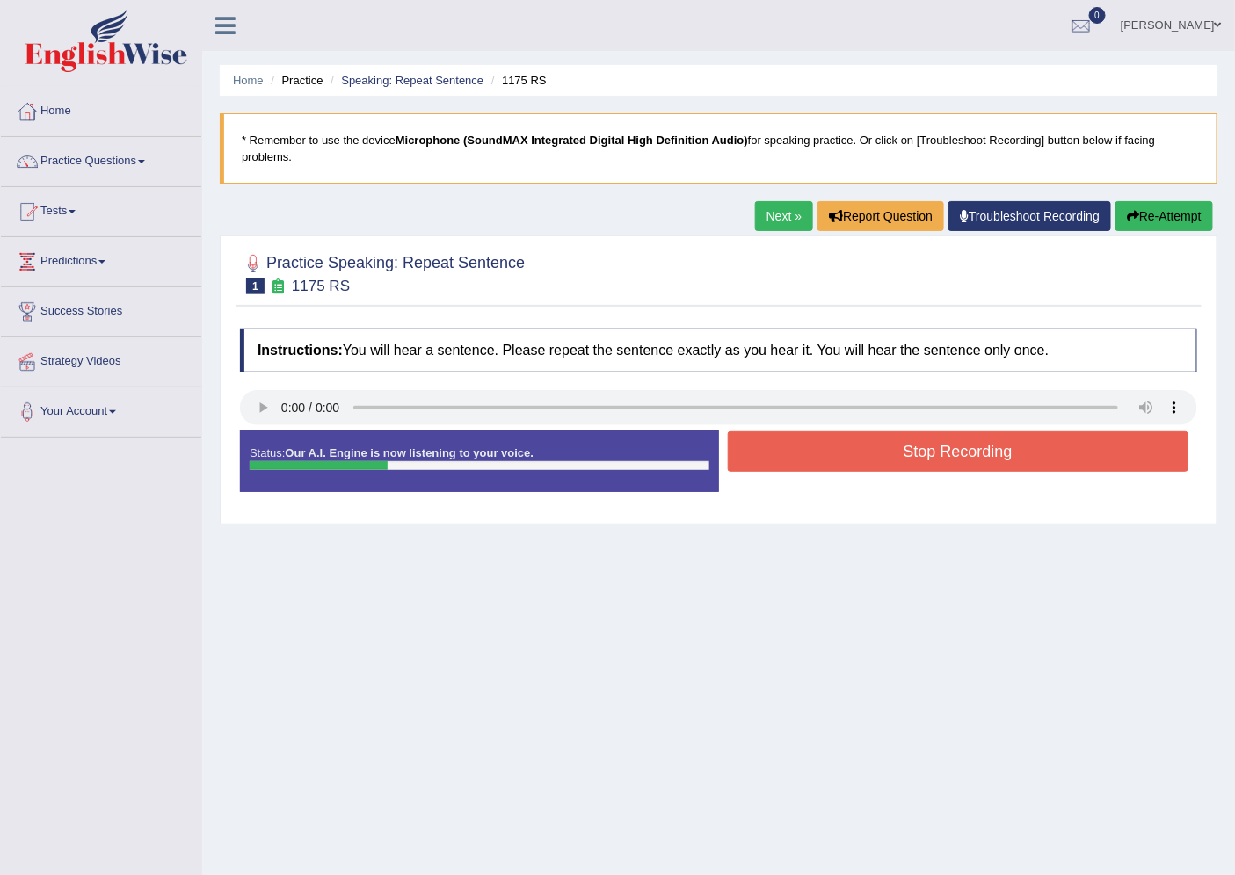
click at [784, 440] on button "Stop Recording" at bounding box center [958, 452] width 461 height 40
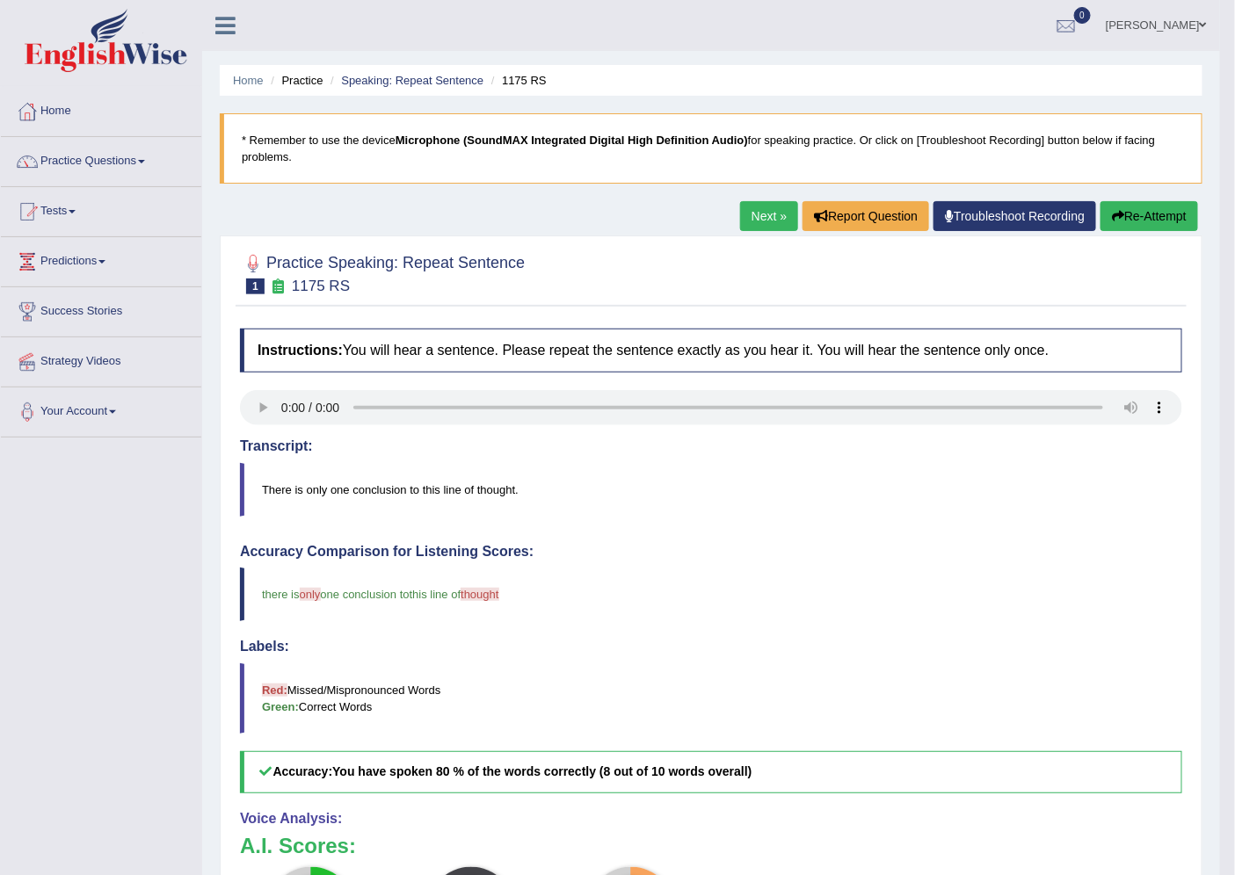
click at [774, 196] on div "Home Practice Speaking: Repeat Sentence 1175 RS * Remember to use the device Mi…" at bounding box center [711, 580] width 1018 height 1161
click at [770, 211] on link "Next »" at bounding box center [769, 216] width 58 height 30
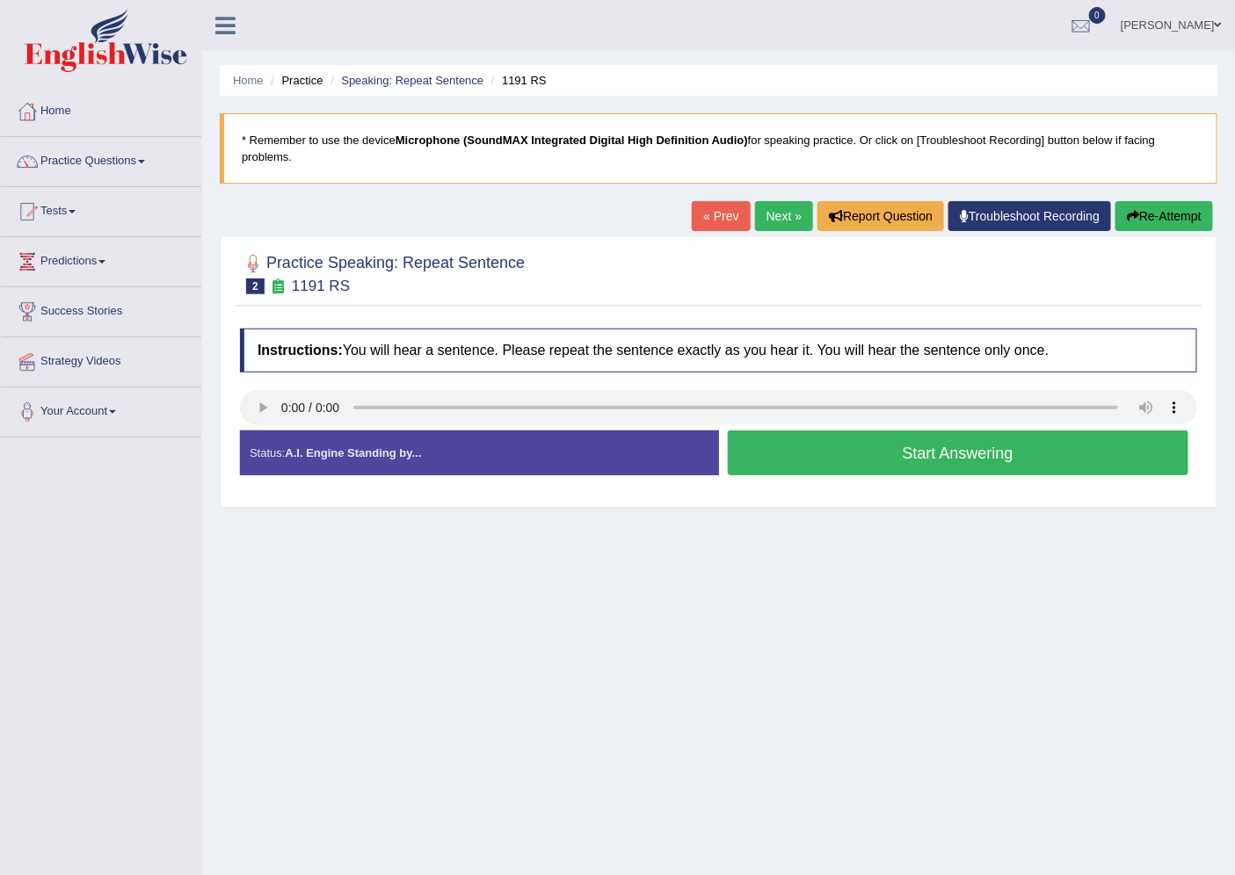
click at [807, 455] on button "Start Answering" at bounding box center [958, 453] width 461 height 45
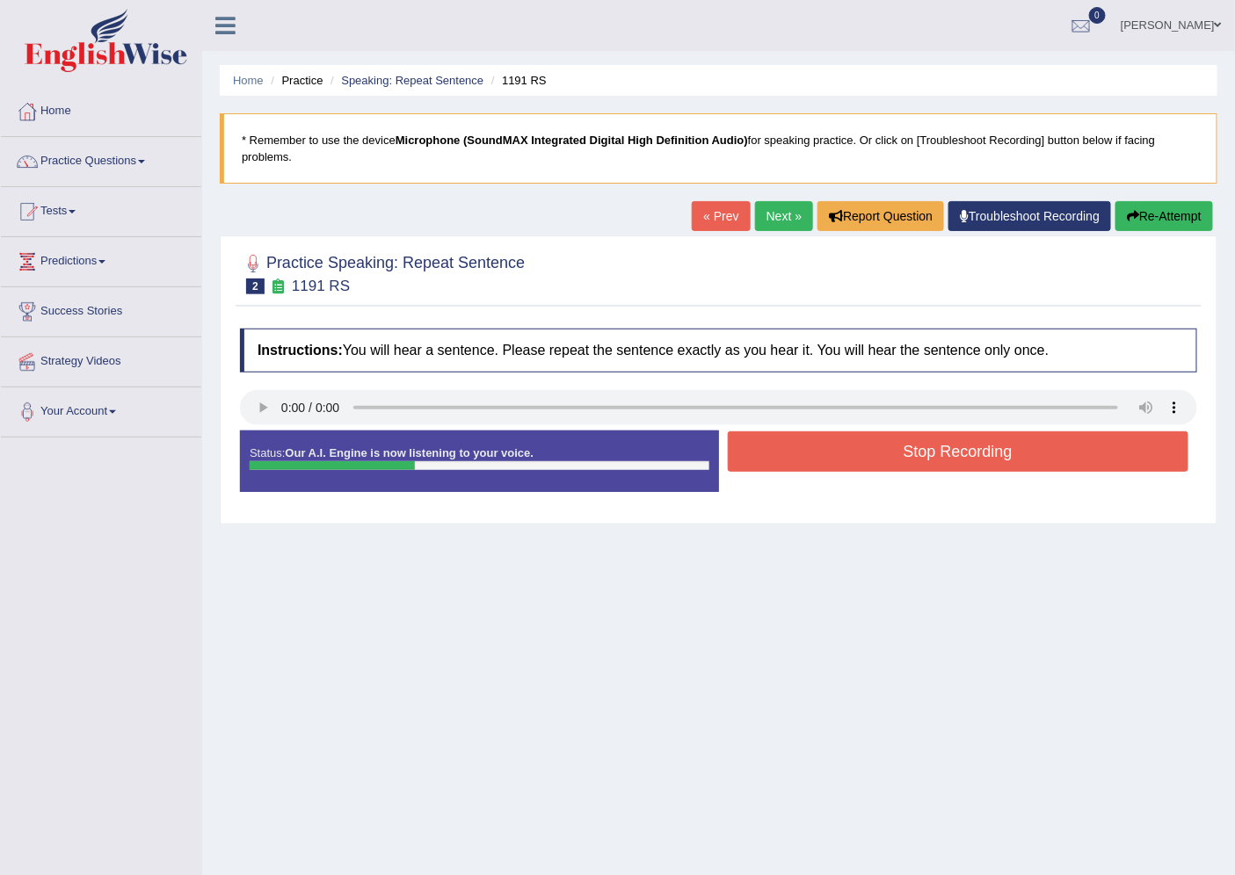
click at [807, 454] on button "Stop Recording" at bounding box center [958, 452] width 461 height 40
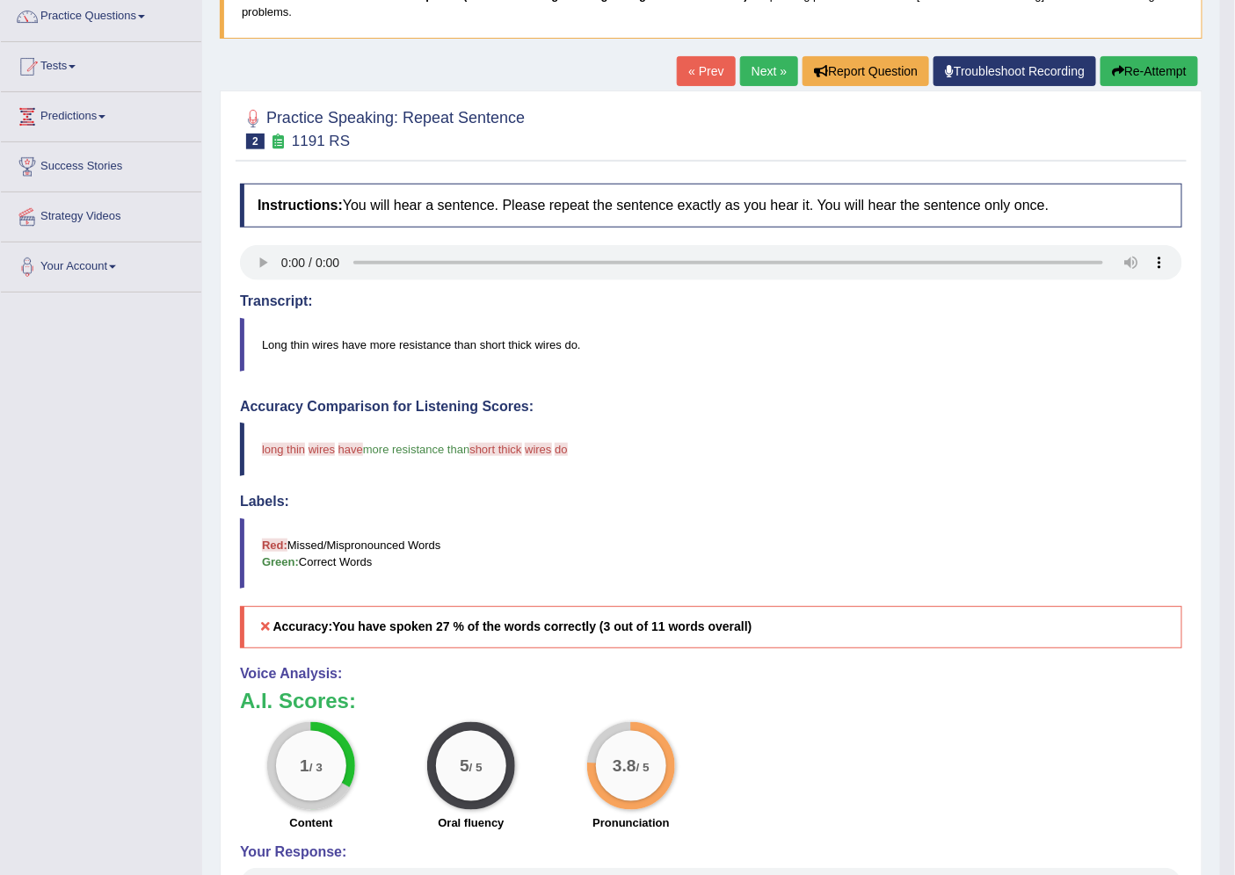
scroll to position [329, 0]
